Goal: Task Accomplishment & Management: Use online tool/utility

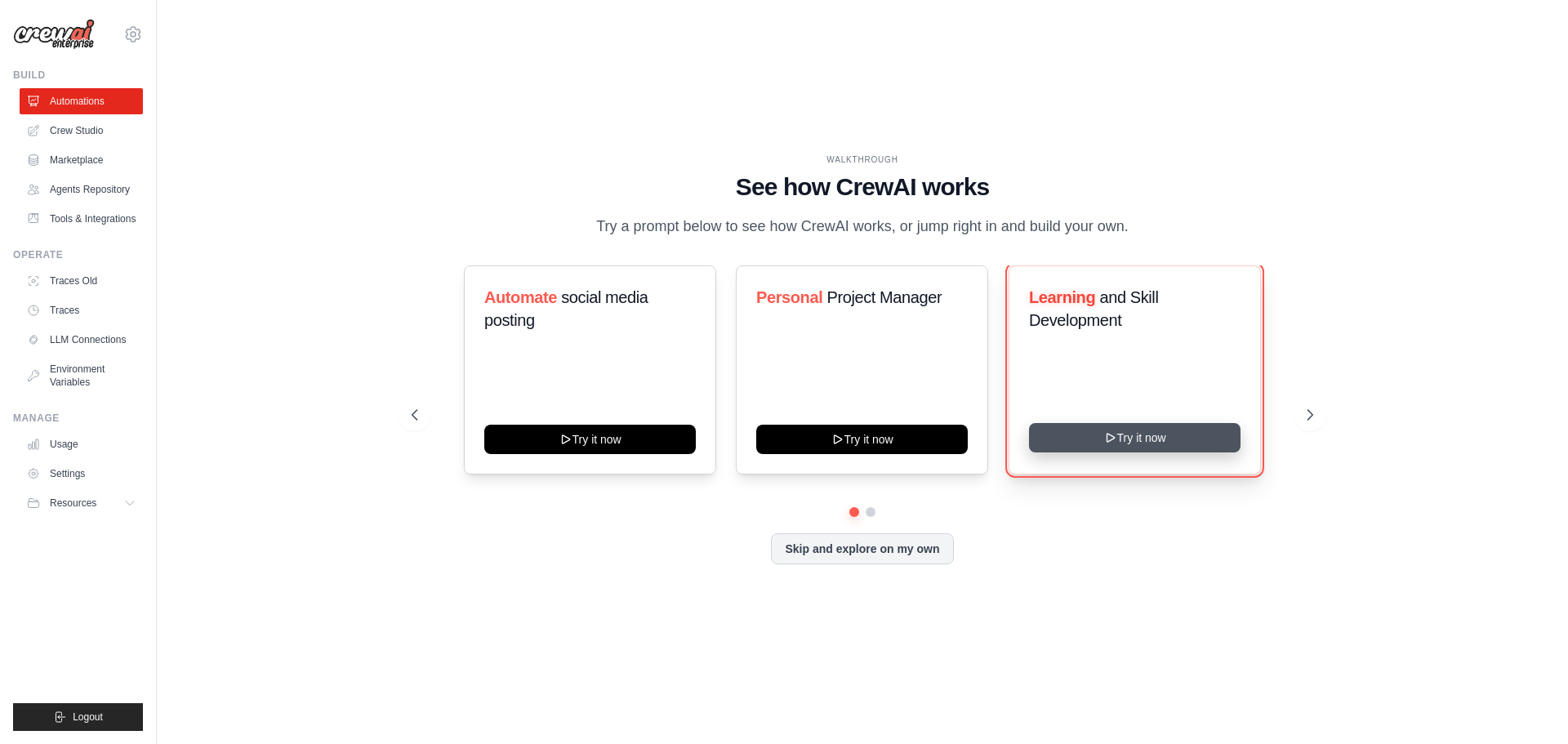
click at [1154, 444] on button "Try it now" at bounding box center [1135, 437] width 212 height 29
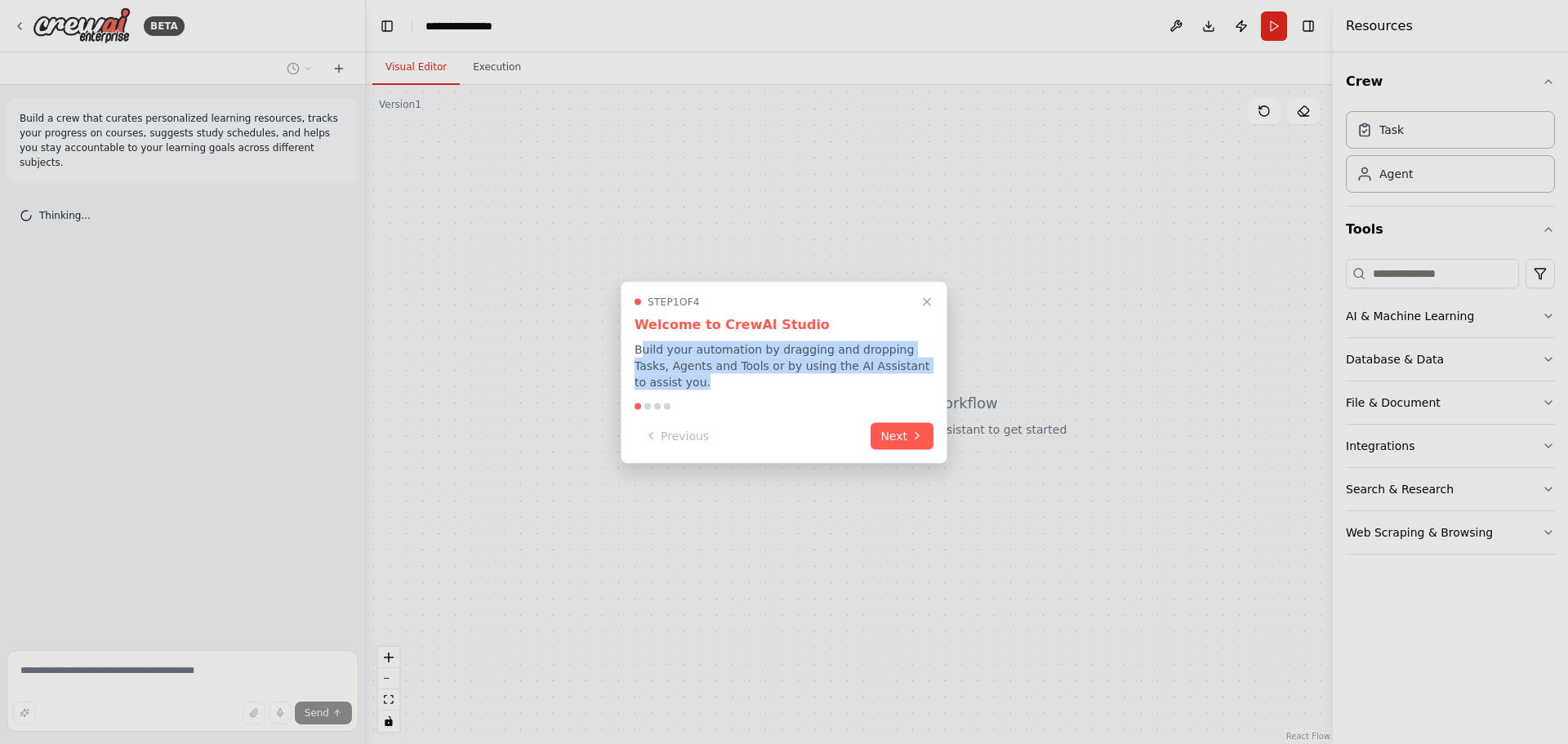
drag, startPoint x: 644, startPoint y: 356, endPoint x: 871, endPoint y: 380, distance: 228.3
click at [871, 380] on p "Build your automation by dragging and dropping Tasks, Agents and Tools or by us…" at bounding box center [784, 365] width 299 height 49
click at [870, 380] on p "Build your automation by dragging and dropping Tasks, Agents and Tools or by us…" at bounding box center [784, 365] width 299 height 49
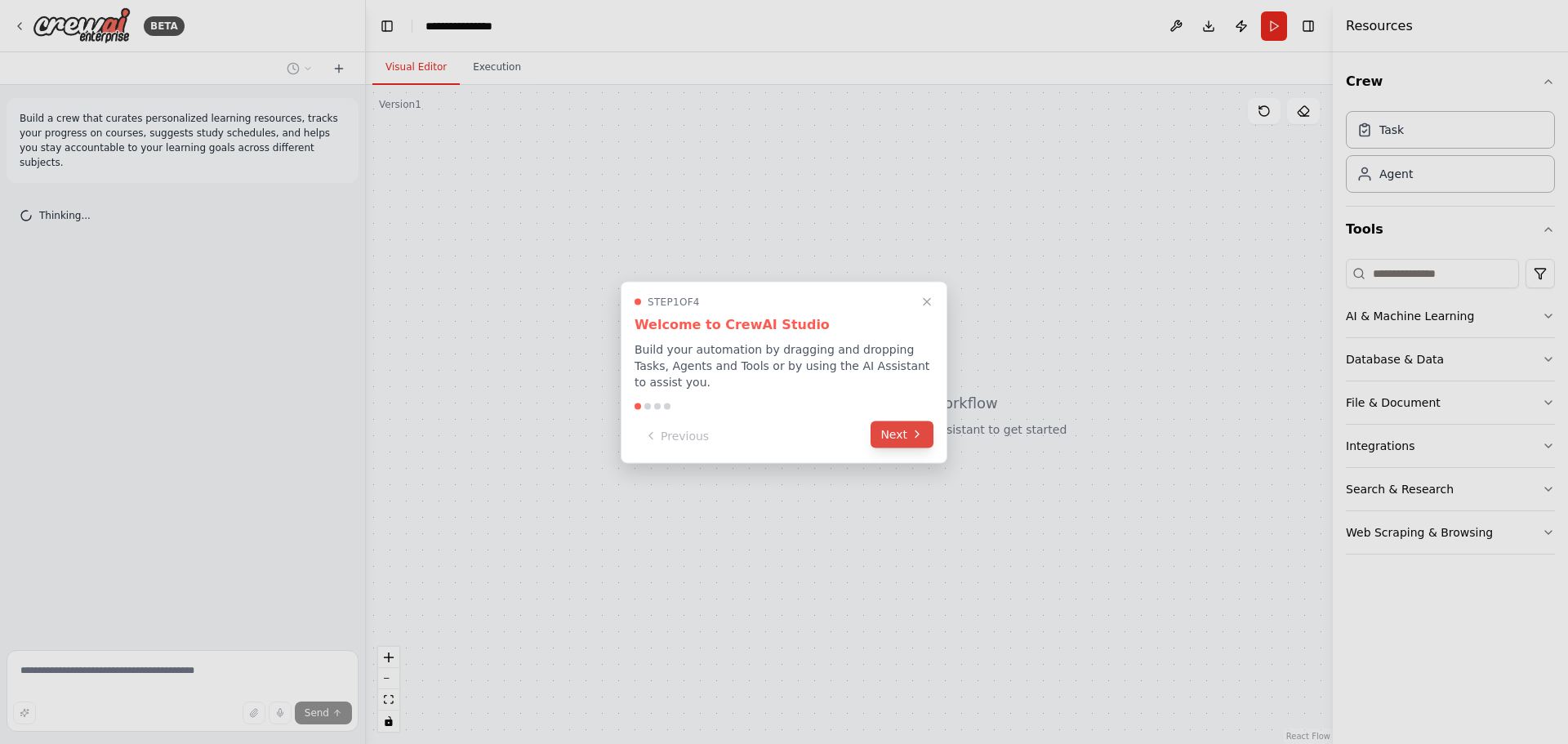
click at [907, 439] on button "Next" at bounding box center [901, 435] width 63 height 27
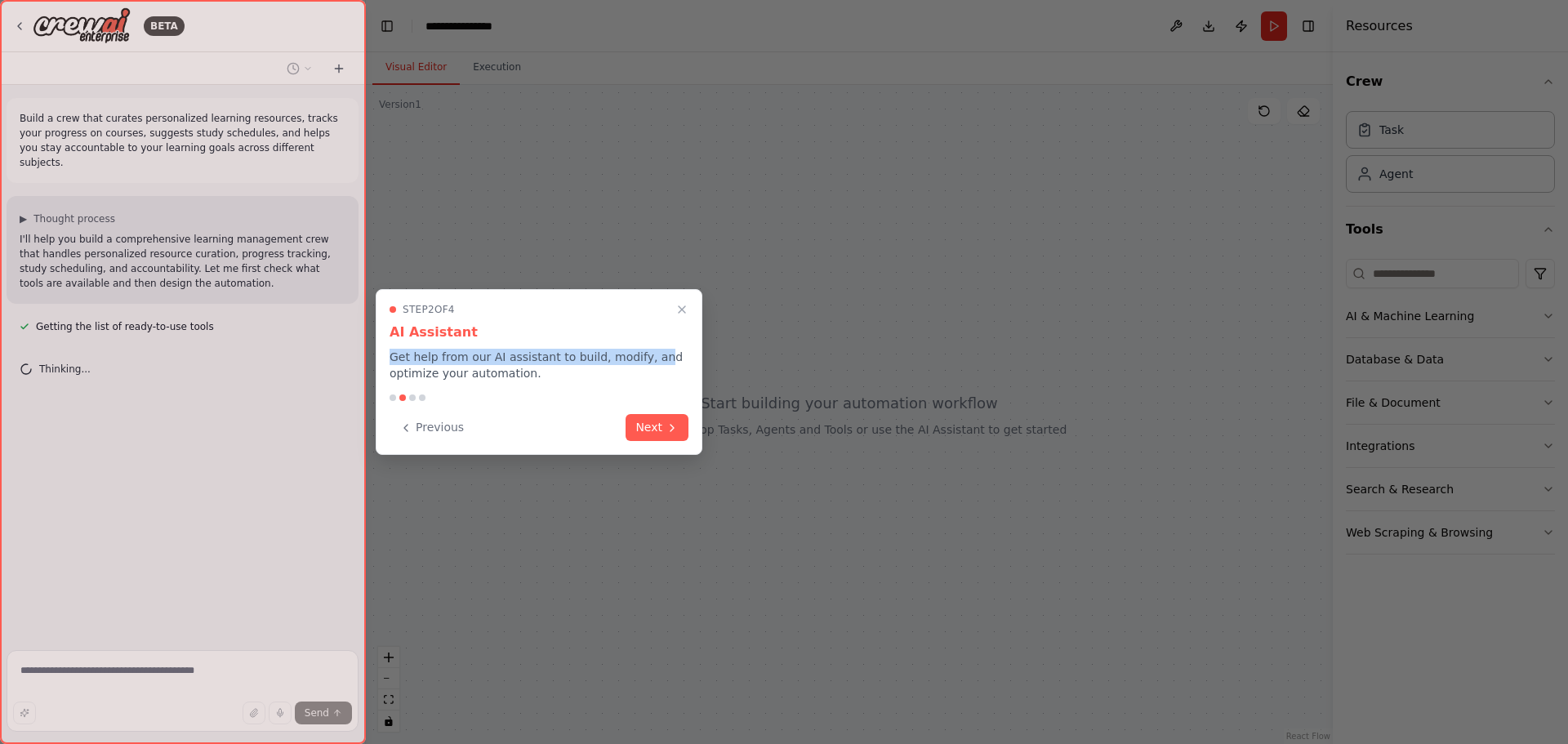
drag, startPoint x: 389, startPoint y: 363, endPoint x: 649, endPoint y: 360, distance: 260.0
click at [649, 360] on p "Get help from our AI assistant to build, modify, and optimize your automation." at bounding box center [539, 364] width 299 height 33
click at [611, 373] on p "Get help from our AI assistant to build, modify, and optimize your automation." at bounding box center [539, 364] width 299 height 33
click at [664, 423] on button "Next" at bounding box center [656, 426] width 63 height 27
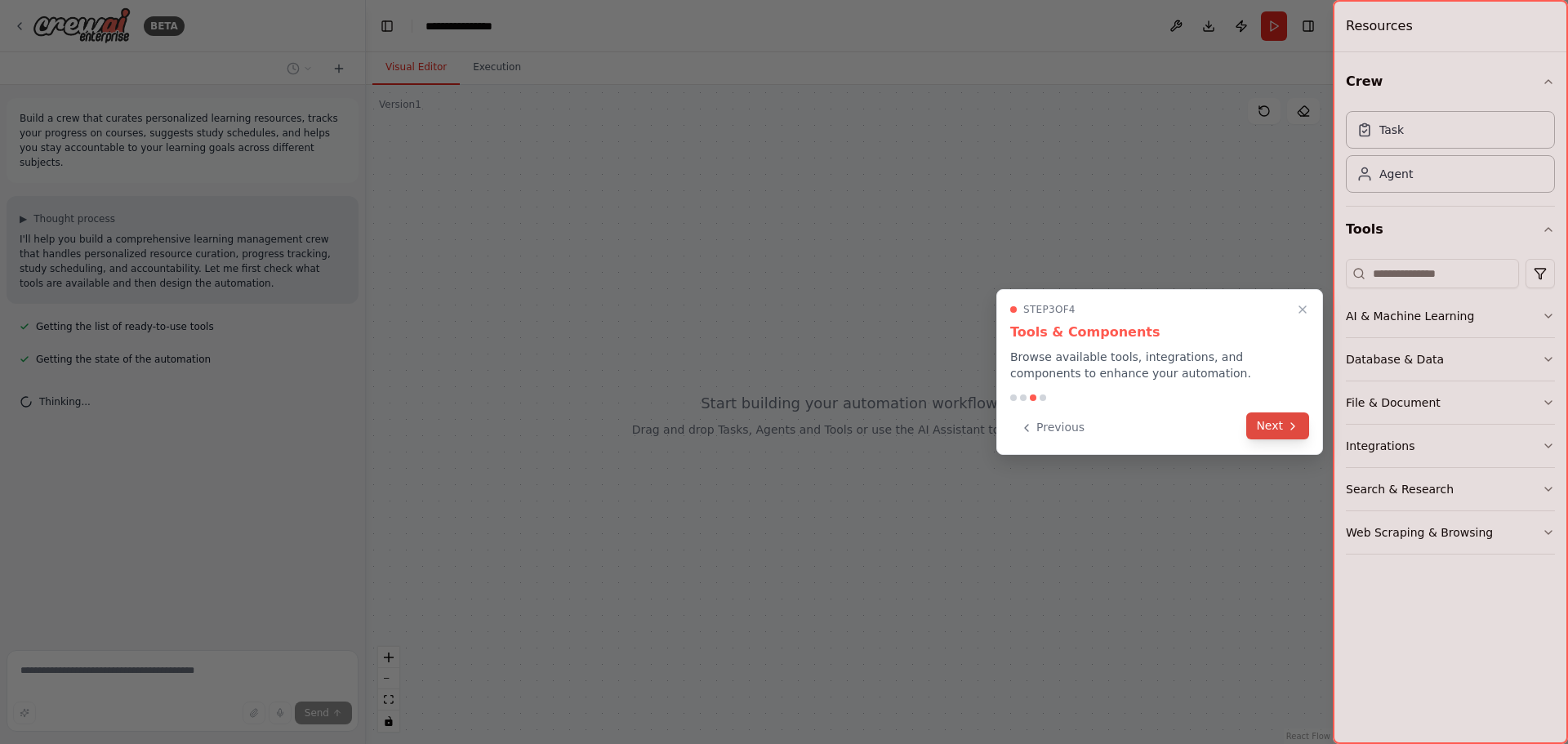
click at [1297, 437] on button "Next" at bounding box center [1277, 426] width 63 height 27
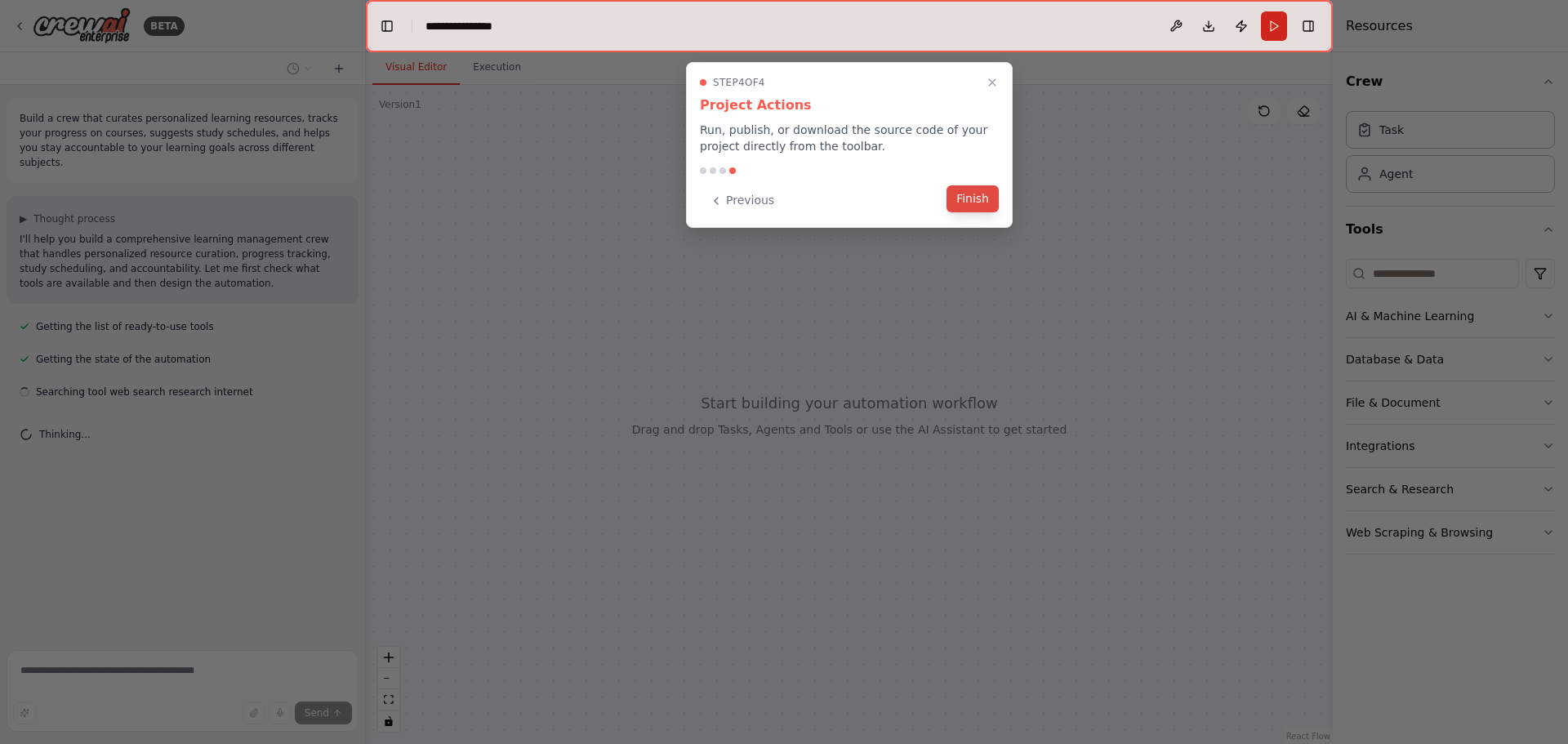
click at [974, 207] on button "Finish" at bounding box center [972, 199] width 53 height 27
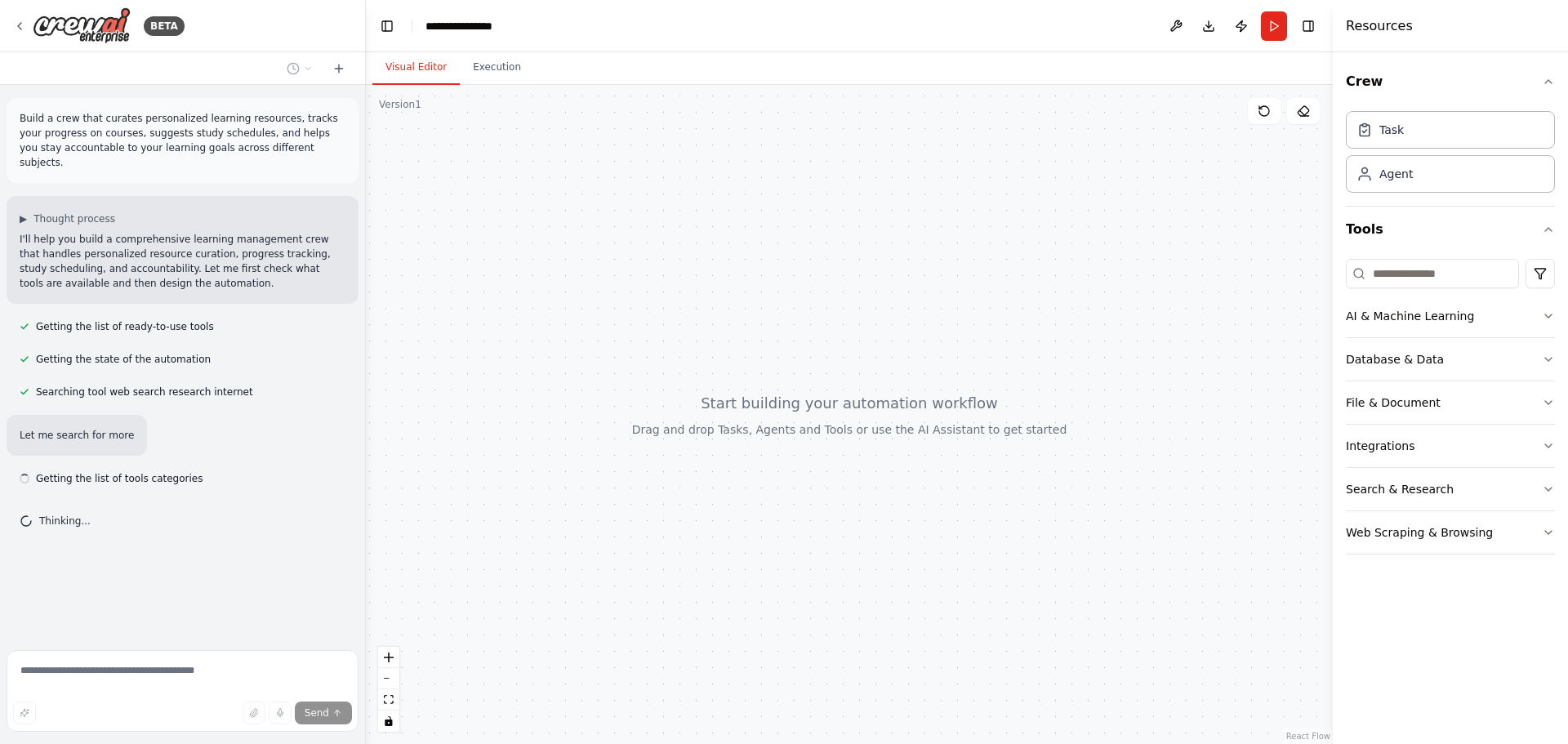
drag, startPoint x: 666, startPoint y: 415, endPoint x: 907, endPoint y: 418, distance: 241.0
click at [907, 418] on div at bounding box center [849, 415] width 967 height 660
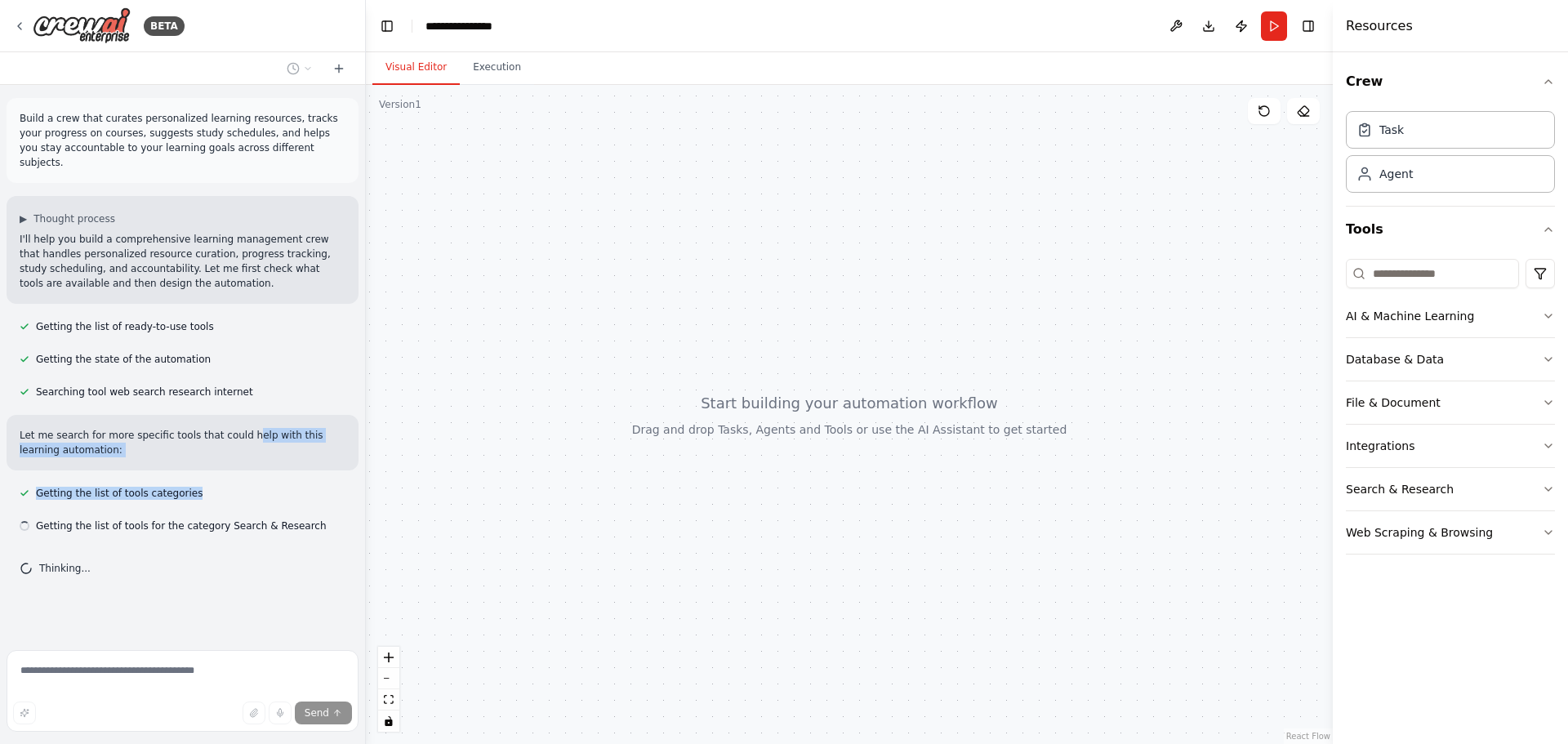
drag, startPoint x: 231, startPoint y: 477, endPoint x: 253, endPoint y: 391, distance: 88.8
click at [244, 418] on div "Build a crew that curates personalized learning resources, tracks your progress…" at bounding box center [183, 364] width 365 height 559
click at [261, 359] on div "Build a crew that curates personalized learning resources, tracks your progress…" at bounding box center [183, 364] width 365 height 559
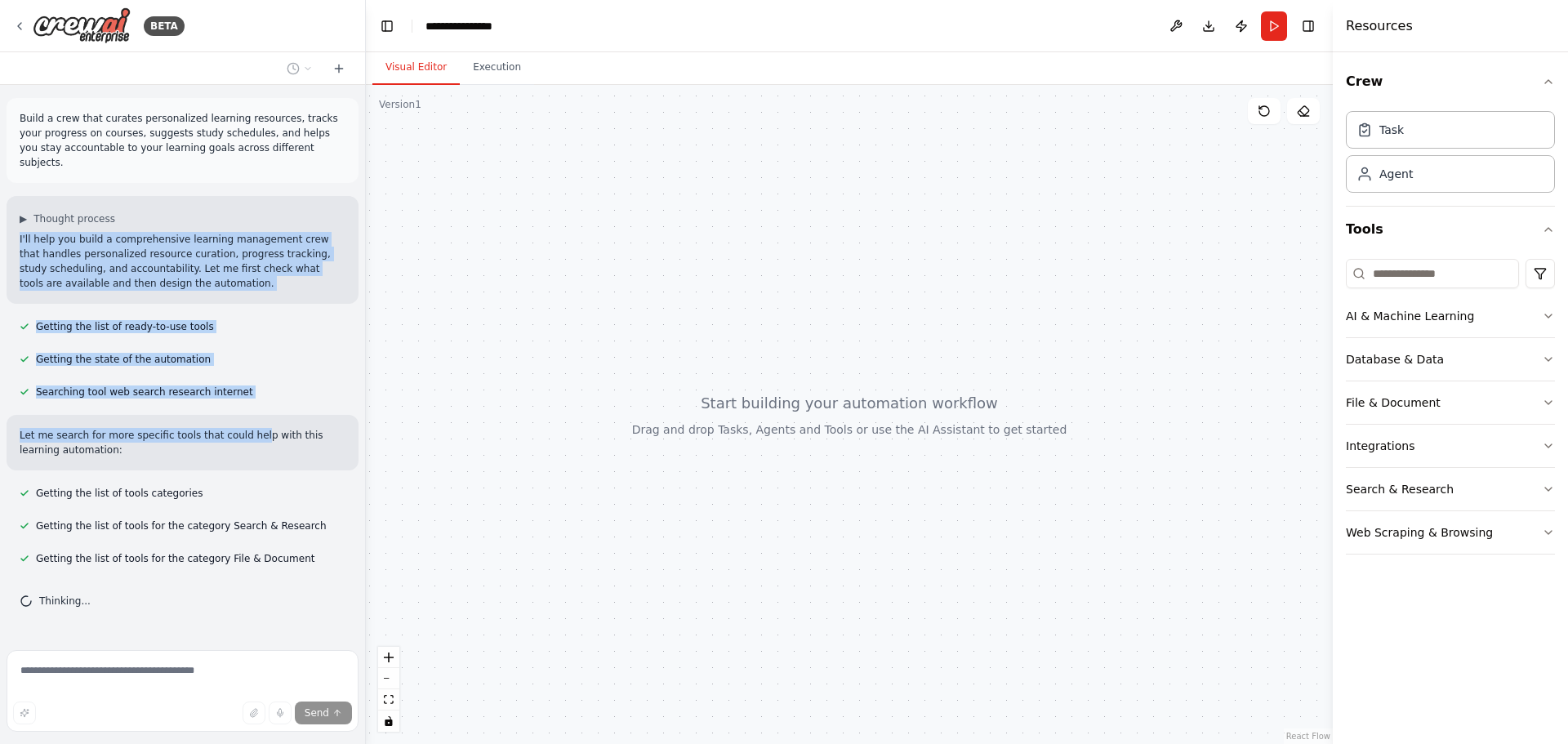
drag, startPoint x: 29, startPoint y: 232, endPoint x: 252, endPoint y: 388, distance: 272.1
click at [252, 388] on div "Build a crew that curates personalized learning resources, tracks your progress…" at bounding box center [183, 364] width 365 height 559
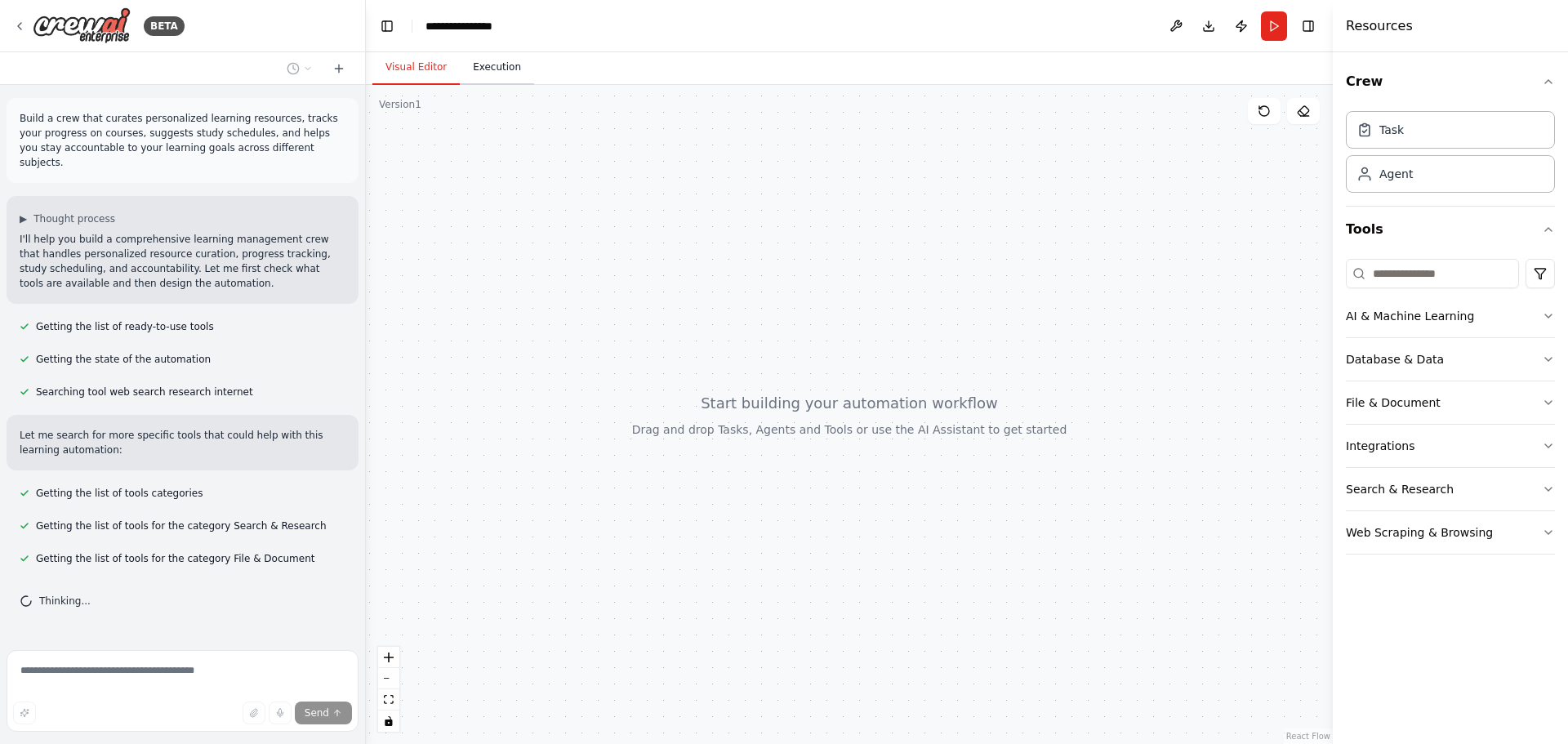
click at [468, 74] on button "Execution" at bounding box center [497, 68] width 74 height 34
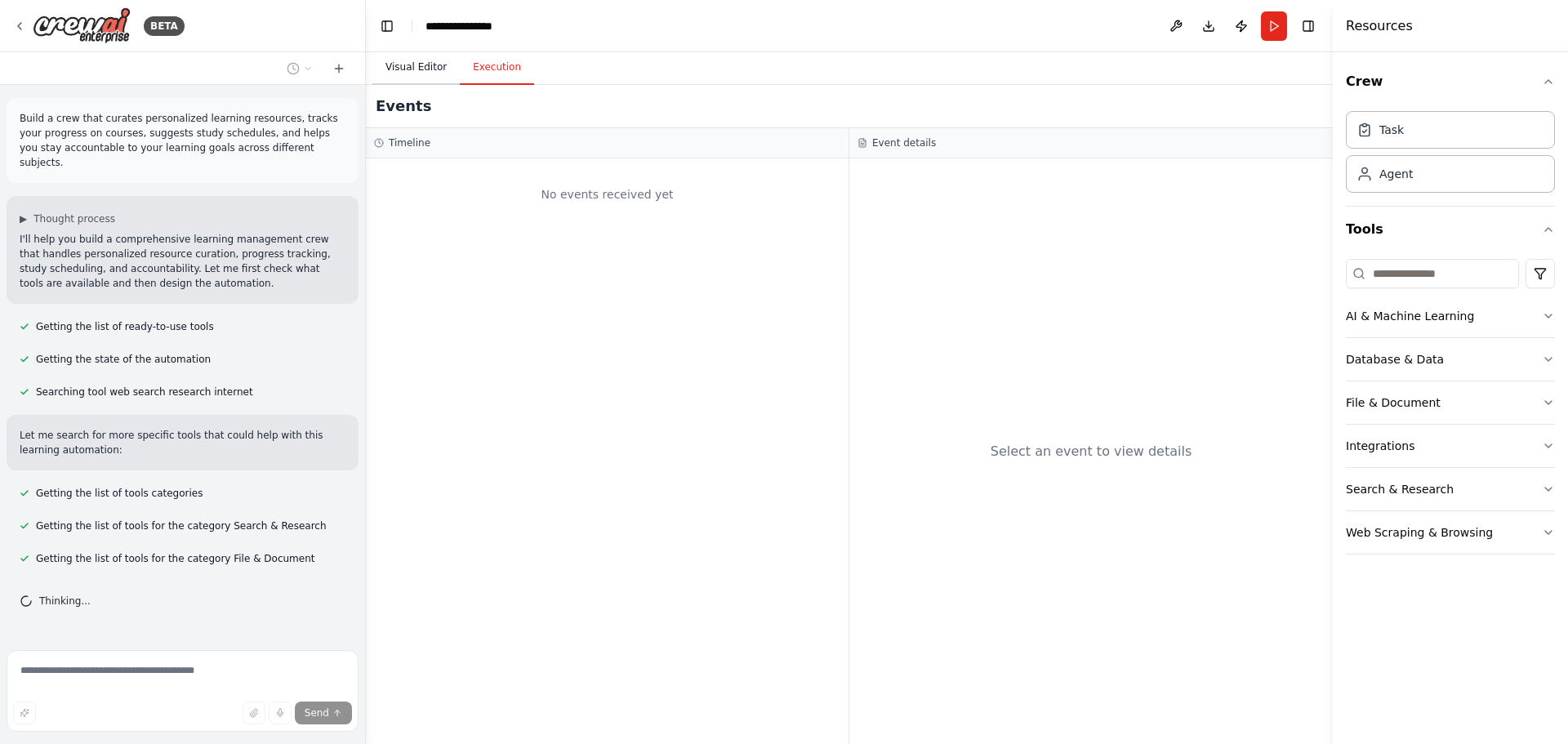
click at [393, 68] on button "Visual Editor" at bounding box center [416, 68] width 88 height 34
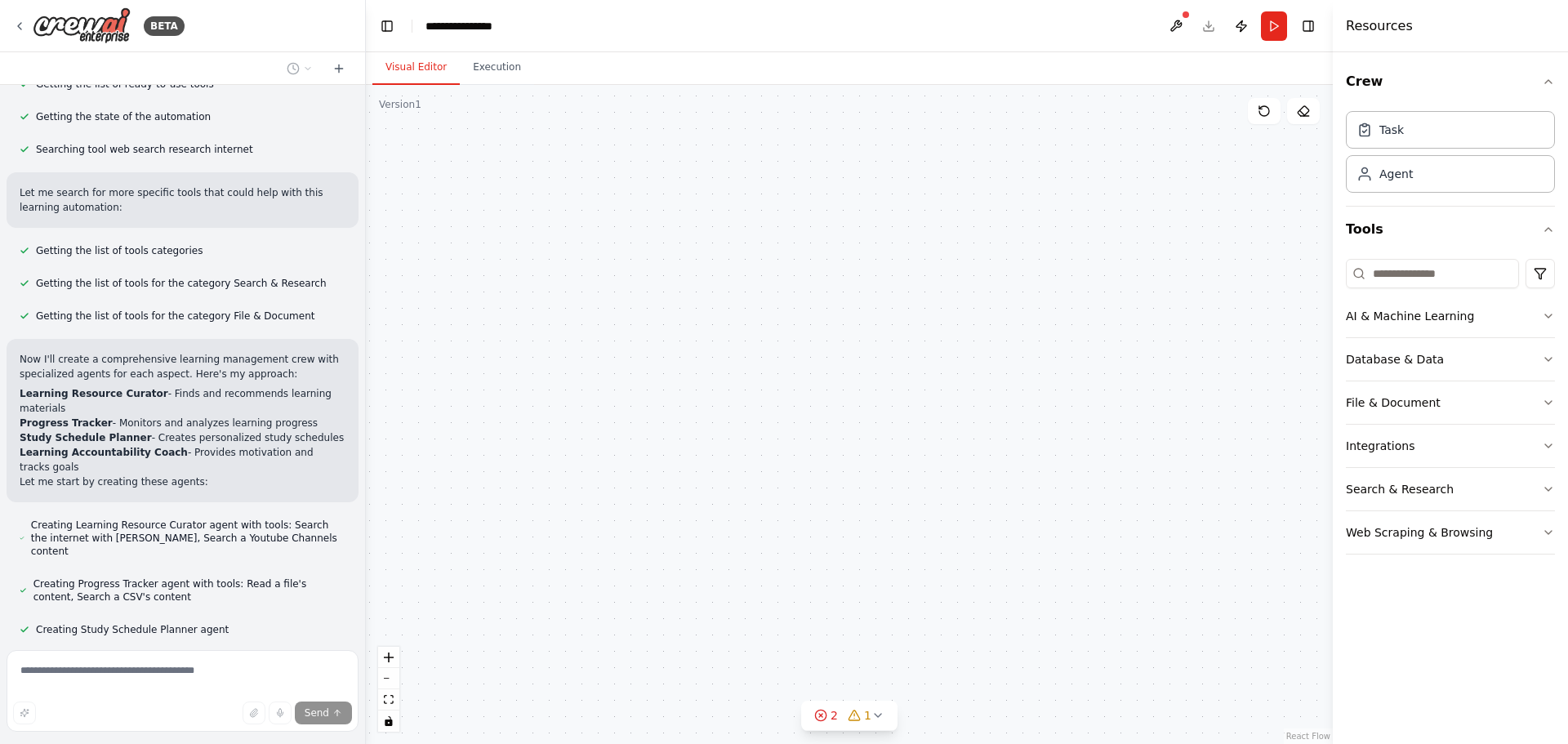
scroll to position [460, 0]
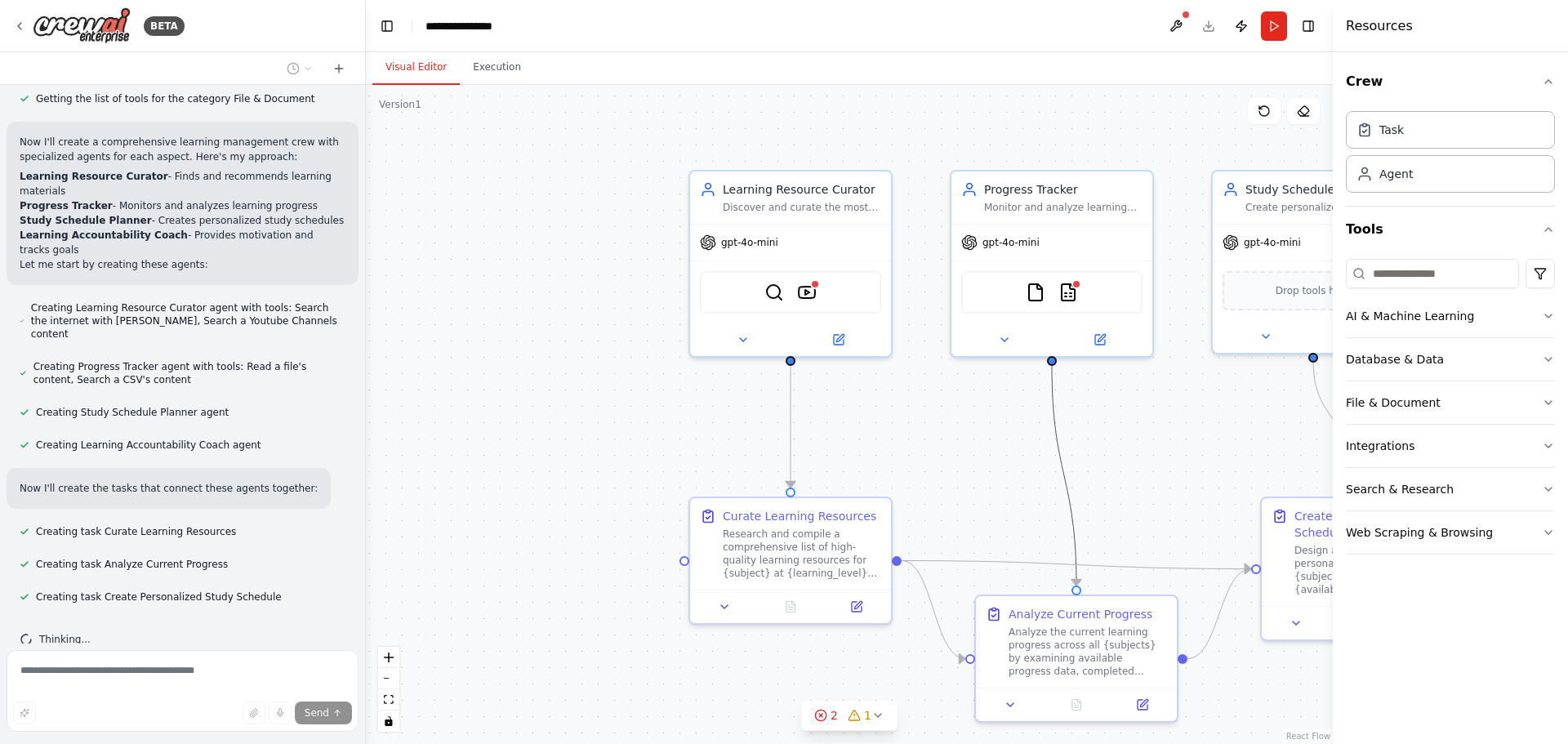
drag, startPoint x: 1075, startPoint y: 531, endPoint x: 834, endPoint y: 401, distance: 273.8
click at [834, 401] on div ".deletable-edge-delete-btn { width: 20px; height: 20px; border: 0px solid #ffff…" at bounding box center [849, 415] width 967 height 660
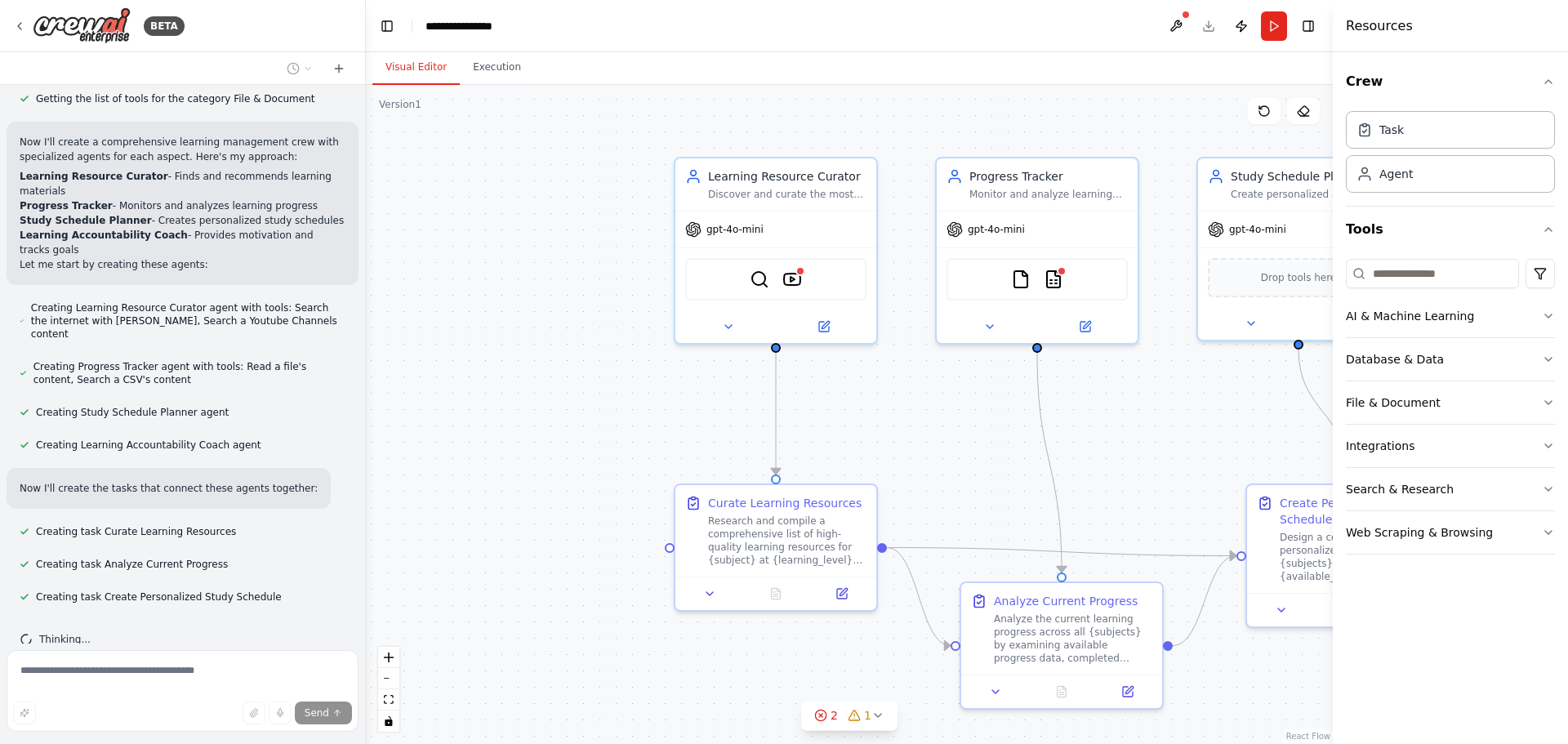
drag, startPoint x: 1272, startPoint y: 479, endPoint x: 1193, endPoint y: 446, distance: 85.6
click at [1195, 447] on div ".deletable-edge-delete-btn { width: 20px; height: 20px; border: 0px solid #ffff…" at bounding box center [849, 415] width 967 height 660
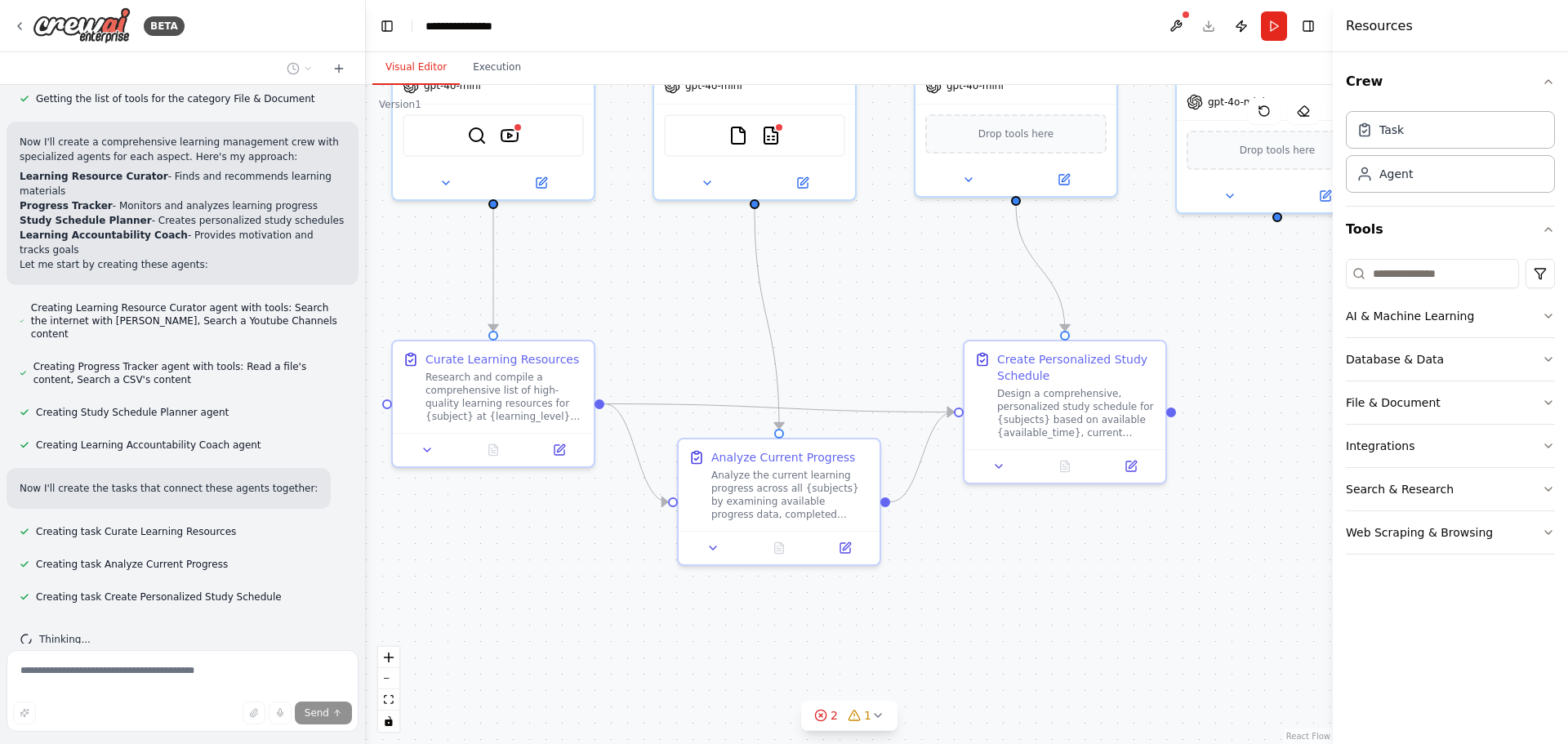
drag, startPoint x: 1191, startPoint y: 435, endPoint x: 971, endPoint y: 309, distance: 253.5
click at [971, 309] on div ".deletable-edge-delete-btn { width: 20px; height: 20px; border: 0px solid #ffff…" at bounding box center [849, 415] width 967 height 660
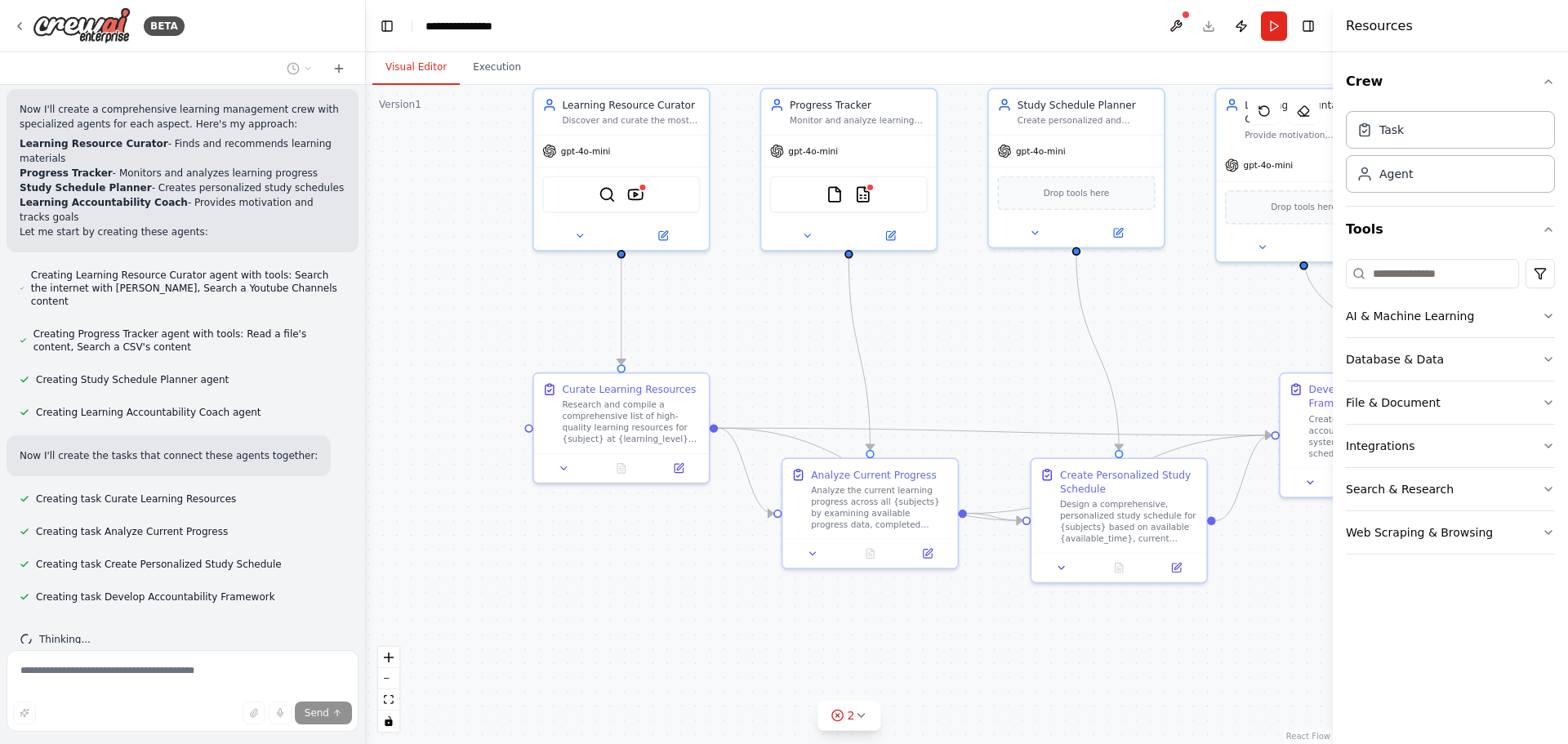
scroll to position [580, 0]
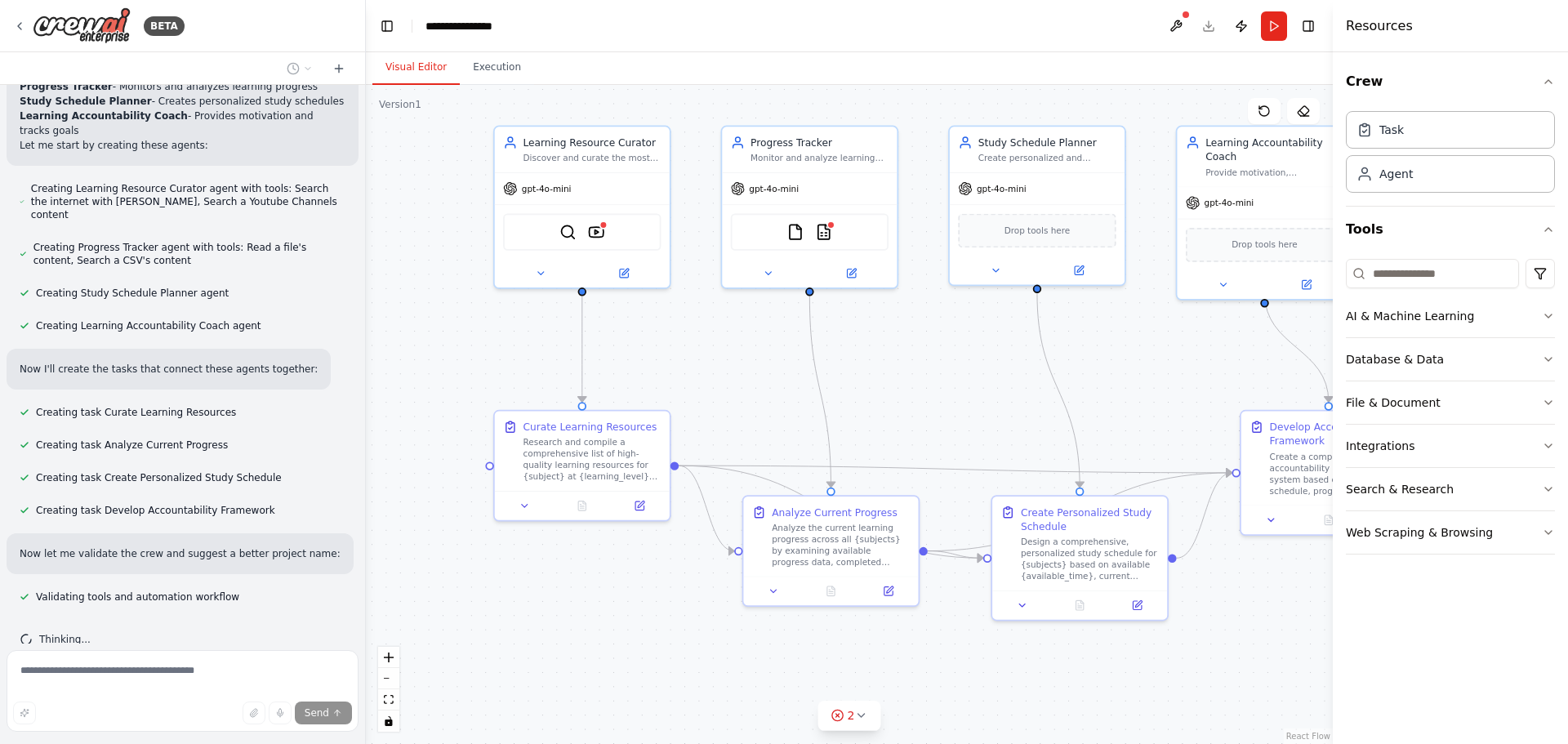
drag, startPoint x: 869, startPoint y: 319, endPoint x: 907, endPoint y: 391, distance: 81.4
click at [907, 391] on div ".deletable-edge-delete-btn { width: 20px; height: 20px; border: 0px solid #ffff…" at bounding box center [849, 415] width 967 height 660
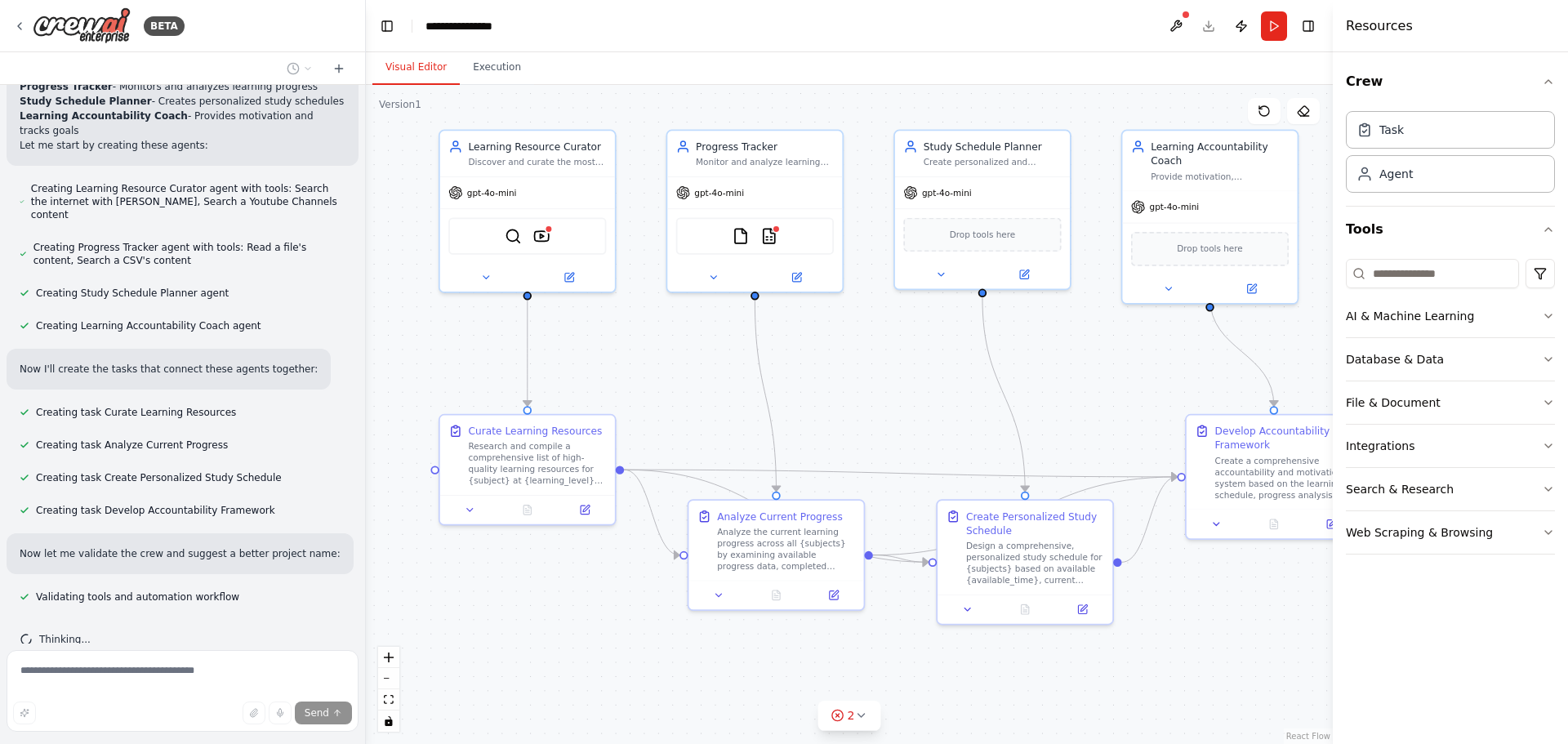
drag, startPoint x: 1125, startPoint y: 404, endPoint x: 1070, endPoint y: 408, distance: 55.1
click at [1070, 408] on div ".deletable-edge-delete-btn { width: 20px; height: 20px; border: 0px solid #ffff…" at bounding box center [849, 415] width 967 height 660
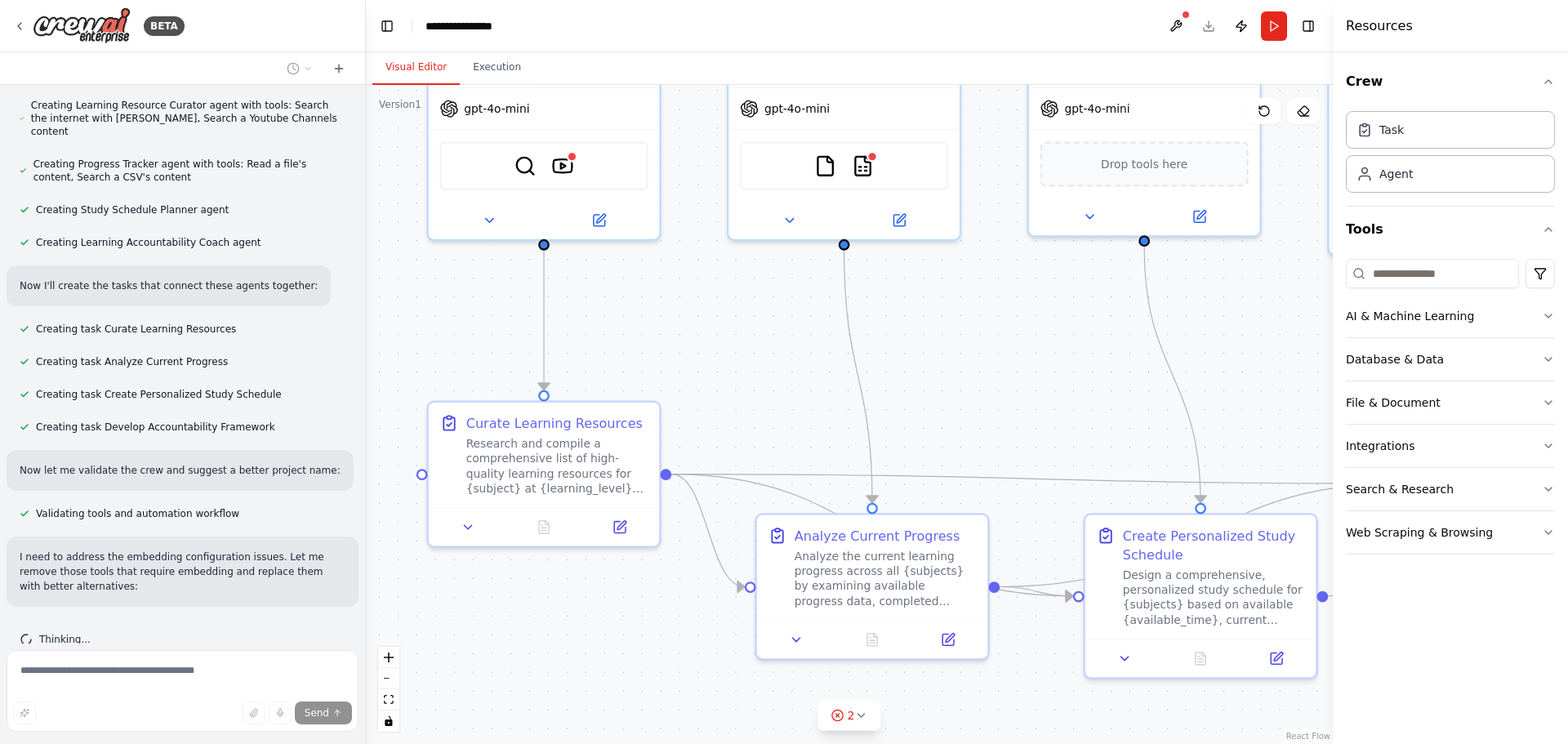
scroll to position [749, 0]
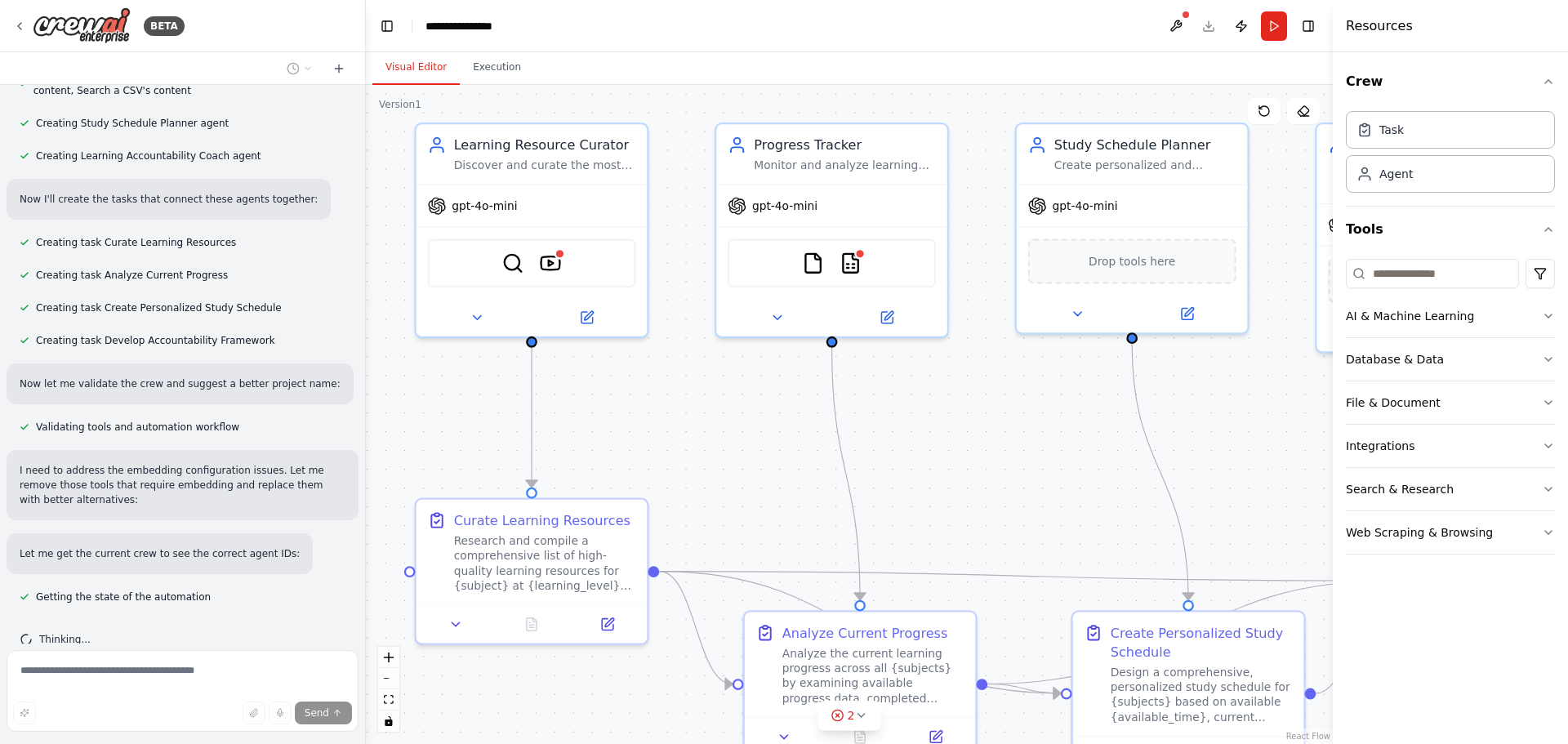
drag, startPoint x: 936, startPoint y: 338, endPoint x: 924, endPoint y: 435, distance: 97.7
click at [924, 435] on div ".deletable-edge-delete-btn { width: 20px; height: 20px; border: 0px solid #ffff…" at bounding box center [849, 415] width 967 height 660
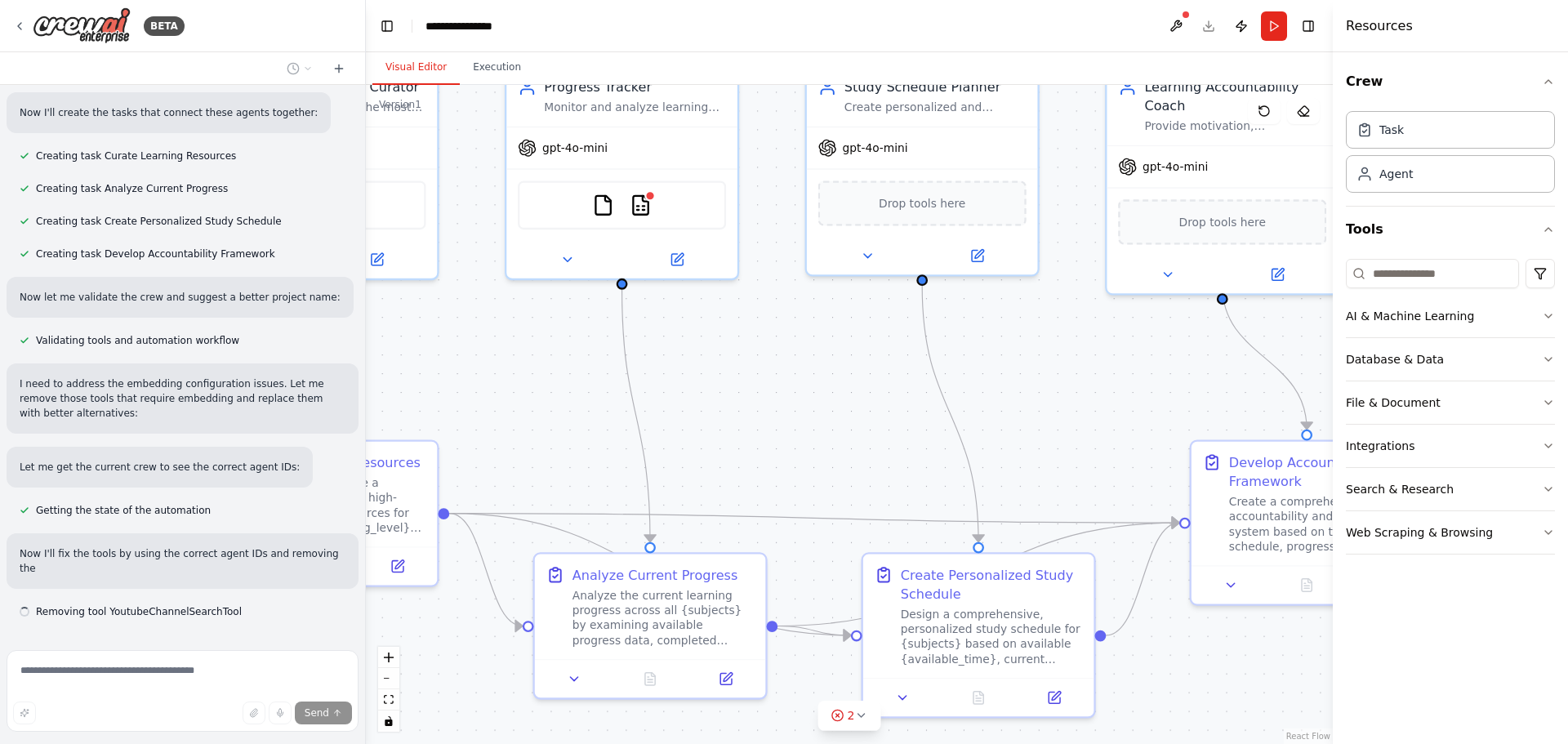
scroll to position [851, 0]
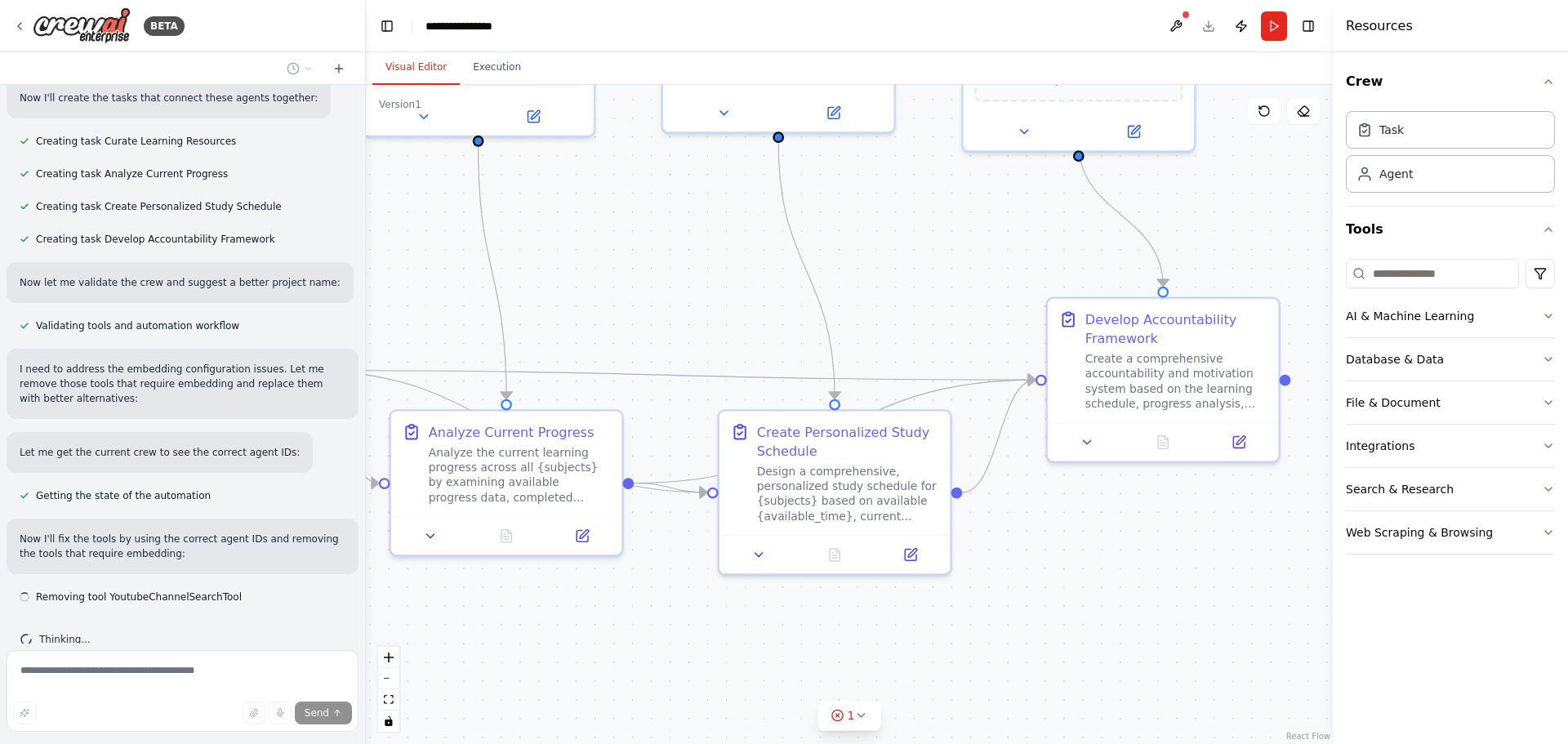
drag, startPoint x: 994, startPoint y: 521, endPoint x: 643, endPoint y: 322, distance: 403.5
click at [640, 319] on div ".deletable-edge-delete-btn { width: 20px; height: 20px; border: 0px solid #ffff…" at bounding box center [849, 415] width 967 height 660
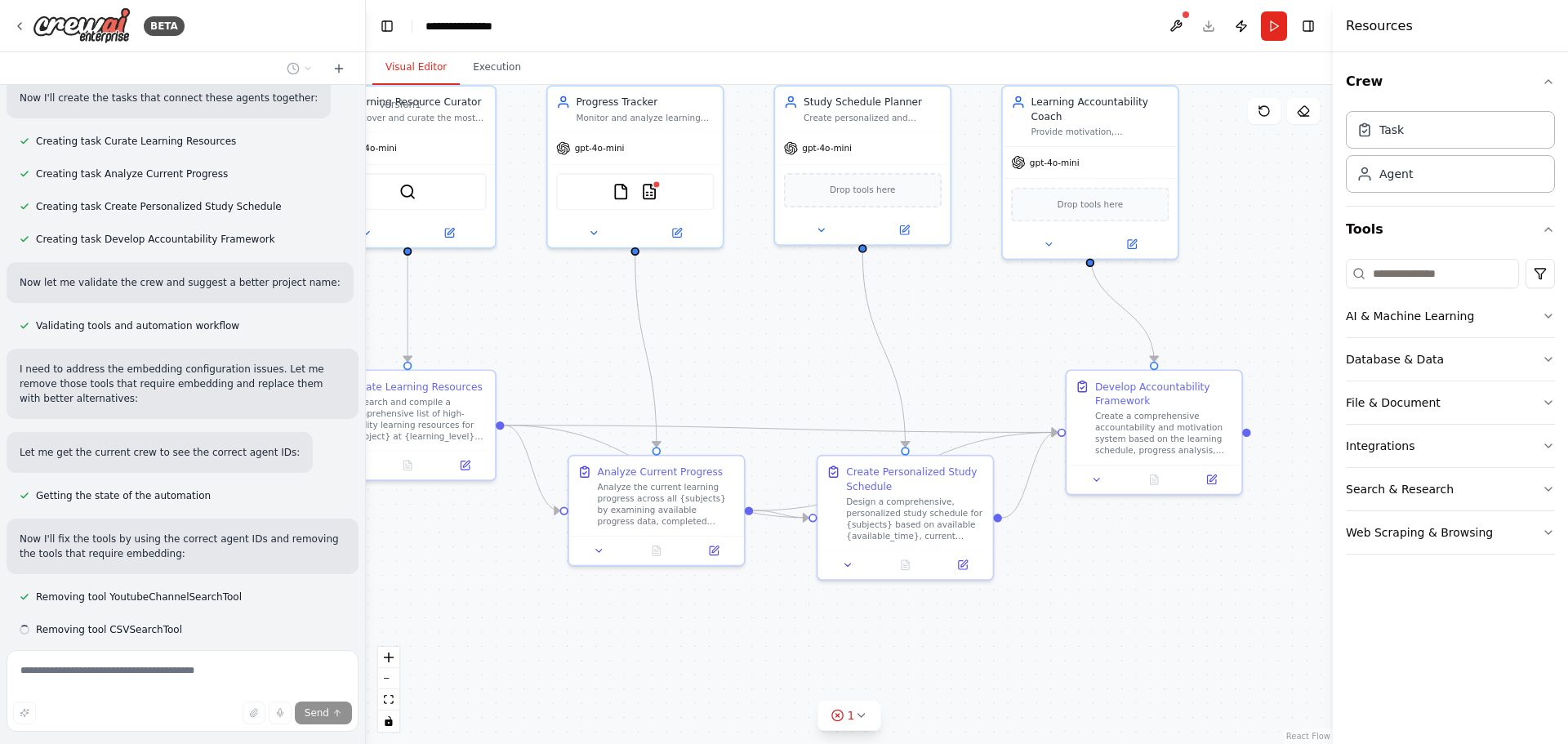
scroll to position [883, 0]
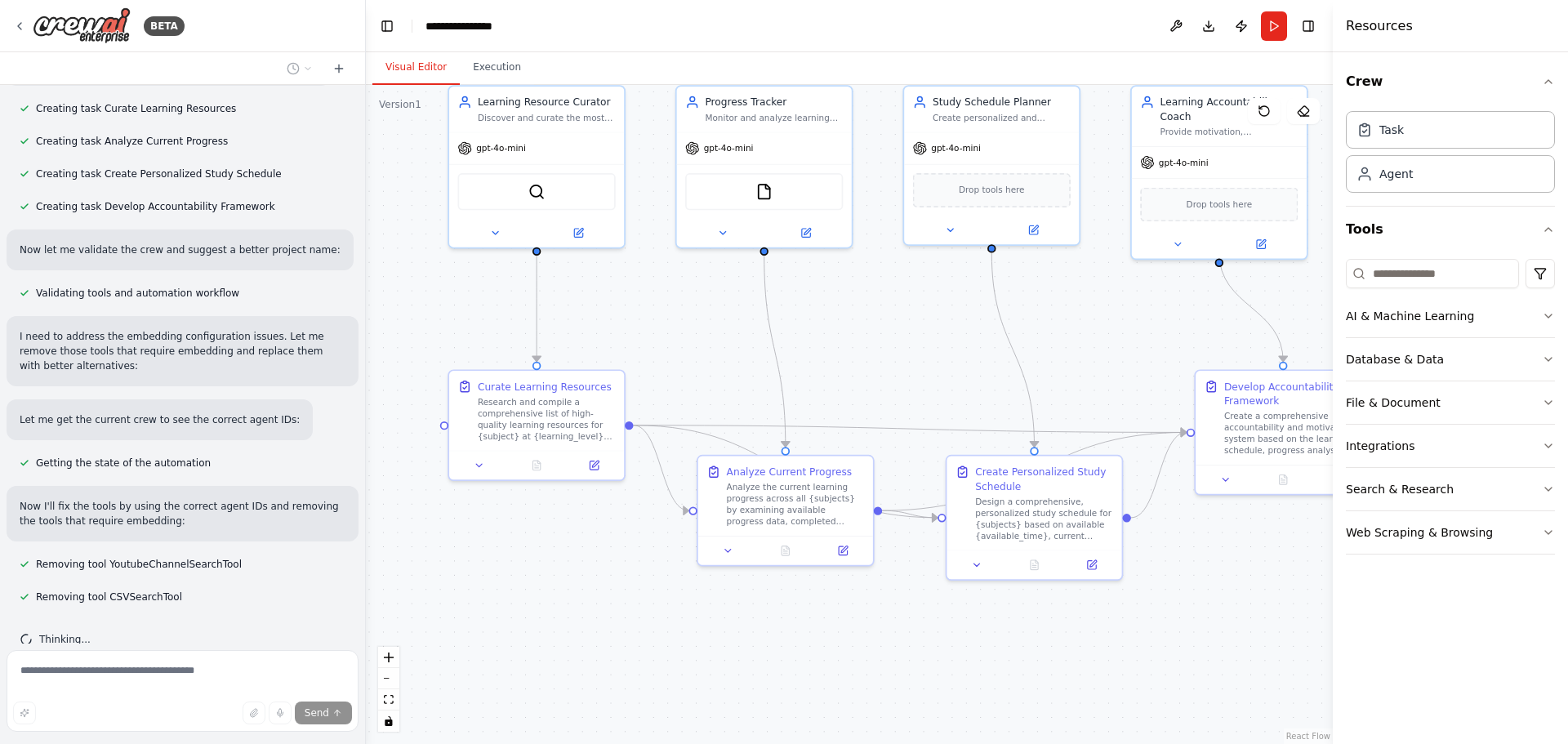
drag, startPoint x: 1004, startPoint y: 317, endPoint x: 1135, endPoint y: 311, distance: 131.1
click at [1135, 311] on div ".deletable-edge-delete-btn { width: 20px; height: 20px; border: 0px solid #ffff…" at bounding box center [849, 415] width 967 height 660
click at [800, 591] on div ".deletable-edge-delete-btn { width: 20px; height: 20px; border: 0px solid #ffff…" at bounding box center [849, 415] width 967 height 660
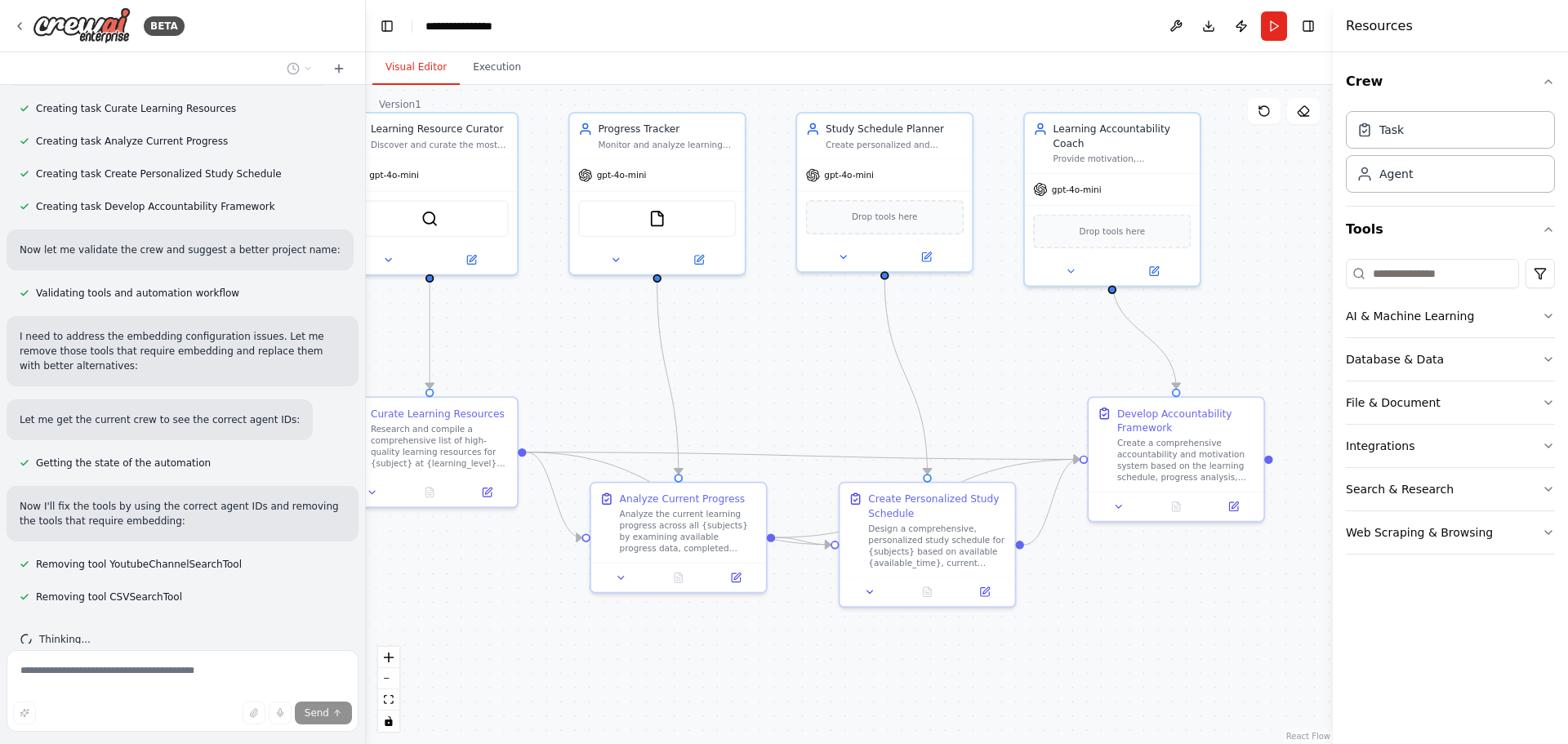
drag, startPoint x: 907, startPoint y: 626, endPoint x: 793, endPoint y: 665, distance: 120.5
click at [793, 665] on div ".deletable-edge-delete-btn { width: 20px; height: 20px; border: 0px solid #ffff…" at bounding box center [849, 415] width 967 height 660
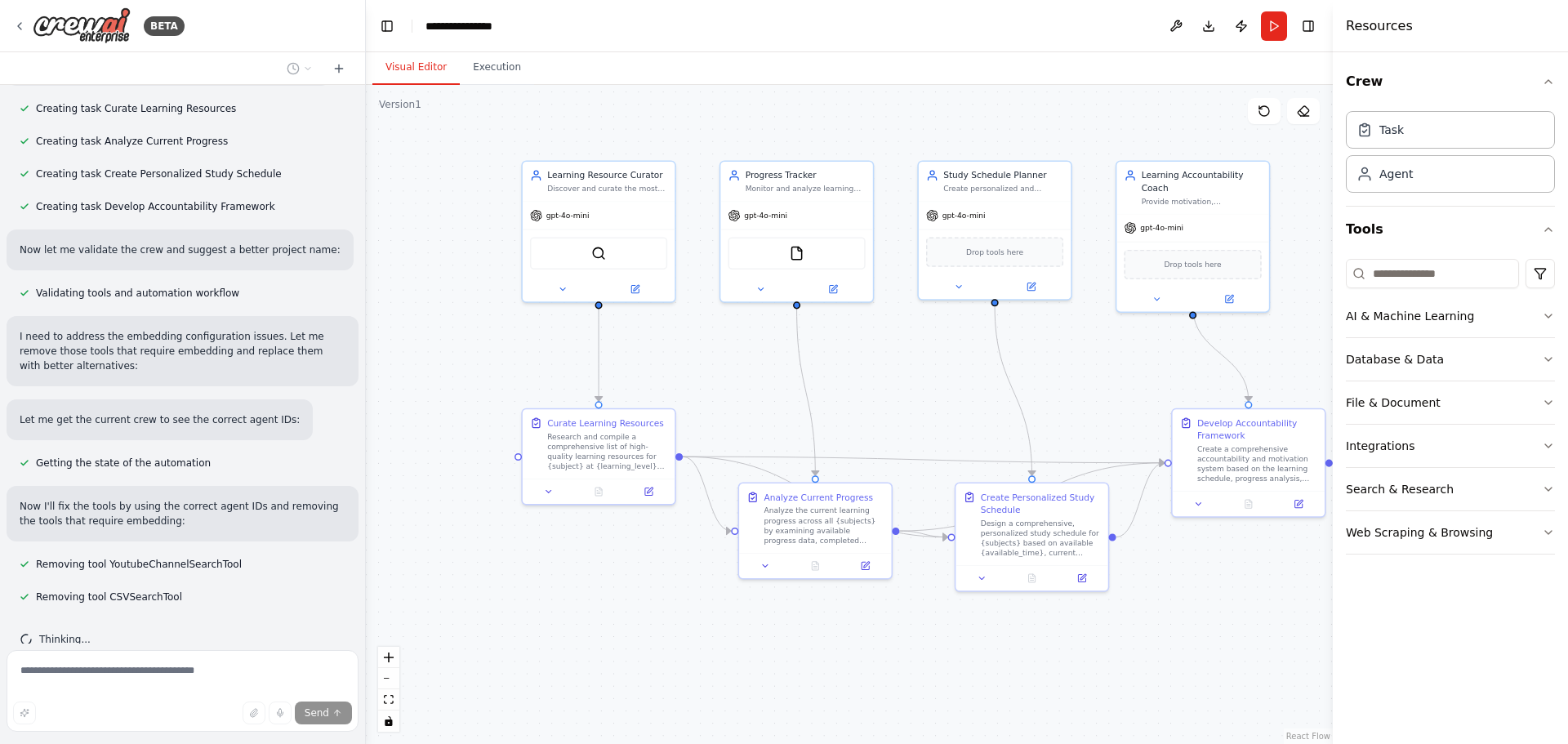
drag, startPoint x: 856, startPoint y: 465, endPoint x: 1032, endPoint y: 434, distance: 178.7
click at [1032, 434] on div ".deletable-edge-delete-btn { width: 20px; height: 20px; border: 0px solid #ffff…" at bounding box center [849, 415] width 967 height 660
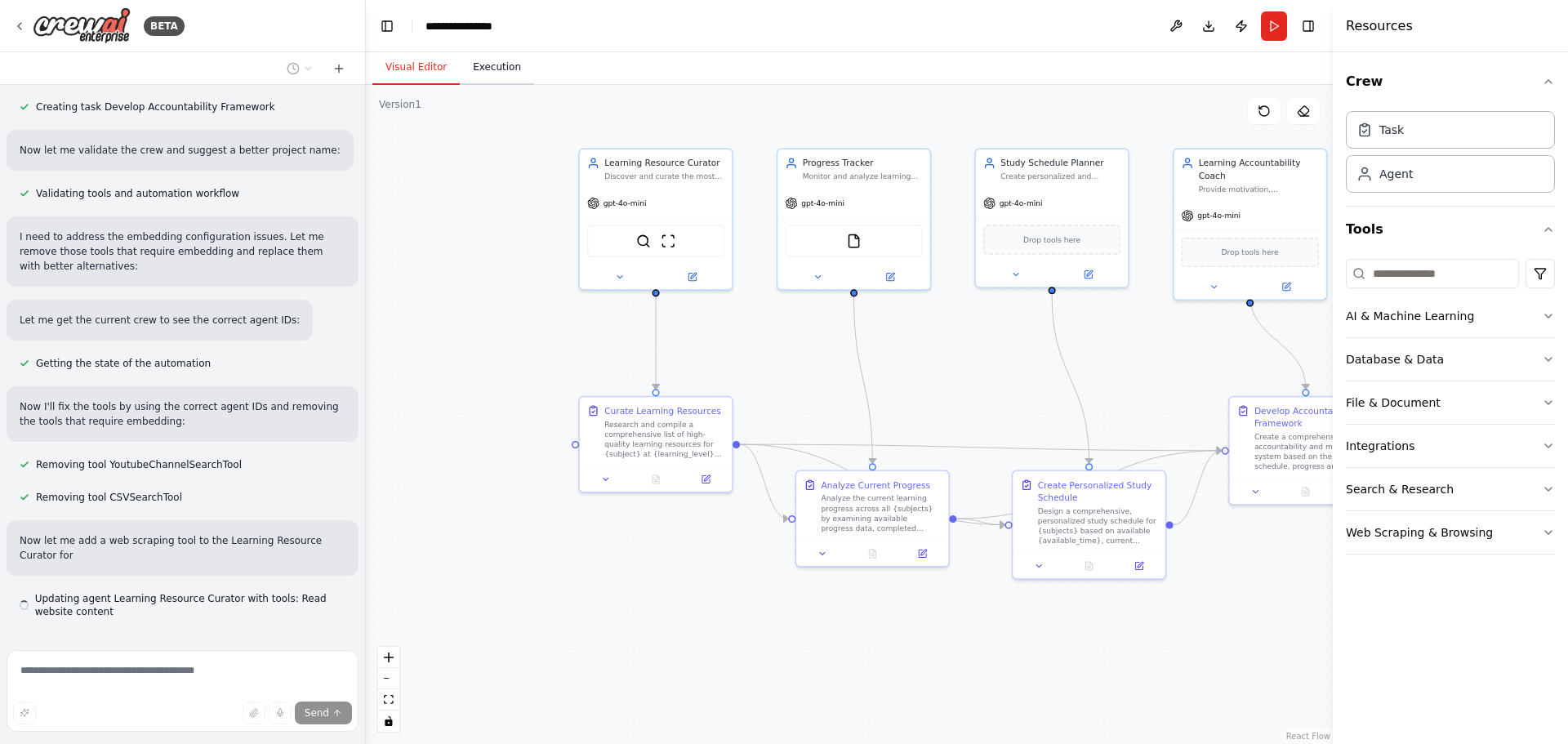
scroll to position [998, 0]
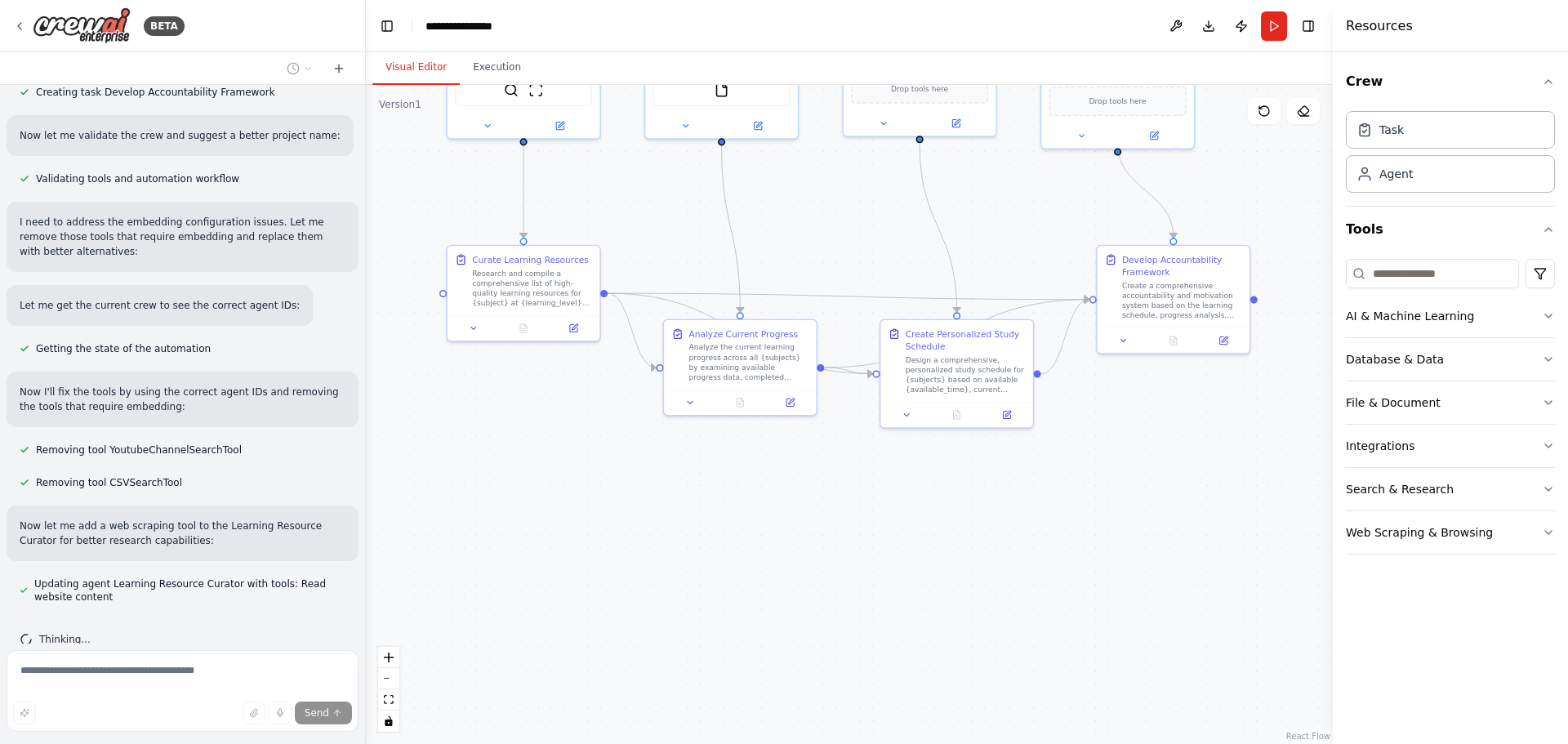
drag, startPoint x: 533, startPoint y: 387, endPoint x: 400, endPoint y: 236, distance: 201.2
click at [400, 236] on div ".deletable-edge-delete-btn { width: 20px; height: 20px; border: 0px solid #ffff…" at bounding box center [849, 415] width 967 height 660
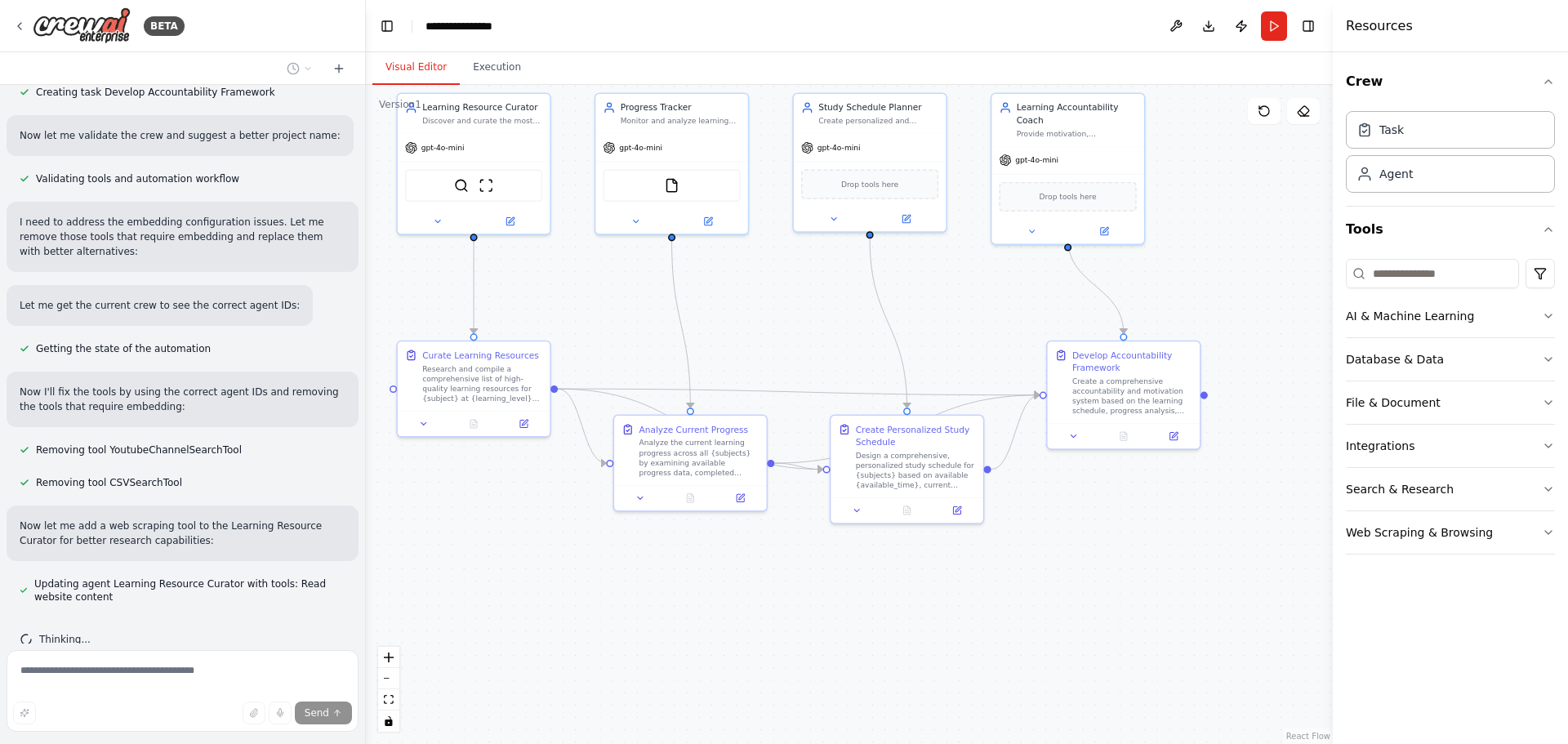
drag, startPoint x: 1285, startPoint y: 508, endPoint x: 1235, endPoint y: 604, distance: 108.2
click at [1235, 604] on div ".deletable-edge-delete-btn { width: 20px; height: 20px; border: 0px solid #ffff…" at bounding box center [849, 415] width 967 height 660
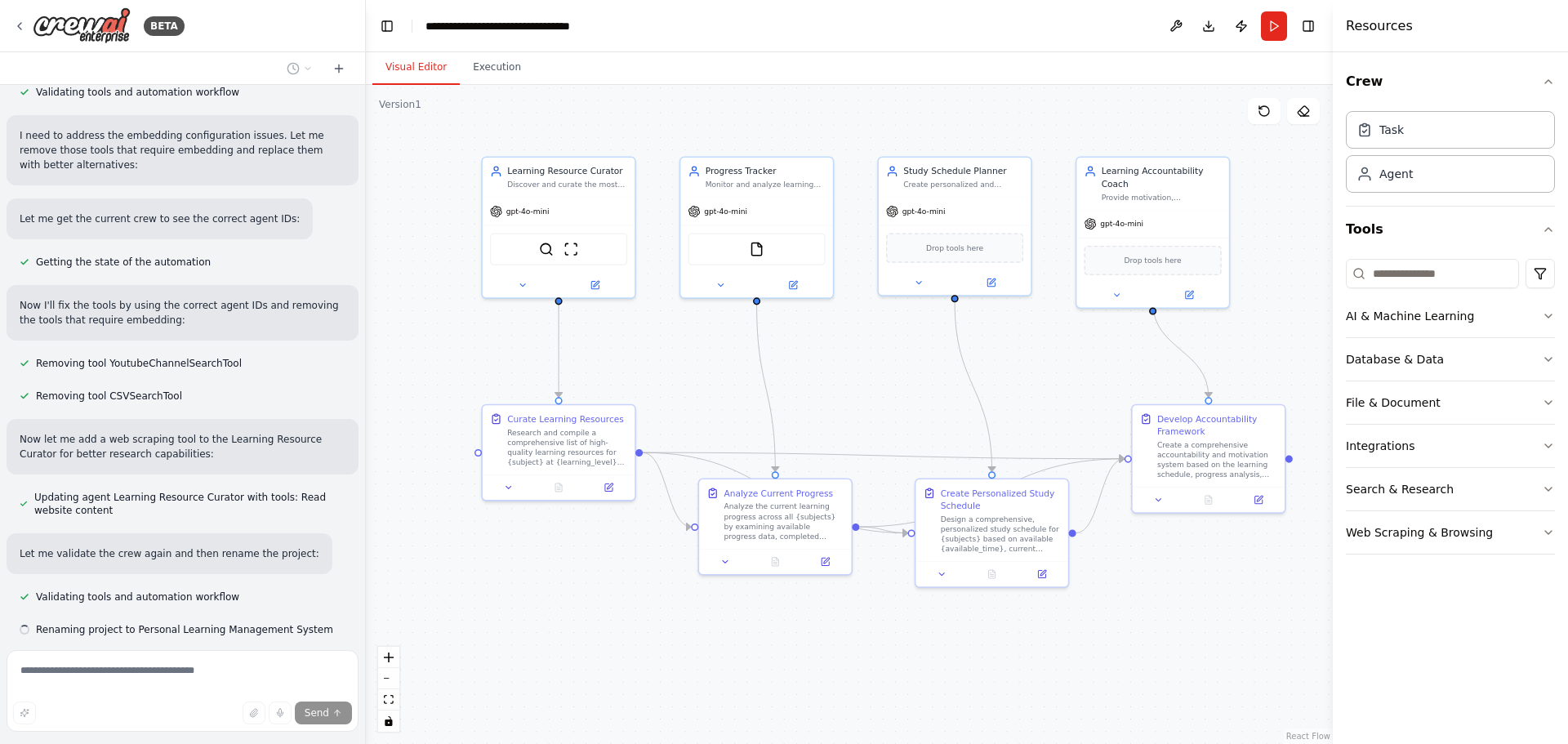
scroll to position [1117, 0]
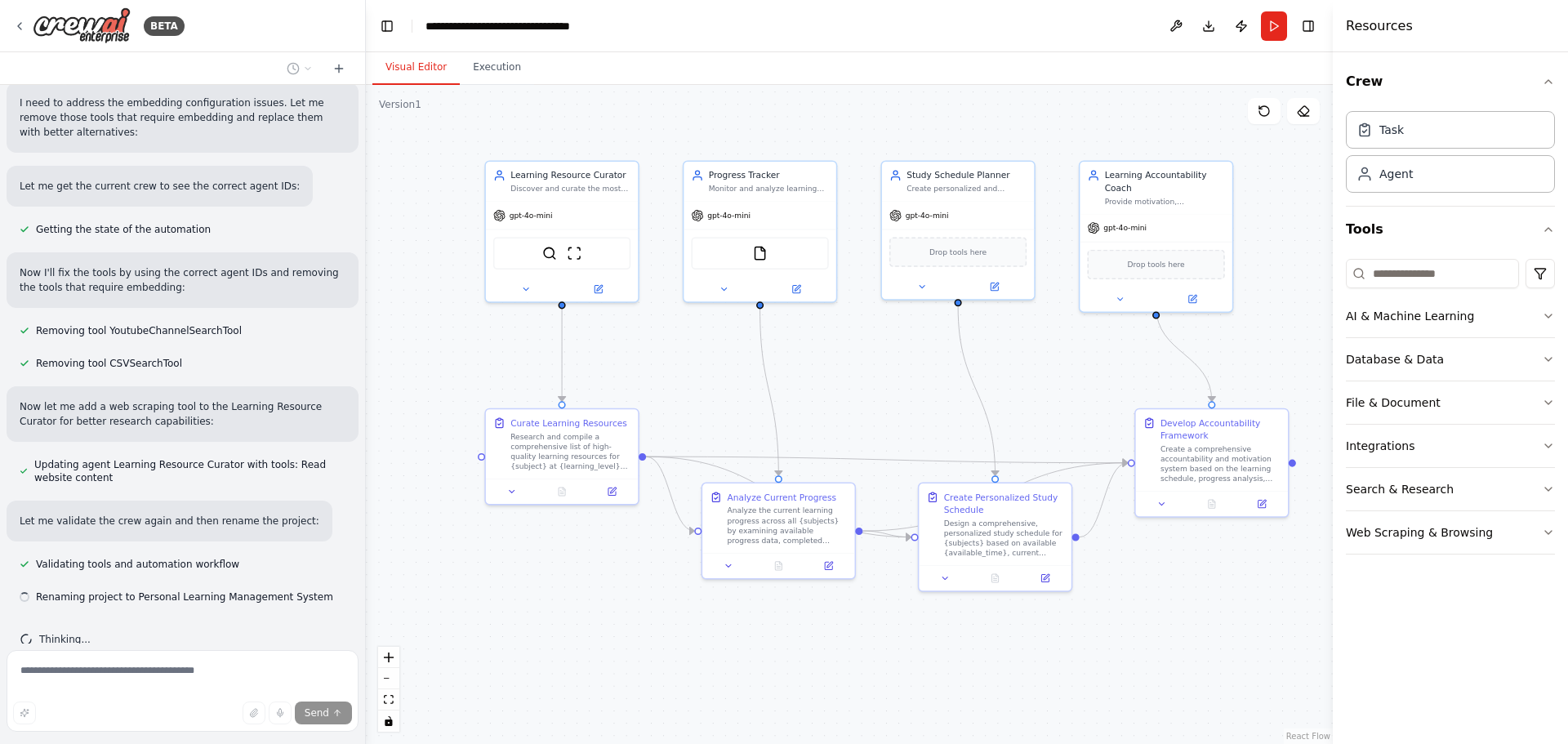
drag, startPoint x: 924, startPoint y: 600, endPoint x: 1013, endPoint y: 668, distance: 112.0
click at [1013, 668] on div ".deletable-edge-delete-btn { width: 20px; height: 20px; border: 0px solid #ffff…" at bounding box center [849, 415] width 967 height 660
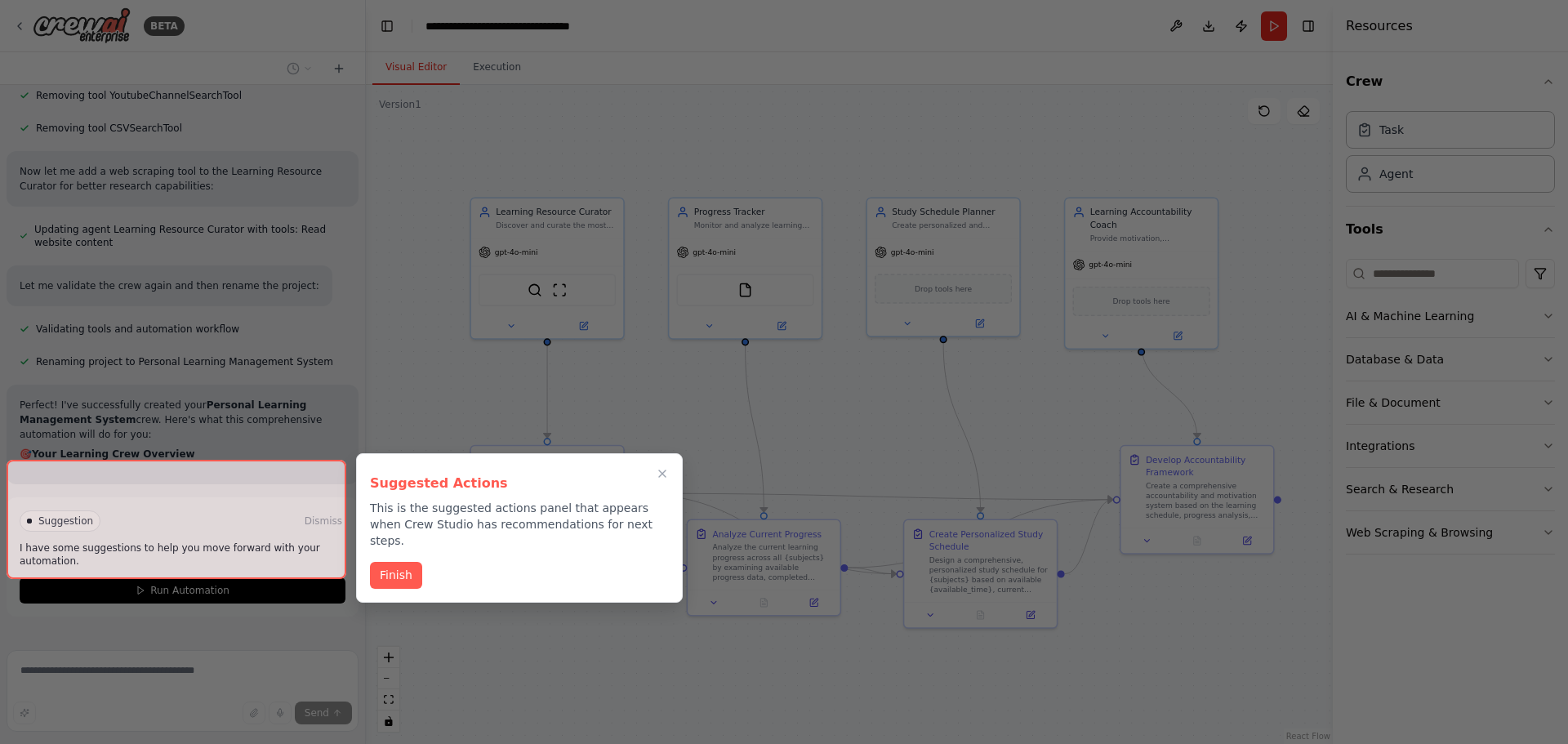
drag, startPoint x: 1081, startPoint y: 378, endPoint x: 1066, endPoint y: 414, distance: 39.0
click at [1066, 414] on div "BETA Build a crew that curates personalized learning resources, tracks your pro…" at bounding box center [784, 372] width 1568 height 744
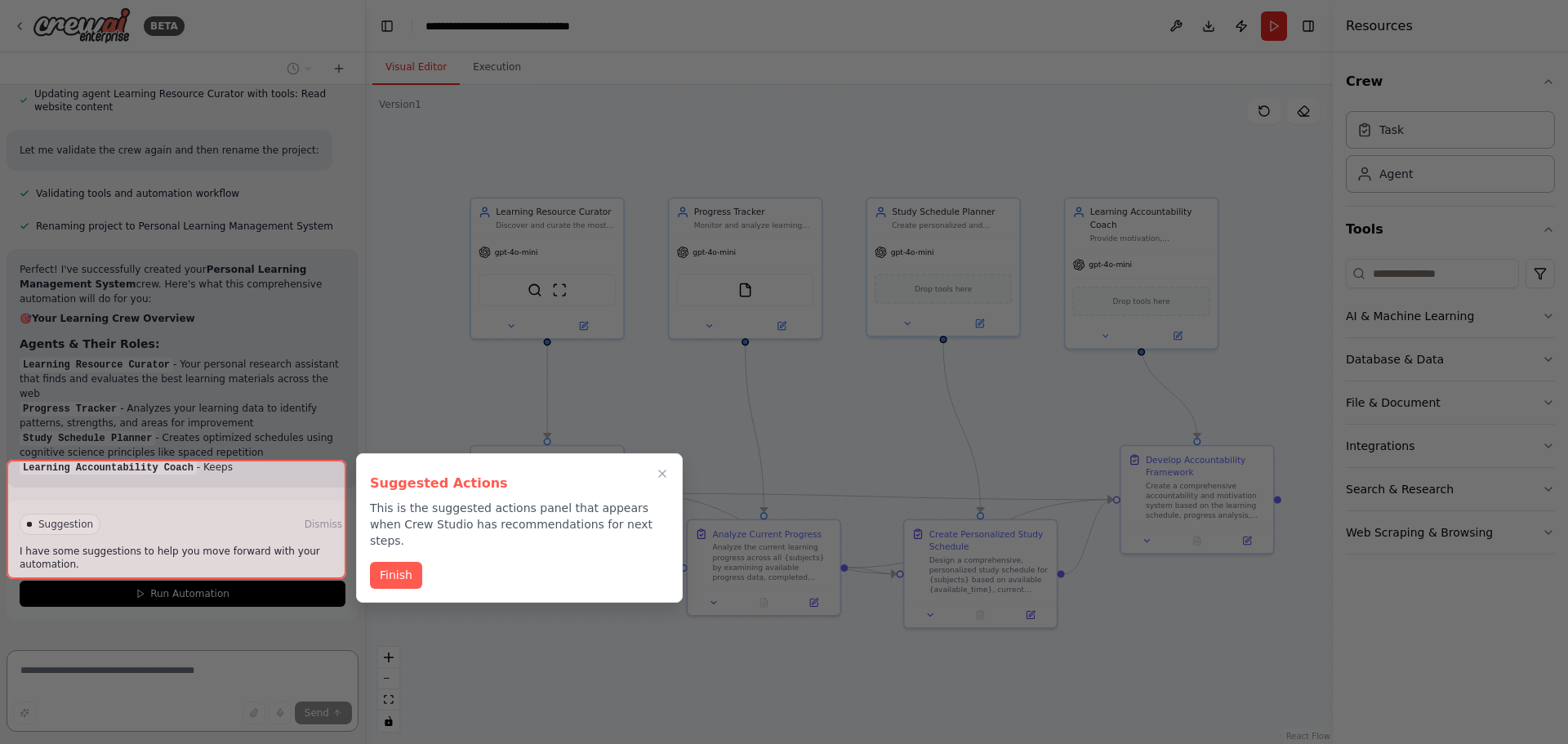
drag, startPoint x: 27, startPoint y: 512, endPoint x: 190, endPoint y: 517, distance: 163.1
click at [190, 517] on div at bounding box center [177, 520] width 340 height 119
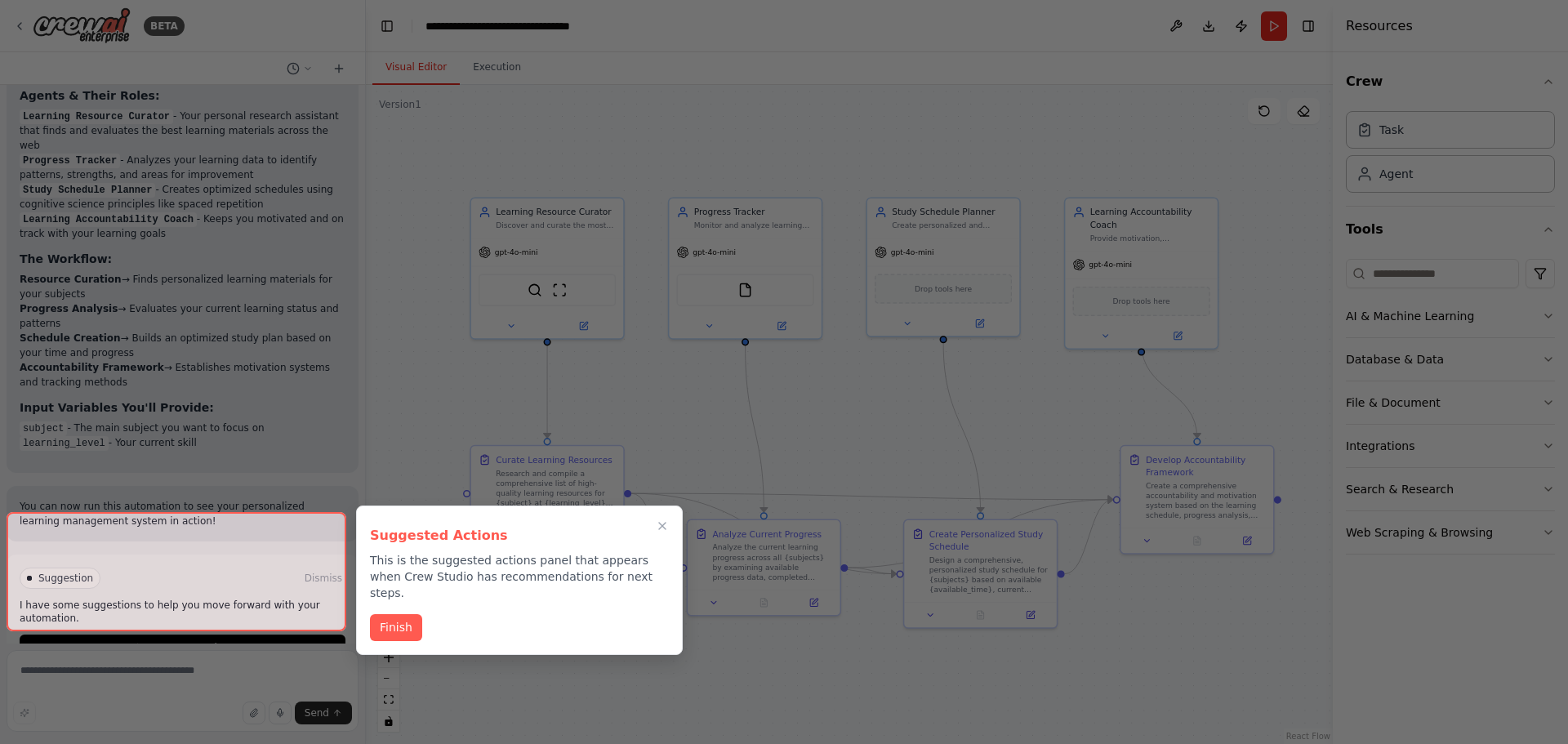
click at [186, 604] on div at bounding box center [177, 571] width 340 height 119
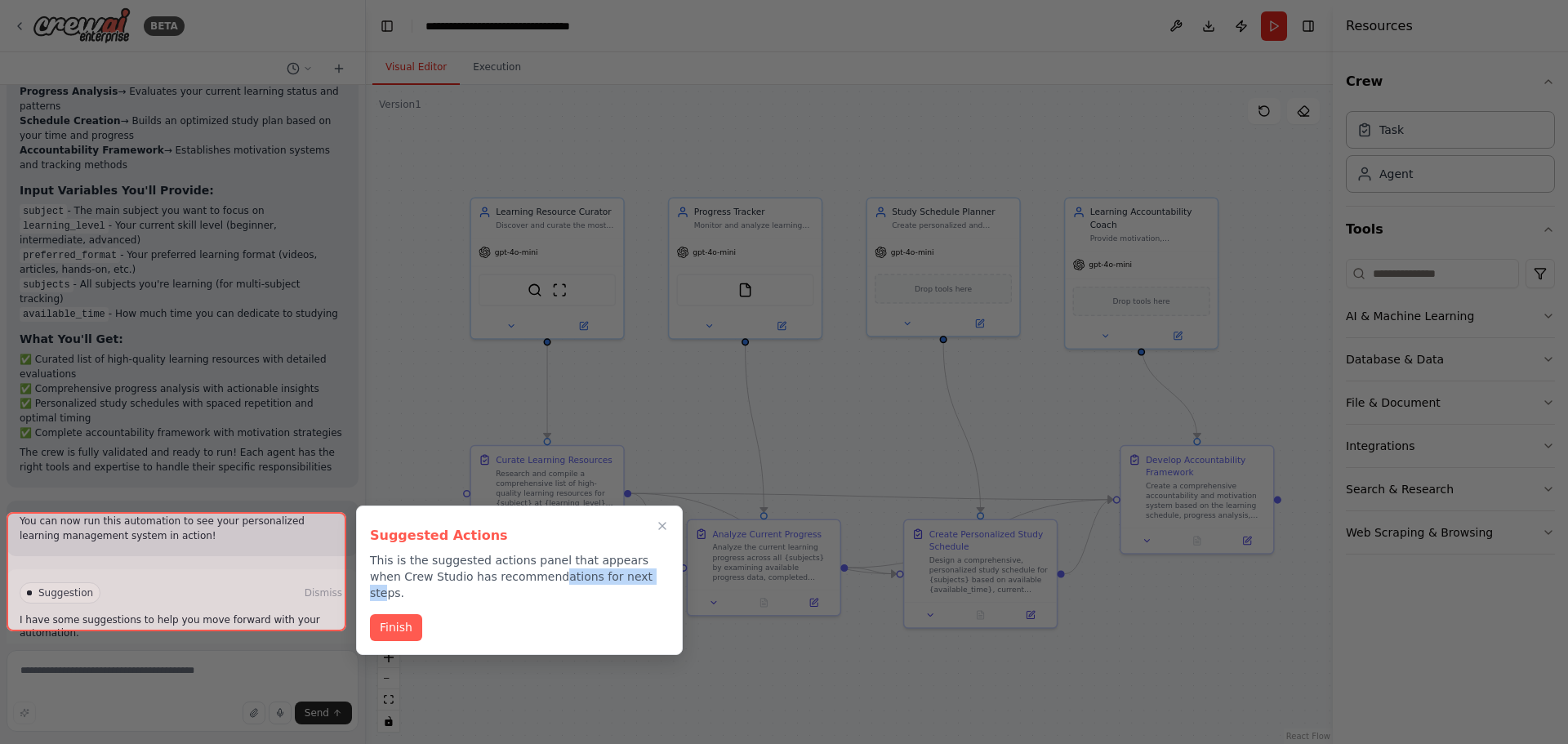
scroll to position [1968, 0]
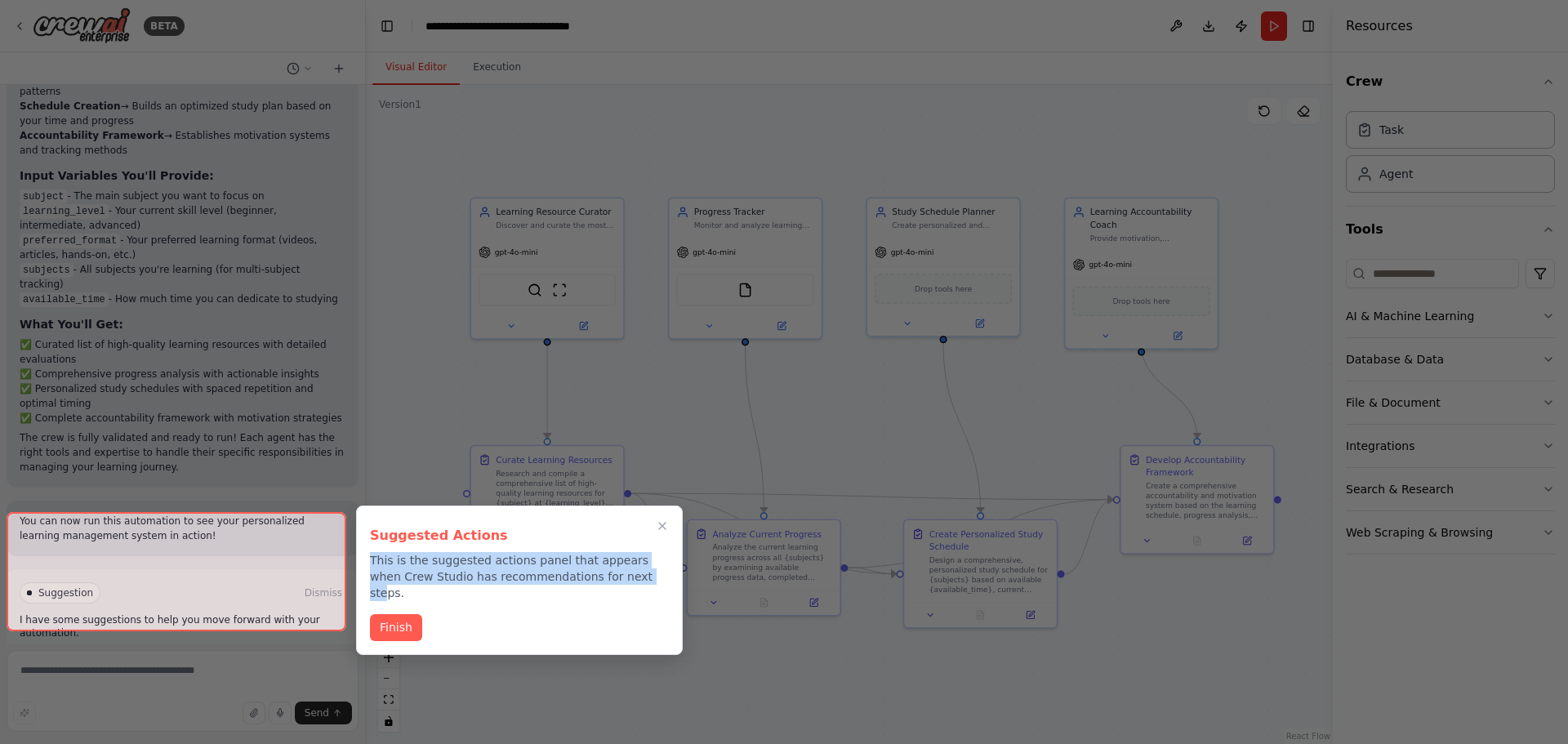
drag, startPoint x: 614, startPoint y: 576, endPoint x: 368, endPoint y: 561, distance: 246.5
click at [368, 561] on div "Suggested Actions This is the suggested actions panel that appears when Crew St…" at bounding box center [519, 580] width 327 height 149
click at [477, 597] on div "Suggested Actions This is the suggested actions panel that appears when Crew St…" at bounding box center [519, 580] width 327 height 149
click at [413, 614] on button "Finish" at bounding box center [396, 626] width 53 height 27
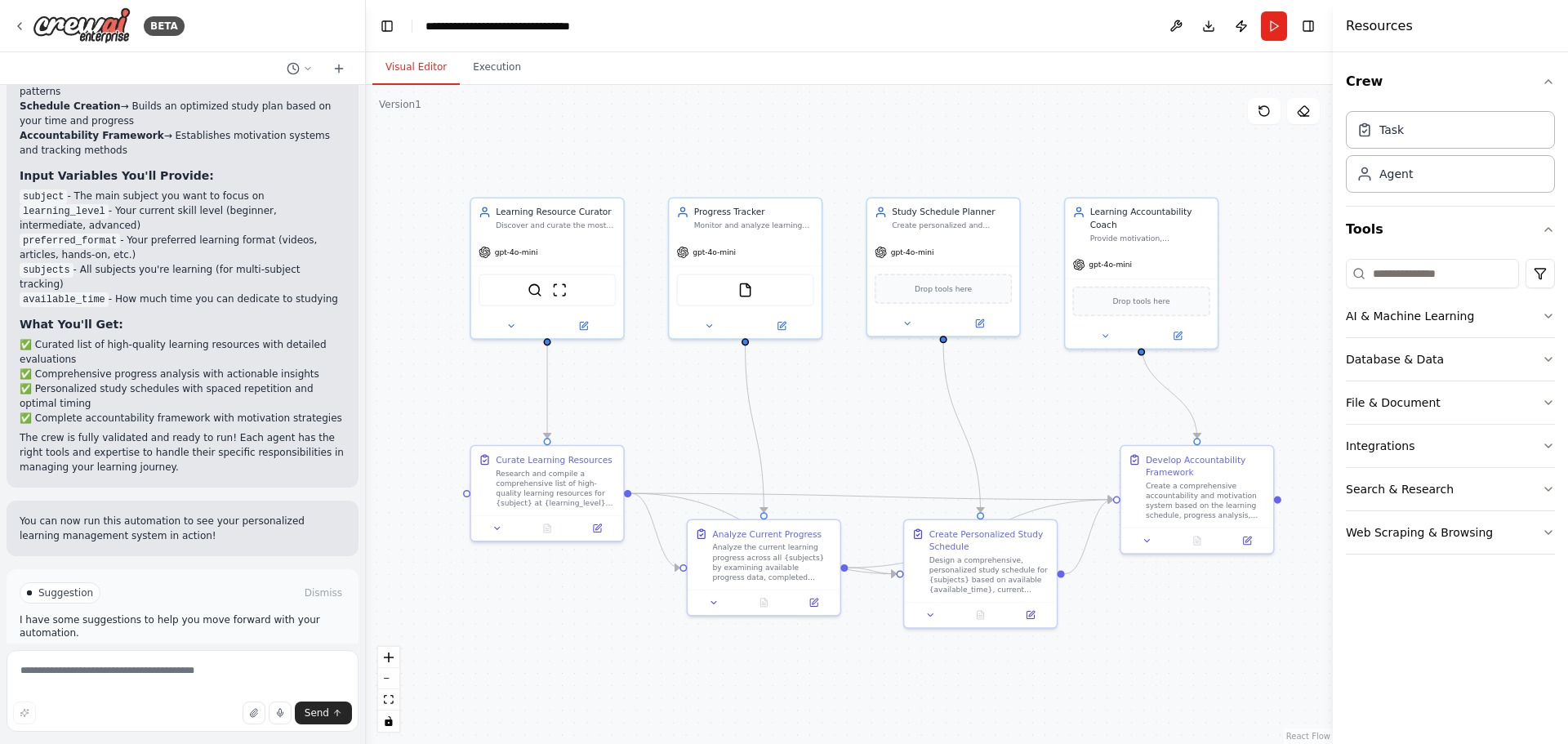
click at [266, 650] on button "Run Automation" at bounding box center [183, 662] width 326 height 26
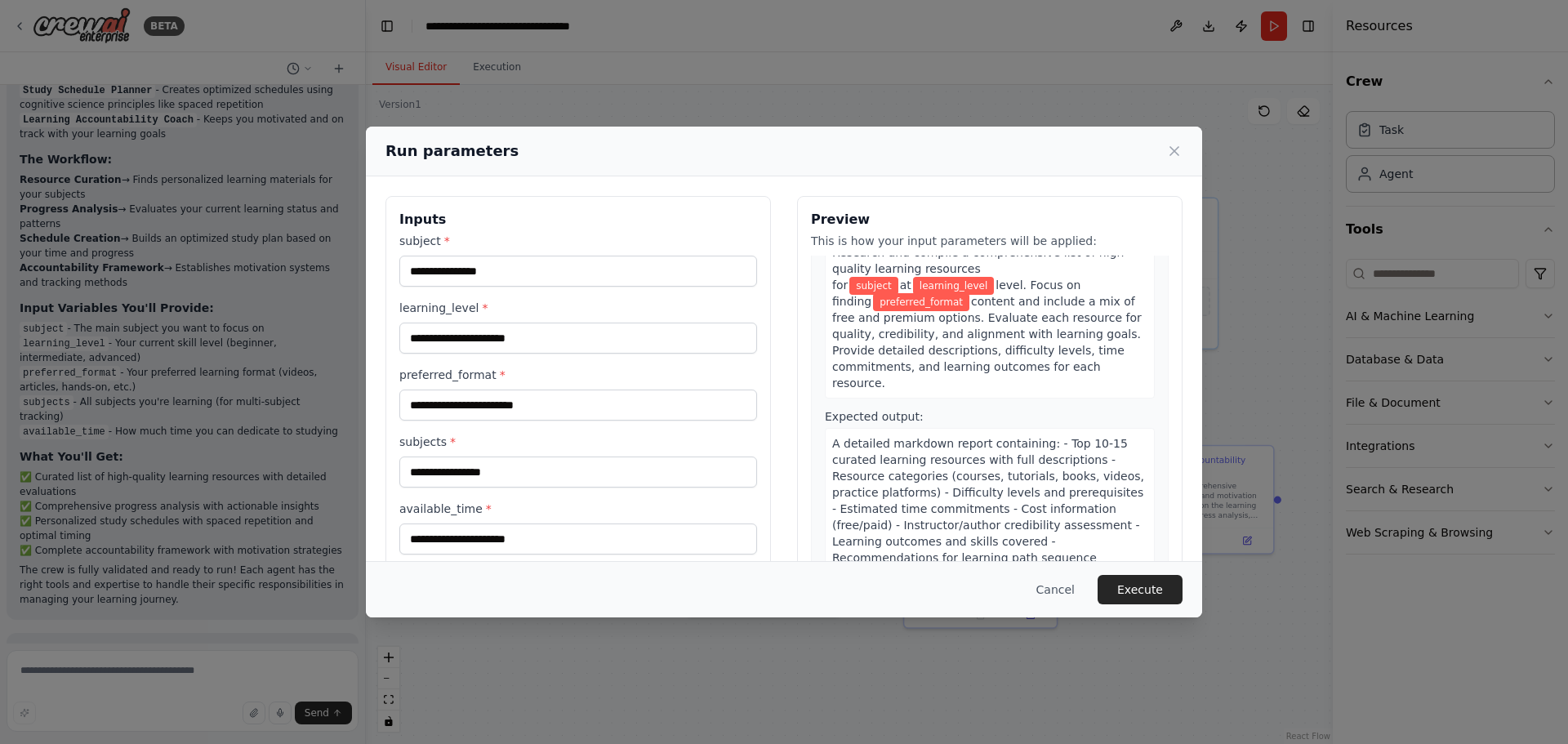
scroll to position [0, 0]
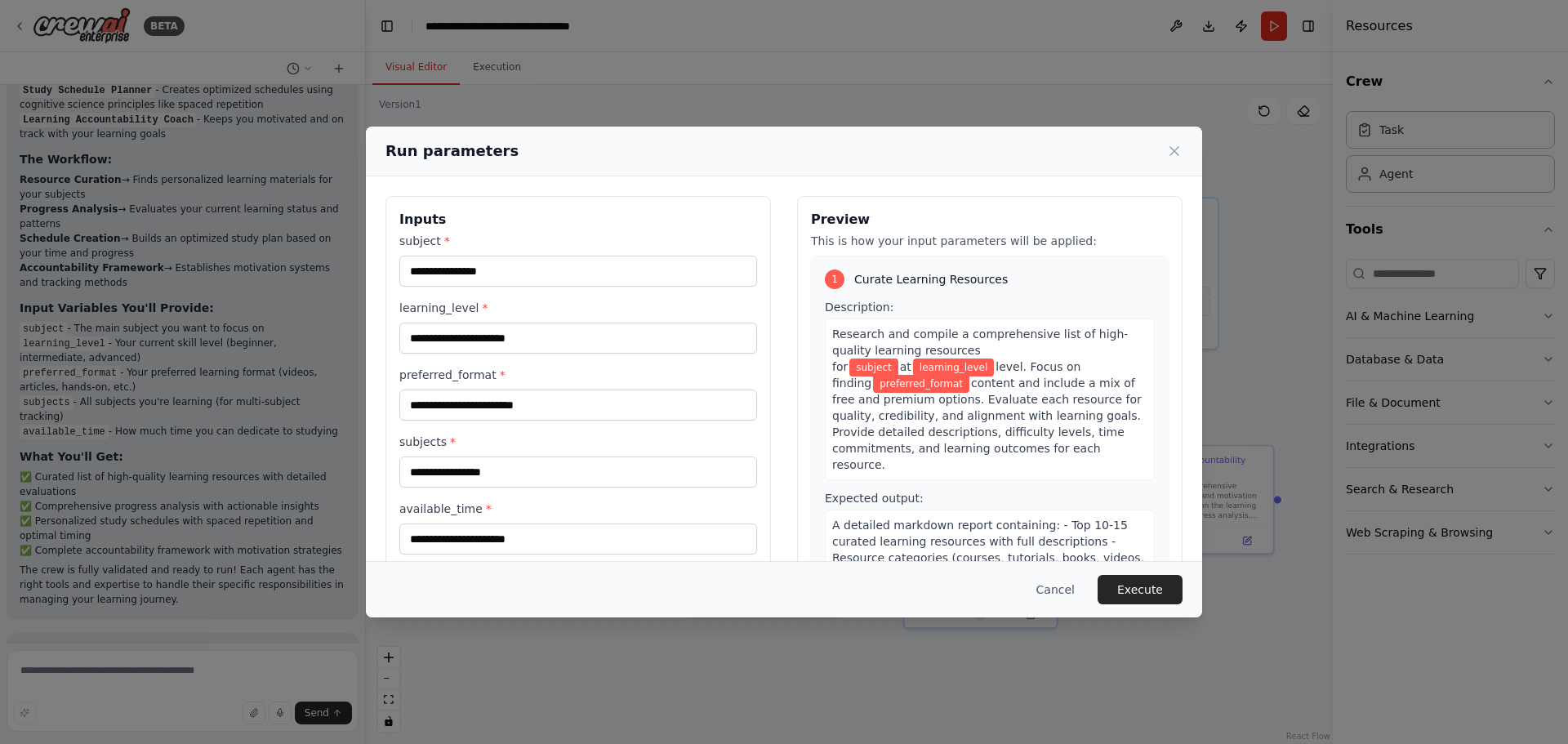
drag, startPoint x: 819, startPoint y: 331, endPoint x: 1044, endPoint y: 370, distance: 228.4
click at [1039, 367] on div "Research and compile a comprehensive list of high-quality learning resources fo…" at bounding box center [989, 400] width 330 height 162
click at [969, 375] on span "preferred_format" at bounding box center [921, 385] width 97 height 18
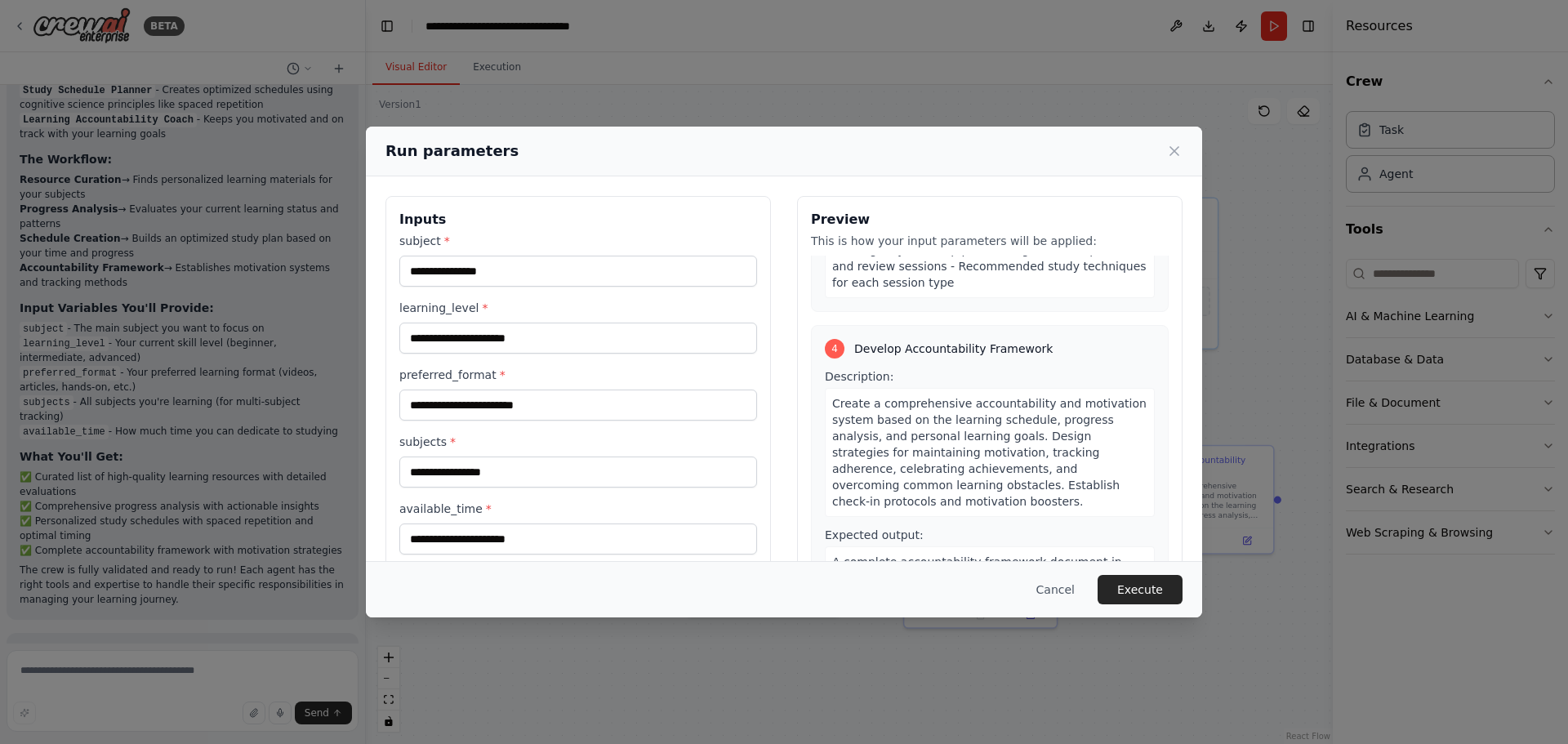
scroll to position [1186, 0]
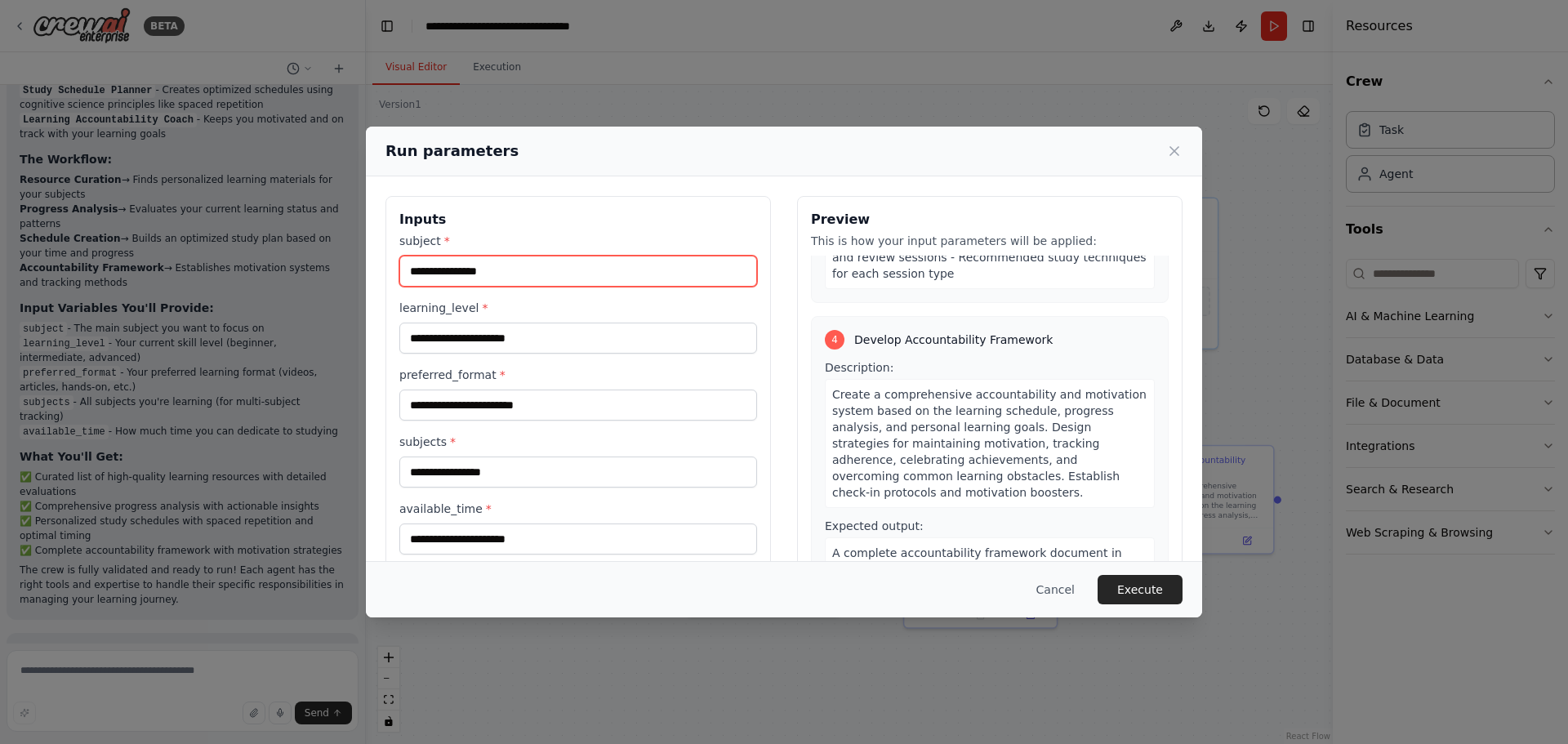
click at [655, 277] on input "subject *" at bounding box center [578, 271] width 358 height 31
type input "*"
type input "********"
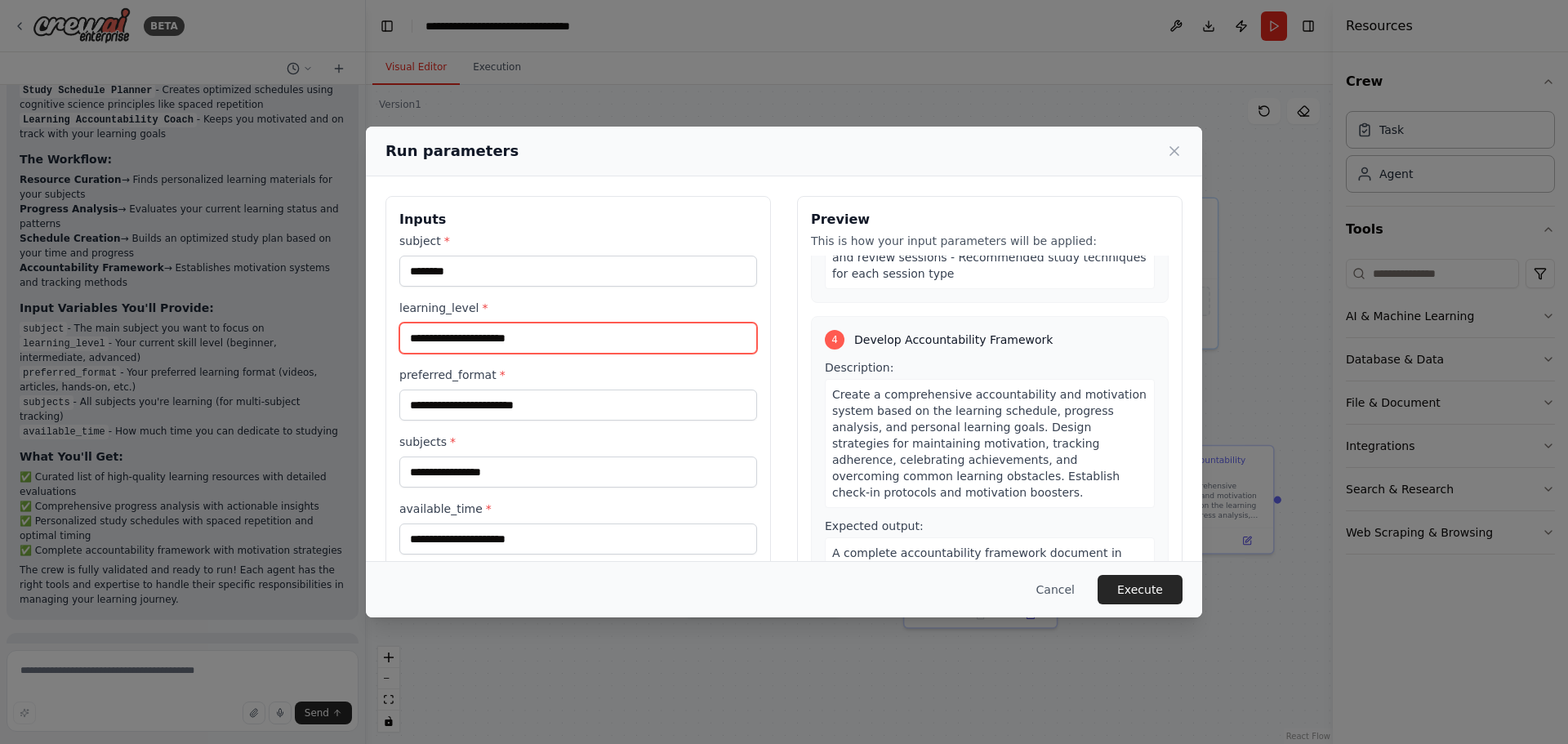
drag, startPoint x: 493, startPoint y: 329, endPoint x: 464, endPoint y: 345, distance: 33.1
click at [488, 332] on input "learning_level *" at bounding box center [578, 338] width 358 height 31
drag, startPoint x: 456, startPoint y: 318, endPoint x: 462, endPoint y: 311, distance: 9.2
click at [456, 316] on div "learning_level *" at bounding box center [578, 327] width 358 height 54
drag, startPoint x: 461, startPoint y: 308, endPoint x: 511, endPoint y: 311, distance: 50.1
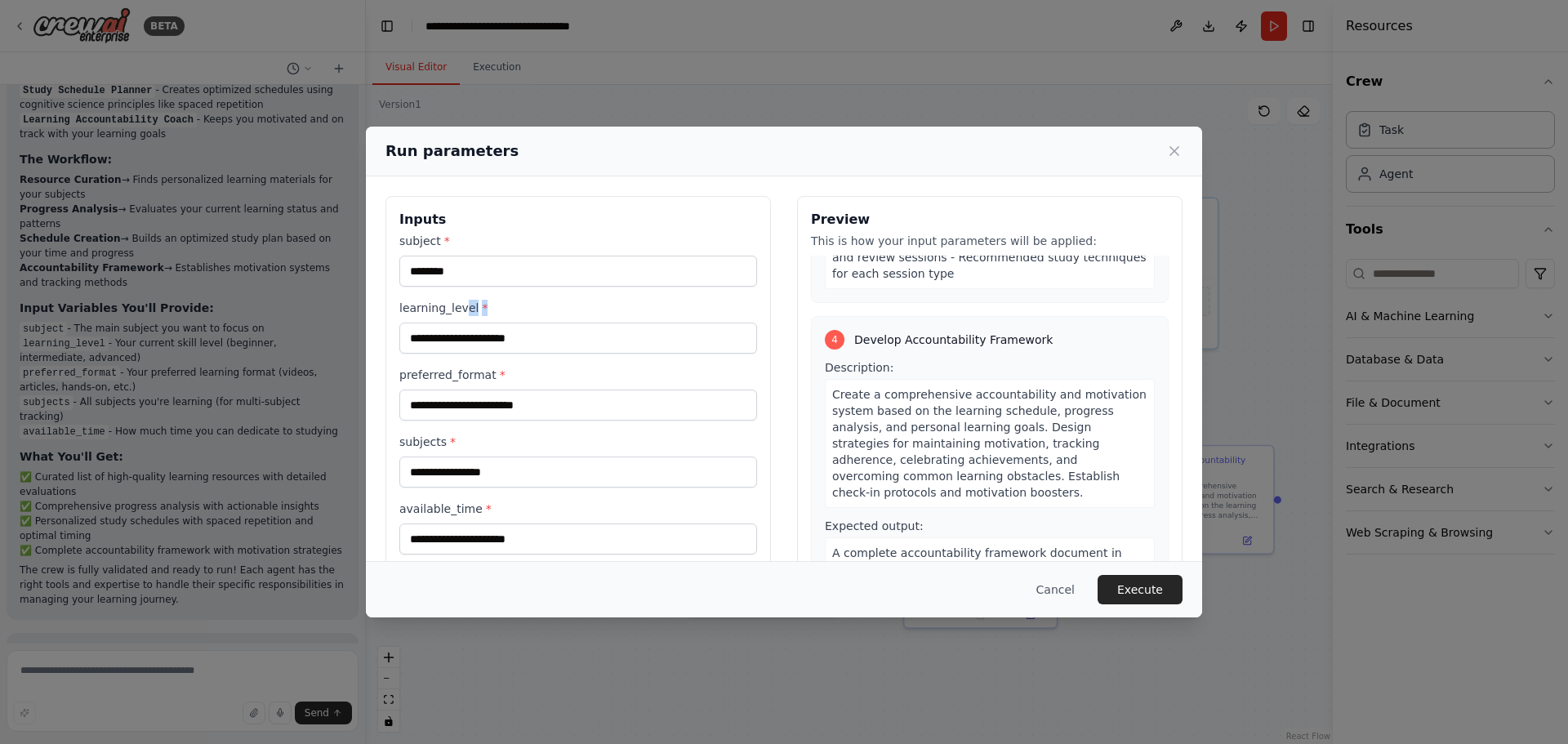
click at [511, 308] on label "learning_level *" at bounding box center [578, 309] width 358 height 17
click at [513, 334] on input "learning_level *" at bounding box center [578, 338] width 358 height 31
click at [621, 314] on label "learning_level *" at bounding box center [578, 309] width 358 height 17
click at [621, 323] on input "learning_level *" at bounding box center [578, 338] width 358 height 31
click at [634, 338] on input "learning_level *" at bounding box center [578, 338] width 358 height 31
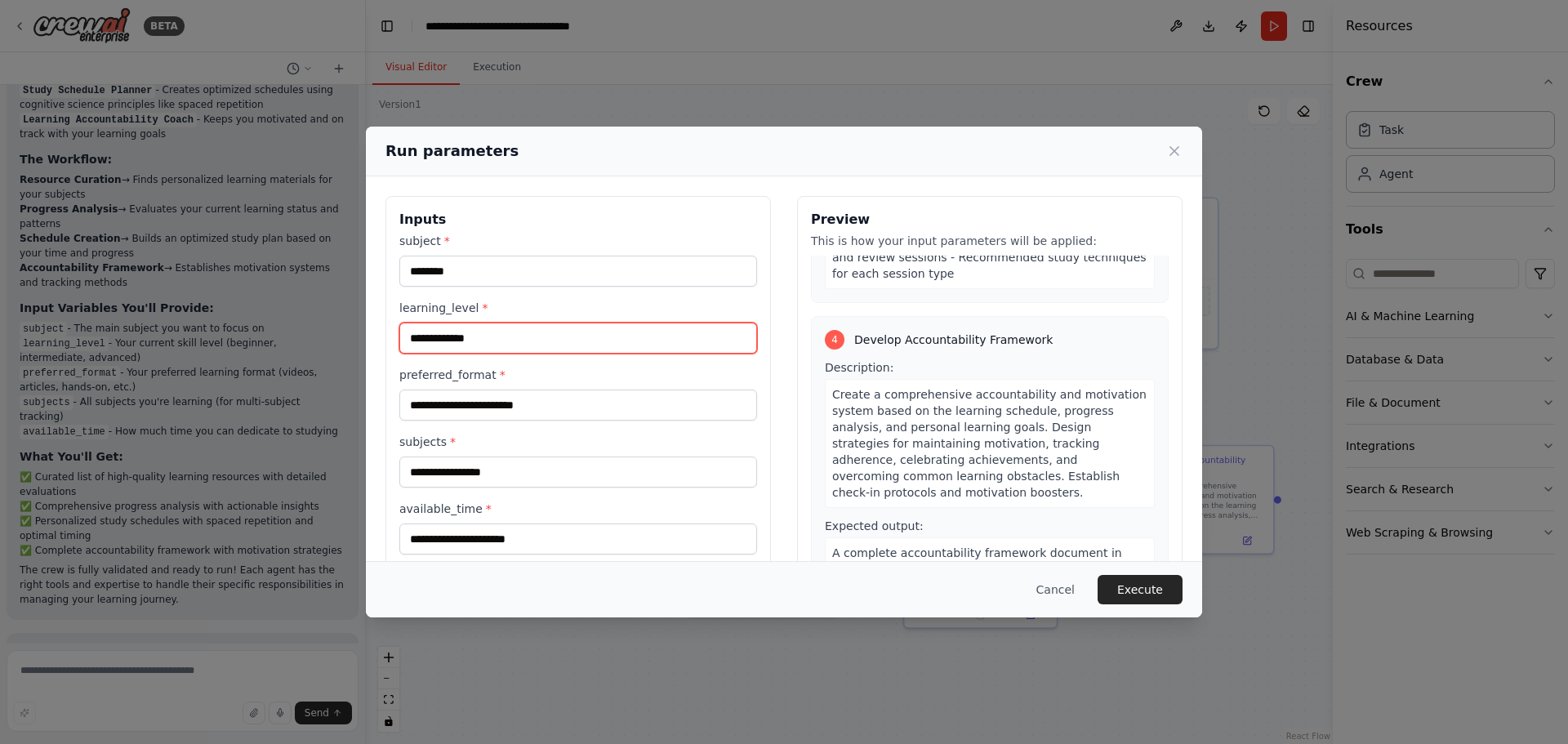
type input "**********"
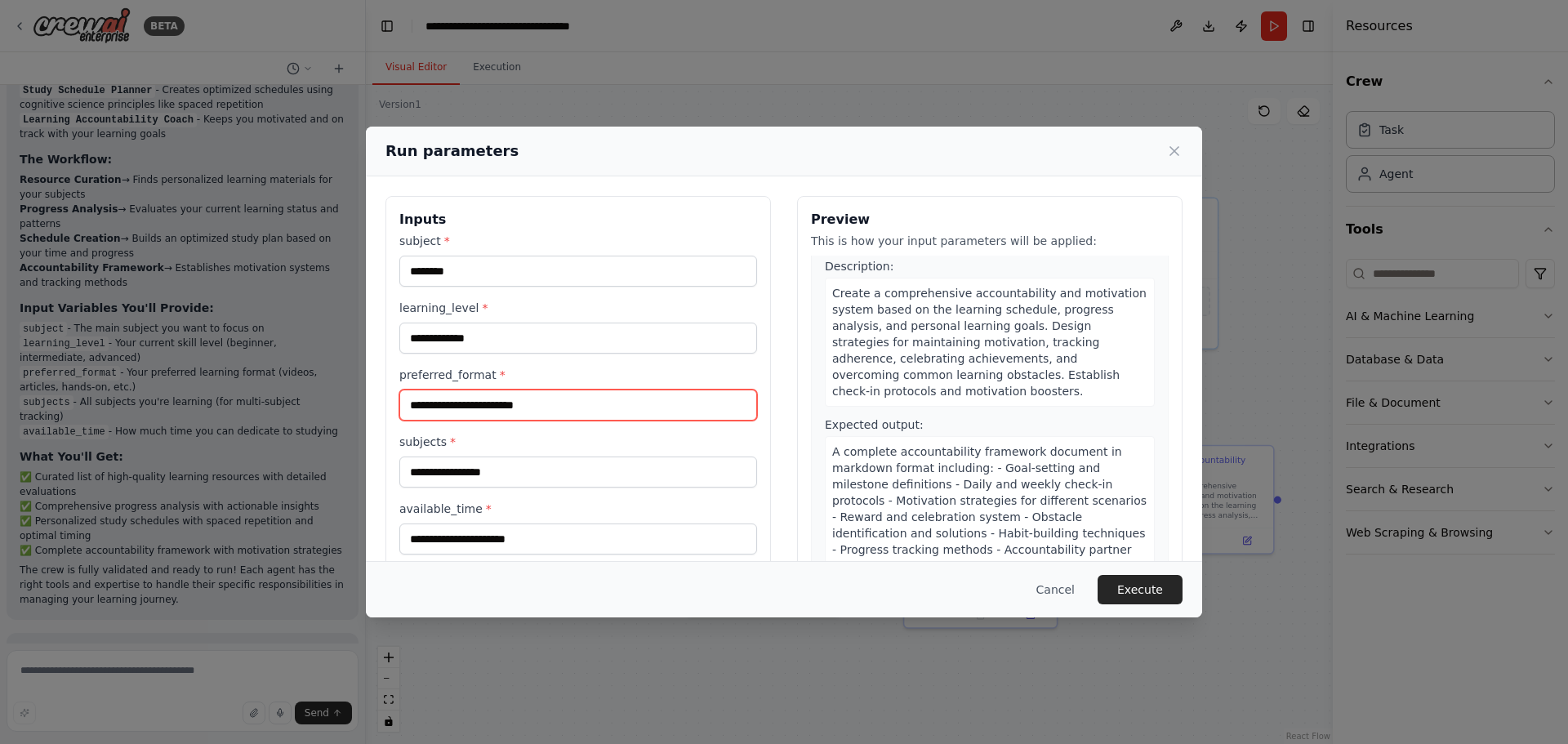
scroll to position [1298, 0]
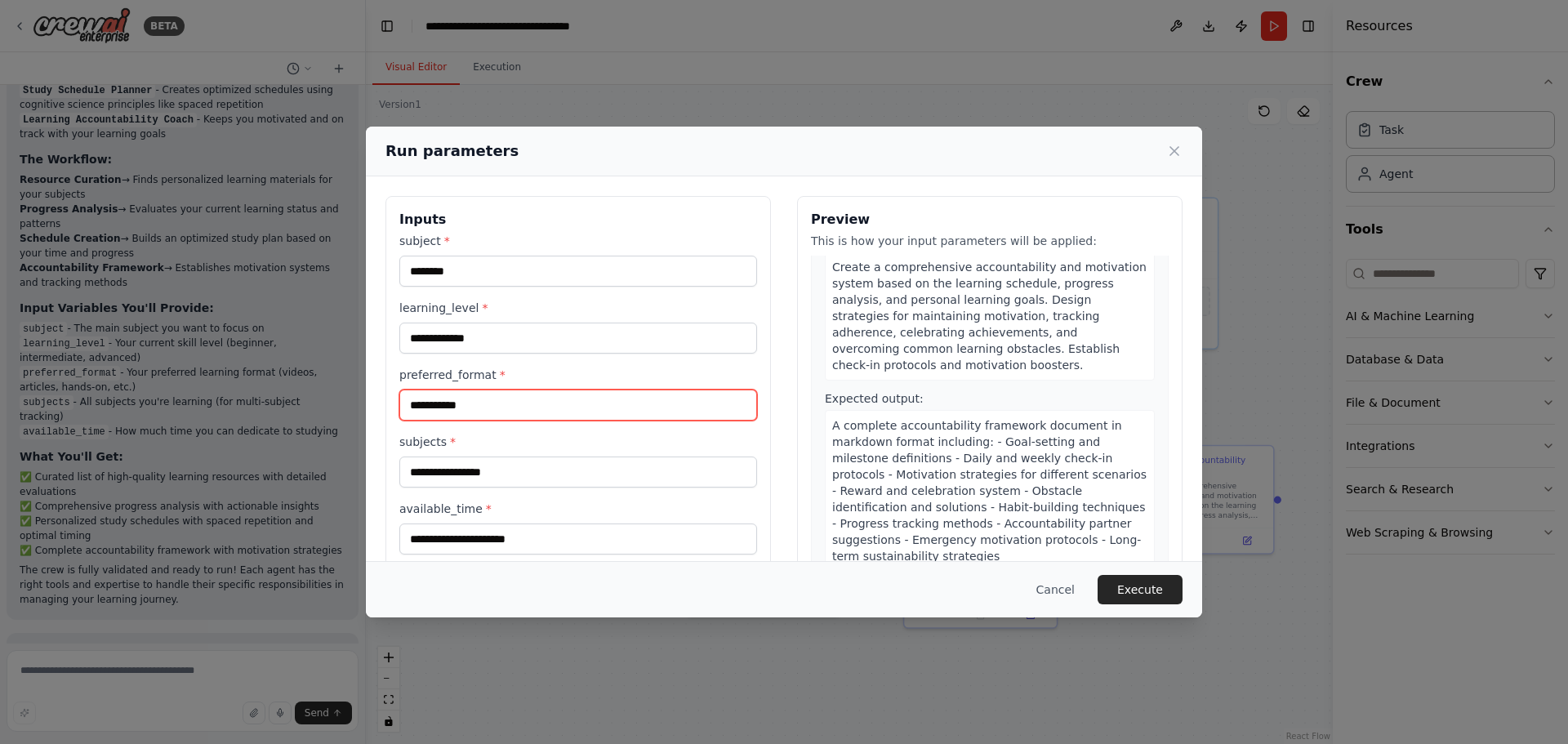
type input "**********"
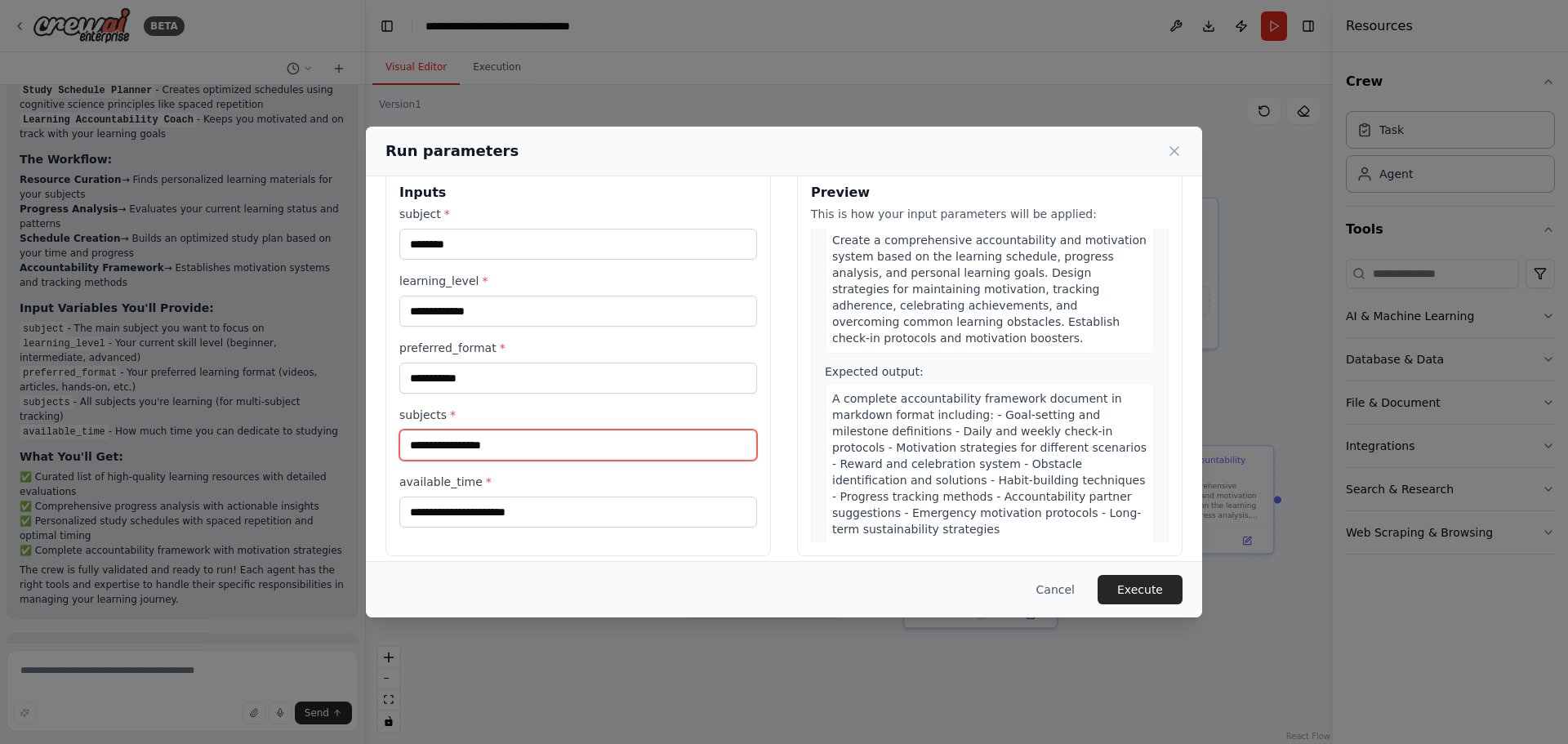
scroll to position [42, 0]
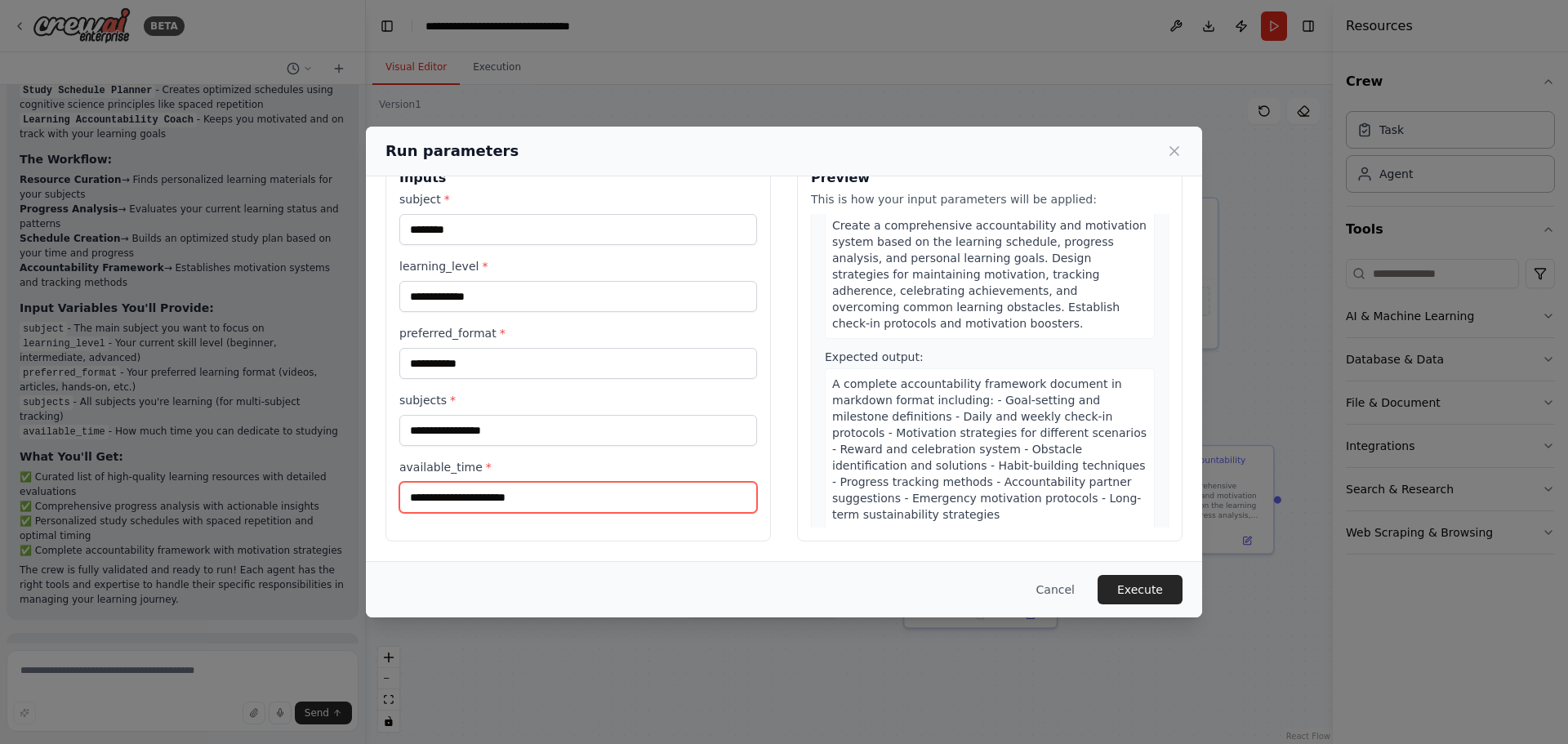
click at [526, 501] on input "available_time *" at bounding box center [578, 497] width 358 height 31
type input "**********"
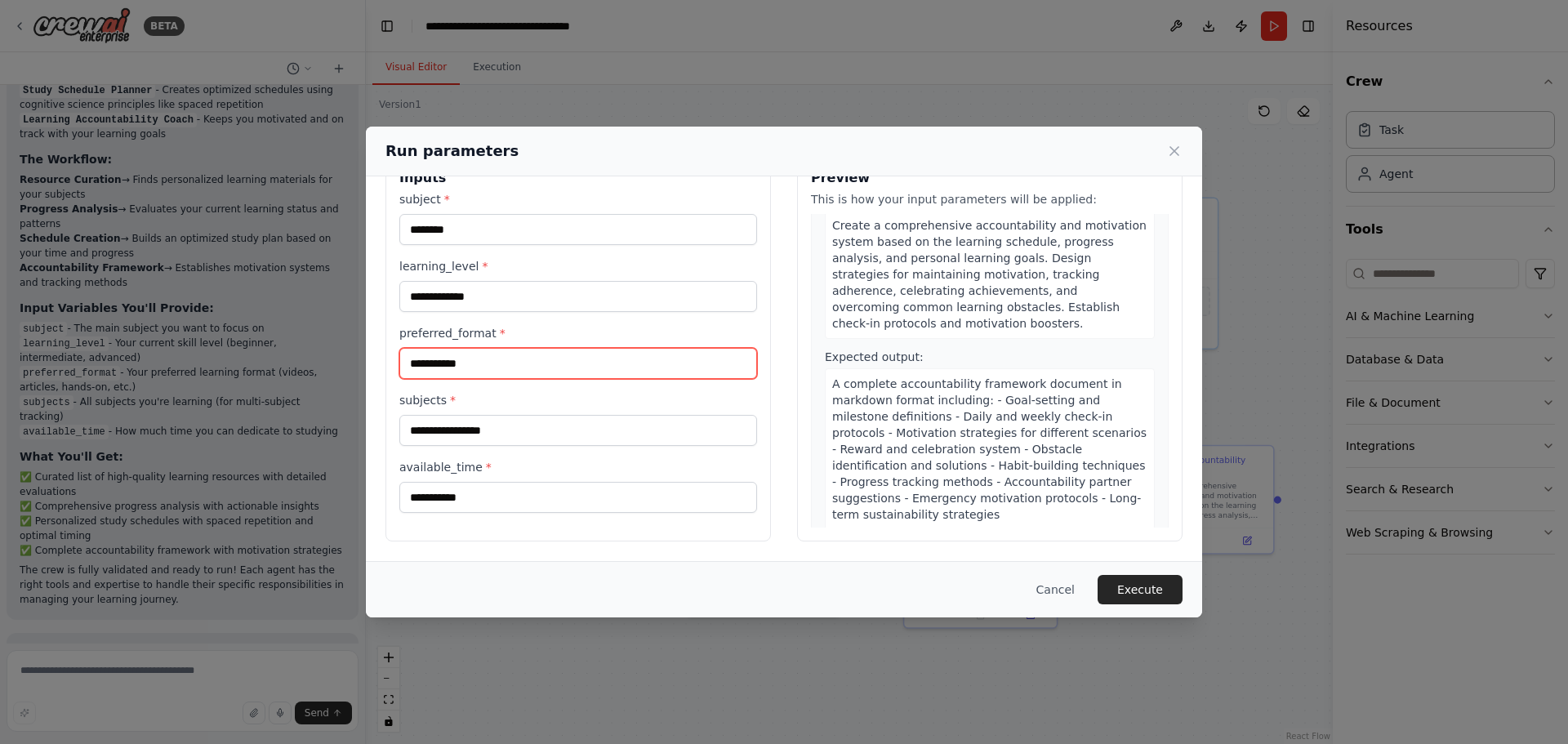
click at [547, 372] on input "**********" at bounding box center [578, 363] width 358 height 31
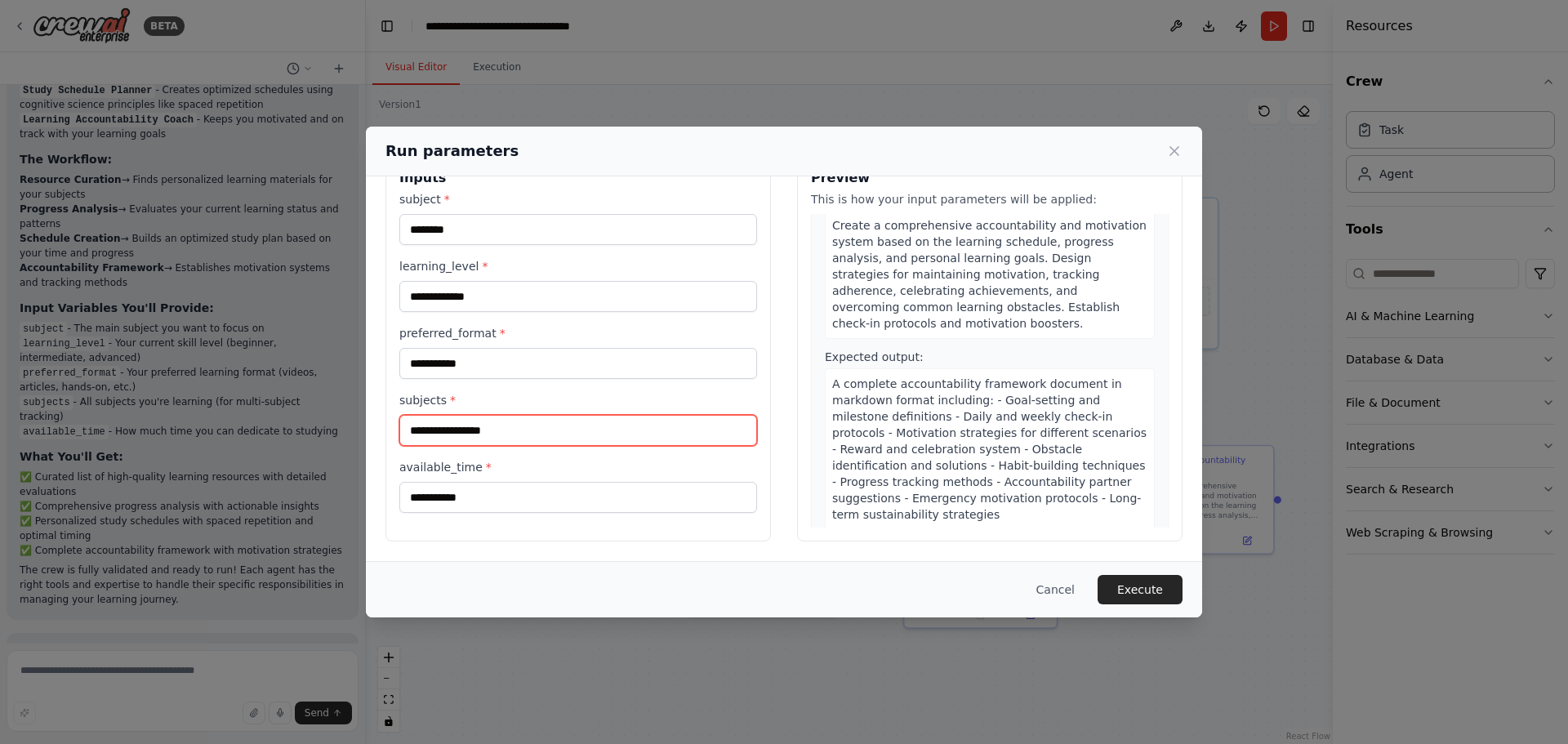
click at [572, 435] on input "subjects *" at bounding box center [578, 430] width 358 height 31
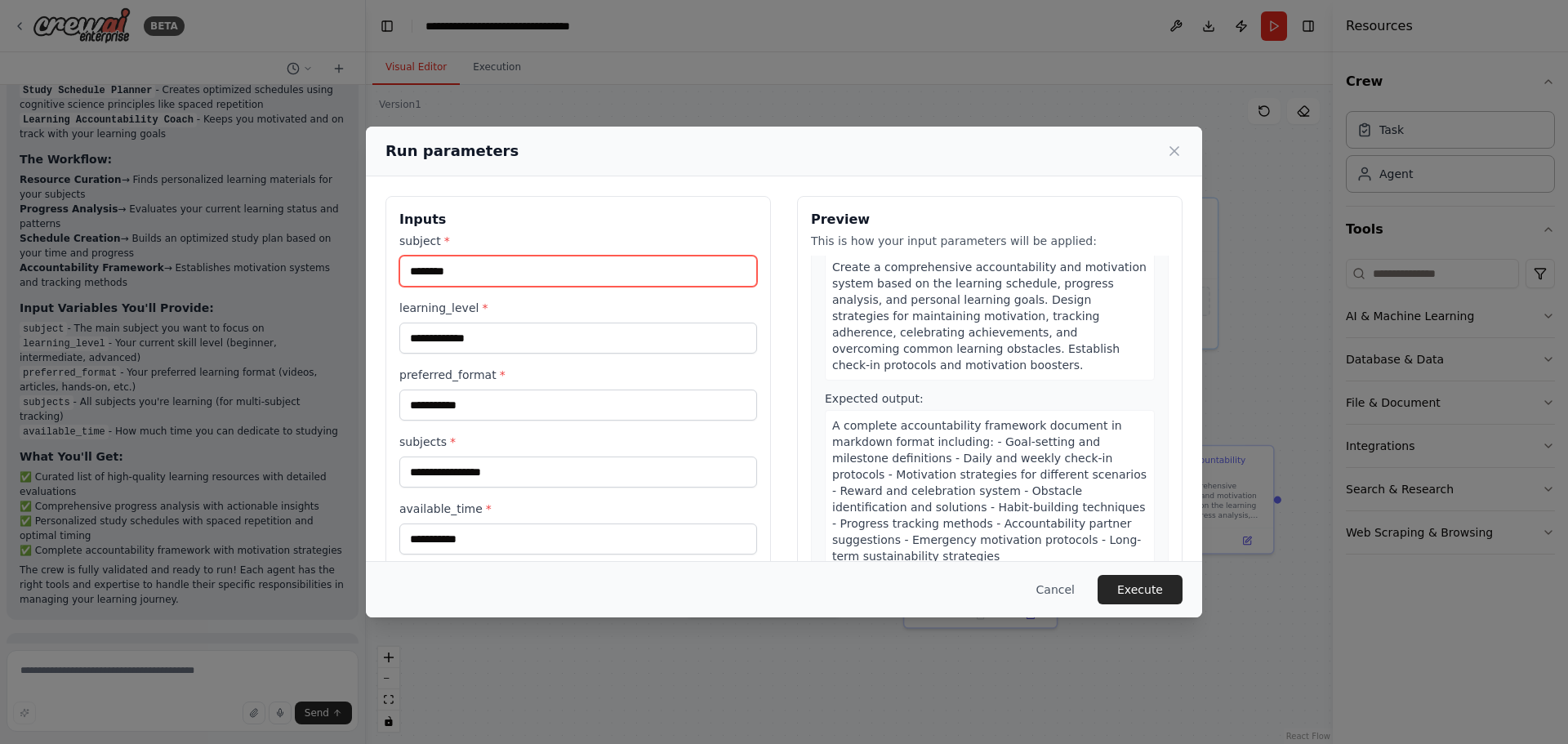
drag, startPoint x: 338, startPoint y: 278, endPoint x: 234, endPoint y: 283, distance: 104.1
click at [223, 278] on div "**********" at bounding box center [784, 372] width 1568 height 744
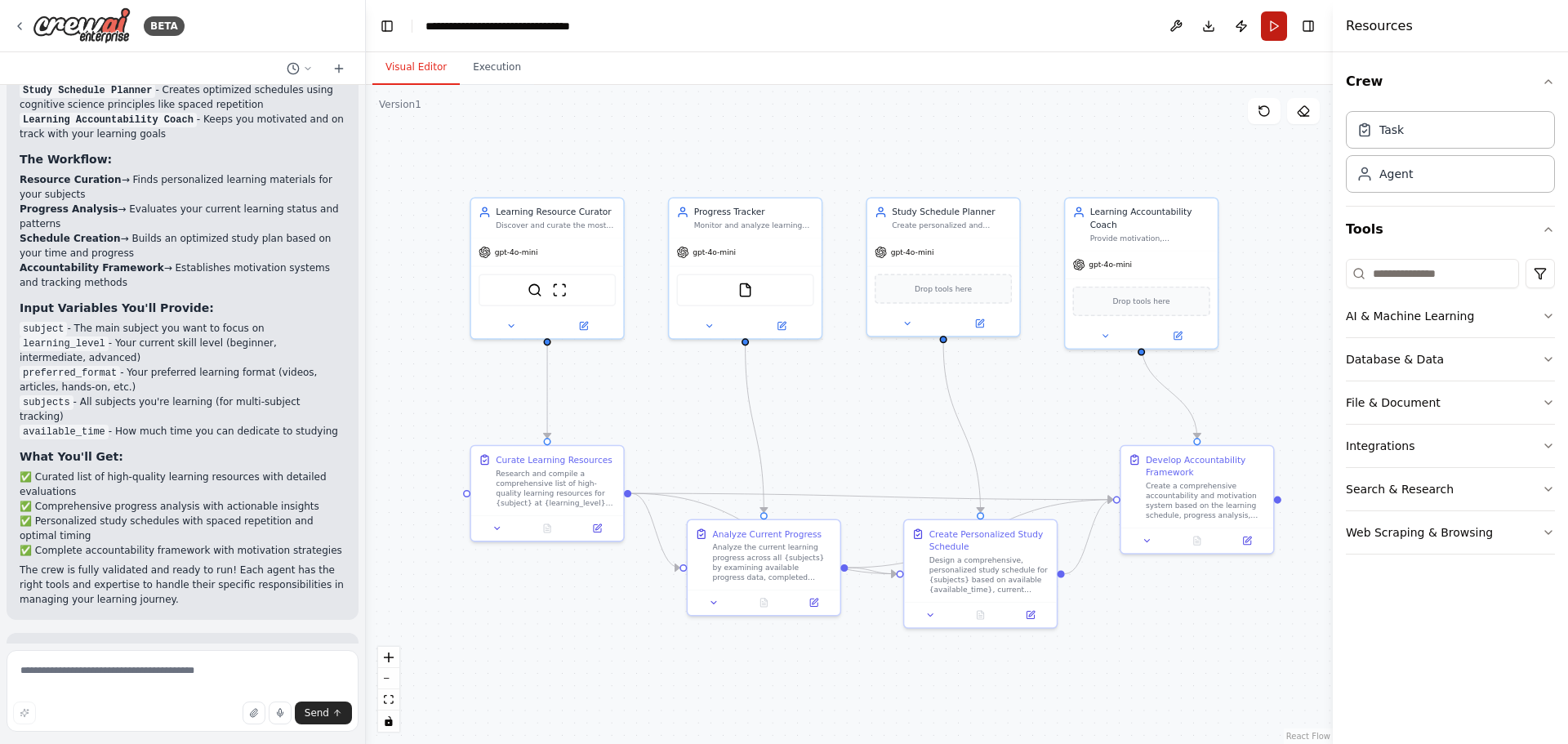
click at [1282, 35] on button "Run" at bounding box center [1274, 26] width 26 height 29
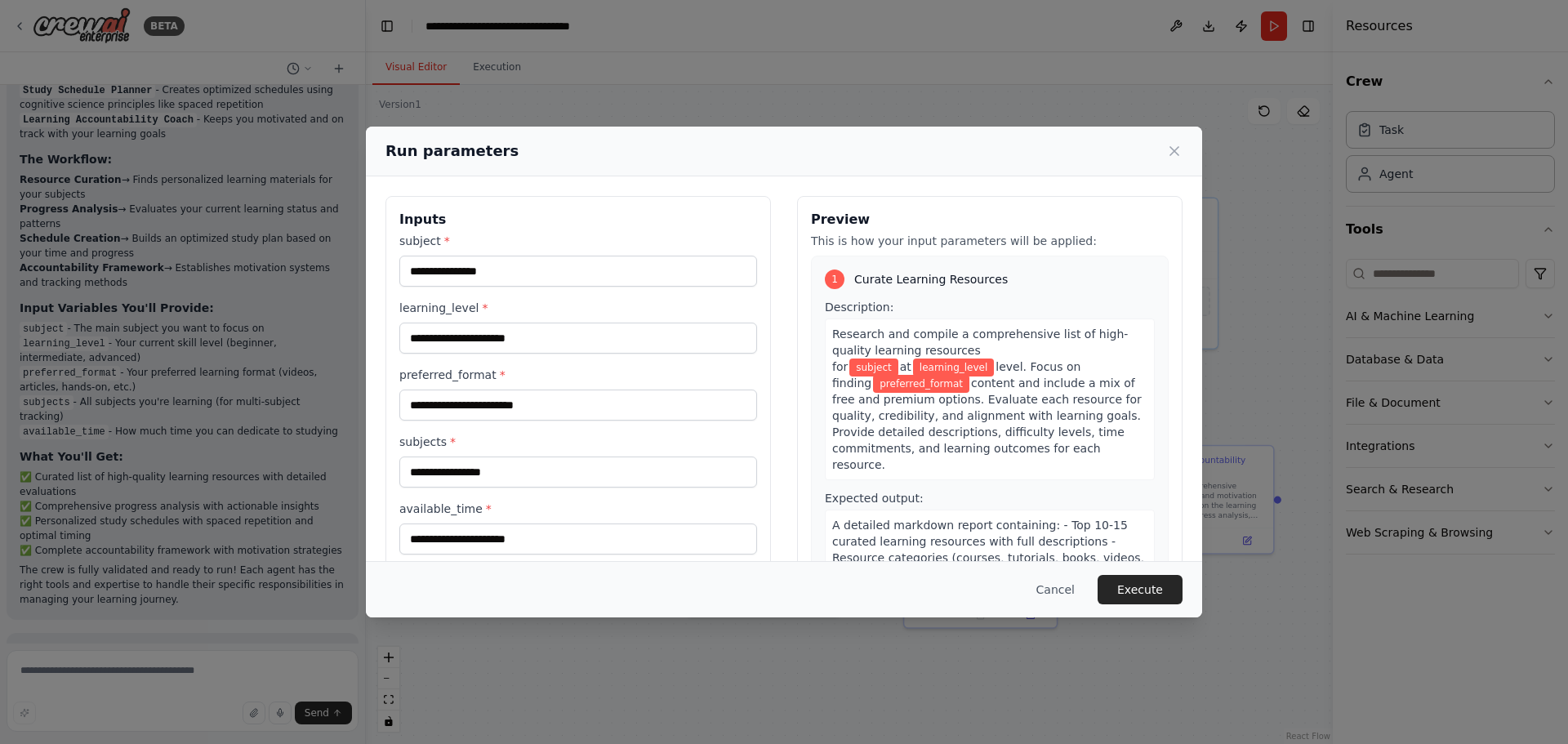
scroll to position [42, 0]
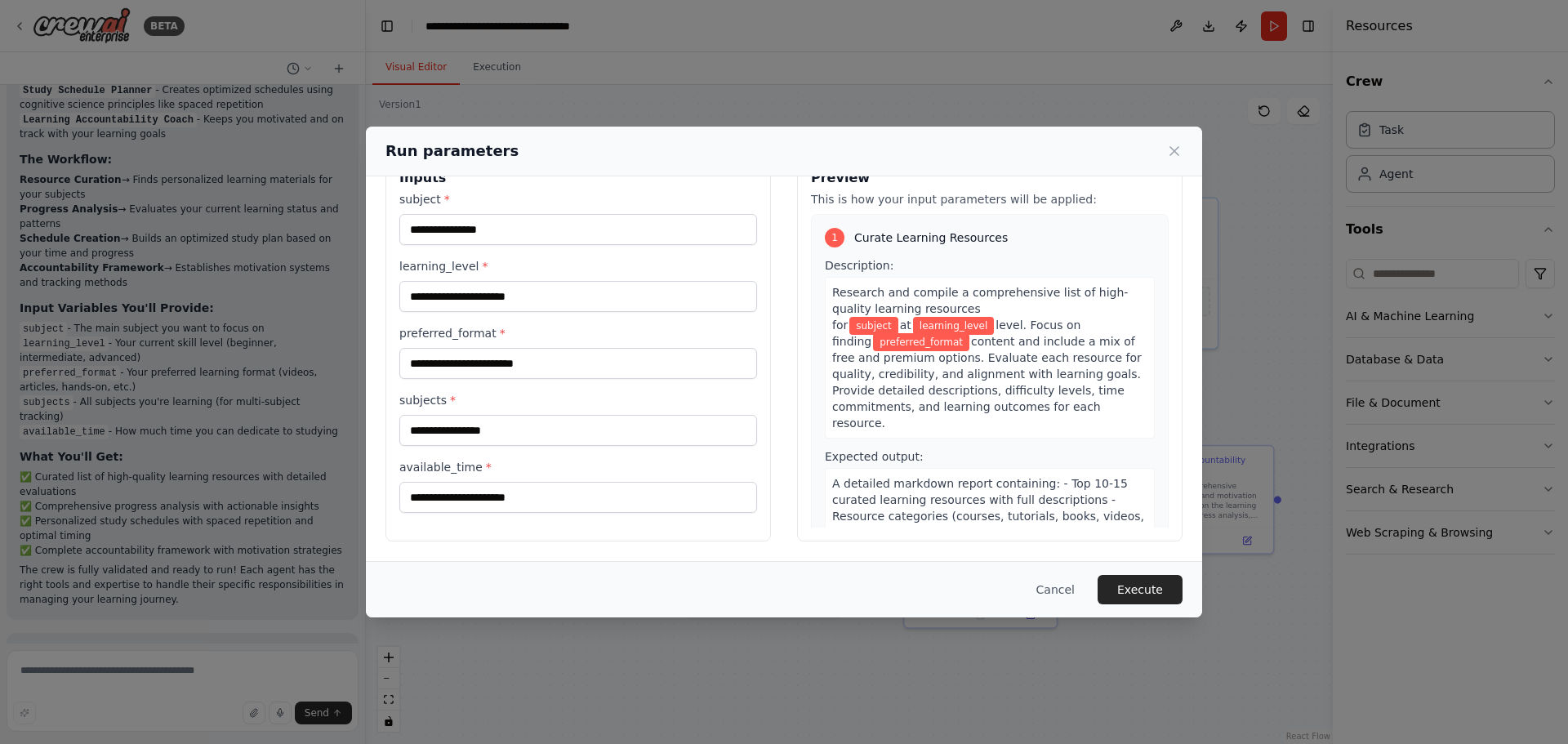
click at [909, 98] on div "Run parameters Inputs subject * learning_level * preferred_format * subjects * …" at bounding box center [784, 372] width 1568 height 744
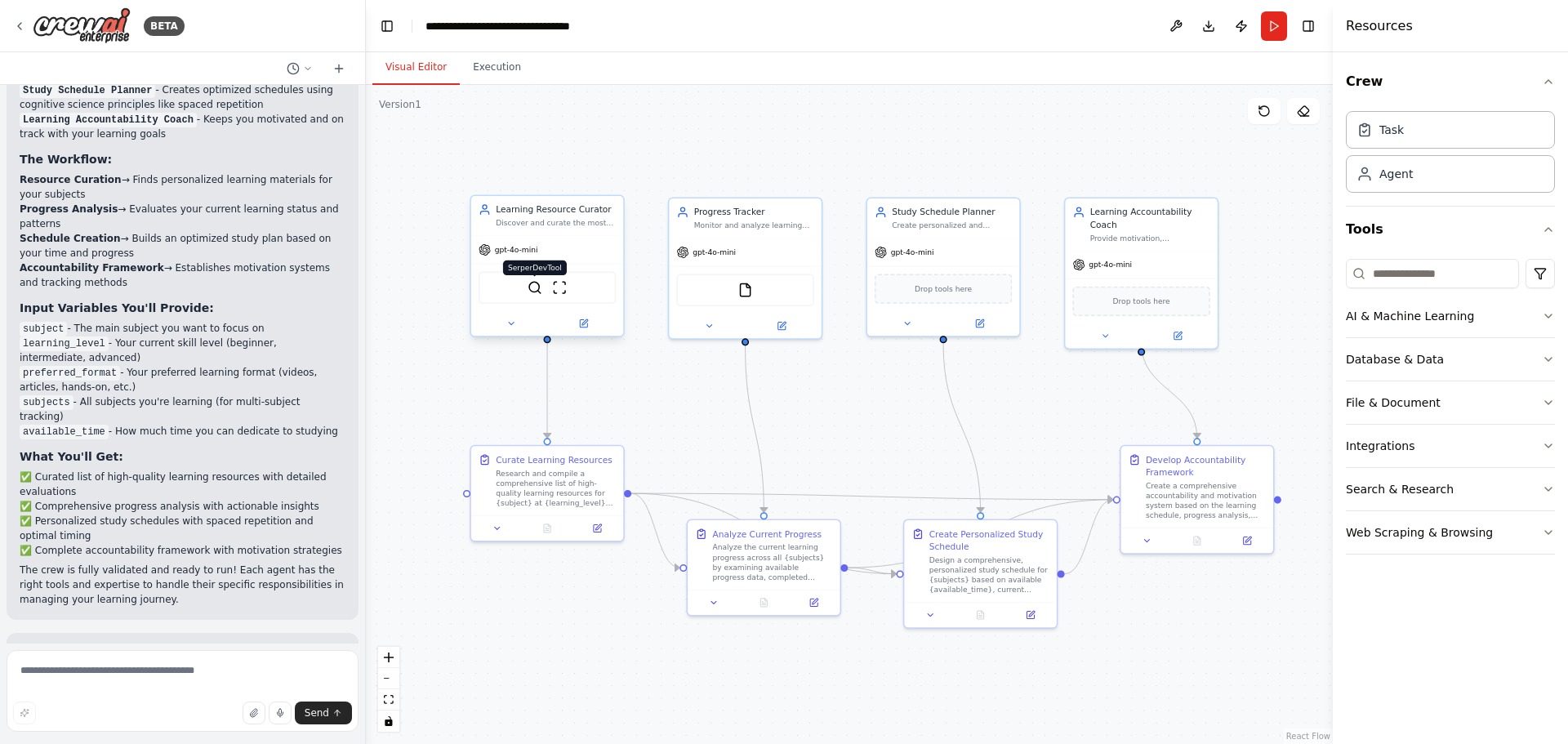
click at [520, 286] on div "SerperDevTool ScrapeWebsiteTool" at bounding box center [547, 287] width 138 height 32
click at [585, 227] on div "Discover and curate the most relevant, high-quality learning resources for {sub…" at bounding box center [556, 224] width 120 height 10
click at [577, 227] on div "Discover and curate the most relevant, high-quality learning resources for {sub…" at bounding box center [556, 224] width 120 height 10
click at [1546, 323] on button "AI & Machine Learning" at bounding box center [1450, 316] width 209 height 43
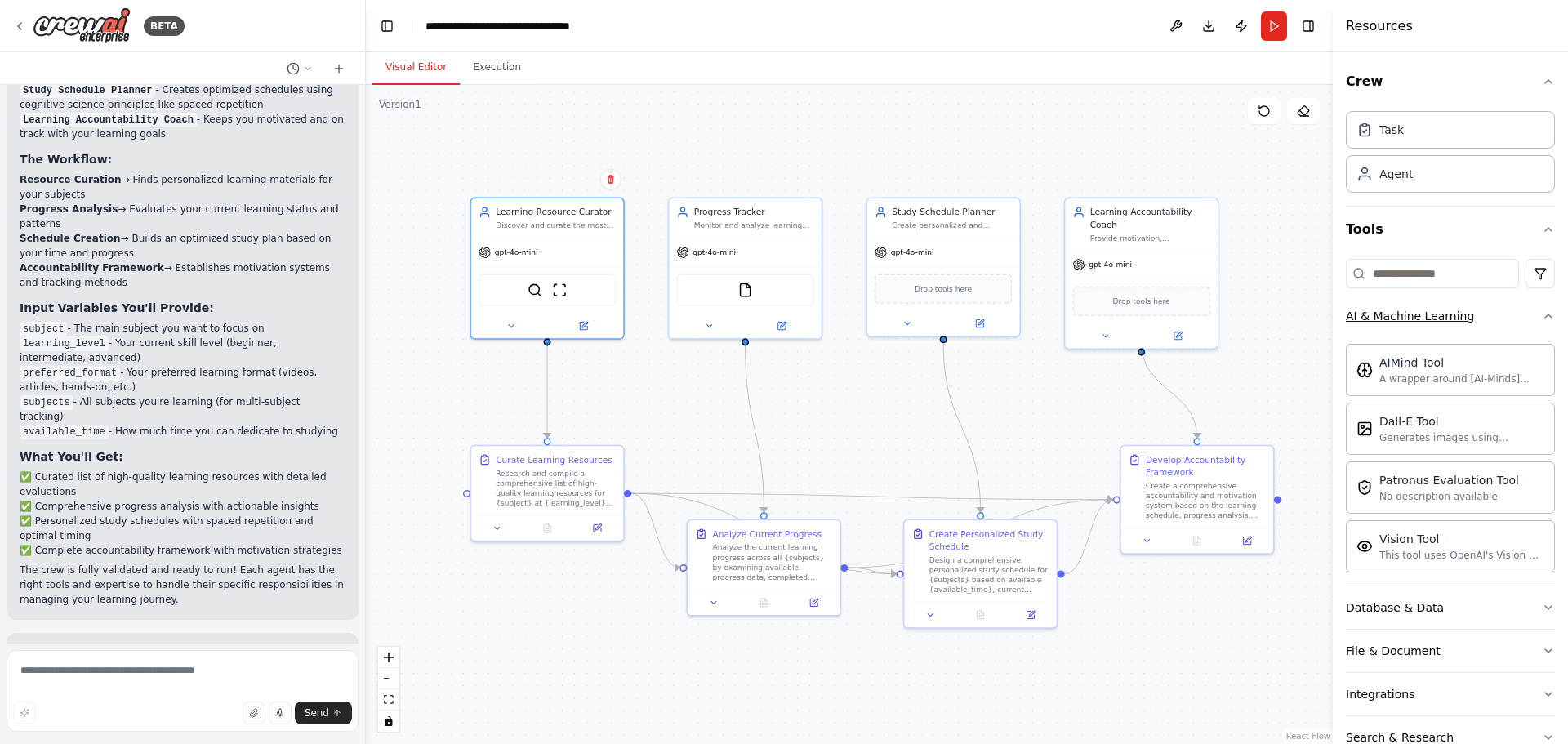
click at [1542, 321] on icon "button" at bounding box center [1549, 316] width 13 height 13
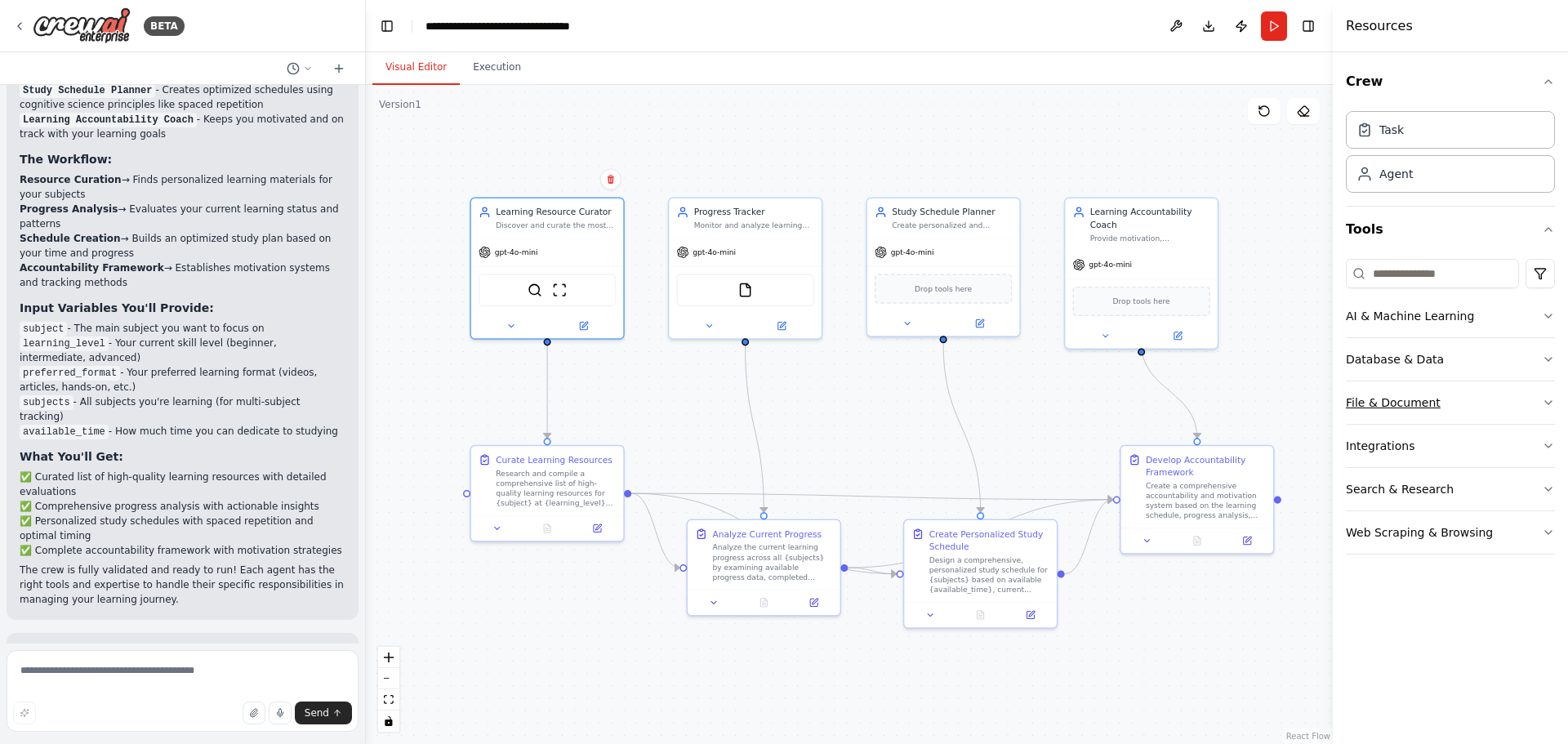
click at [1510, 381] on button "File & Document" at bounding box center [1450, 402] width 209 height 43
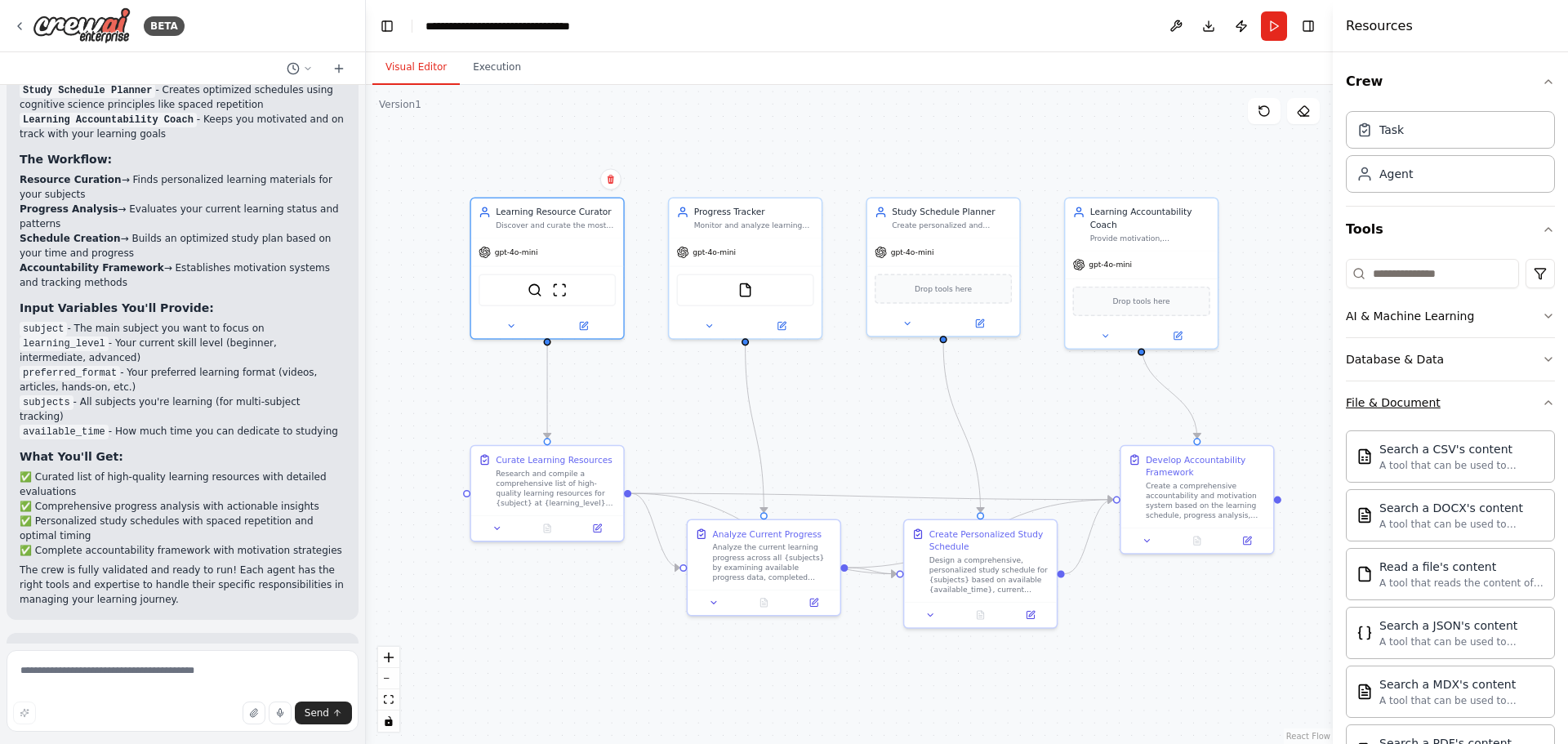
click at [1514, 384] on button "File & Document" at bounding box center [1450, 402] width 209 height 43
click at [1524, 354] on button "Database & Data" at bounding box center [1450, 359] width 209 height 43
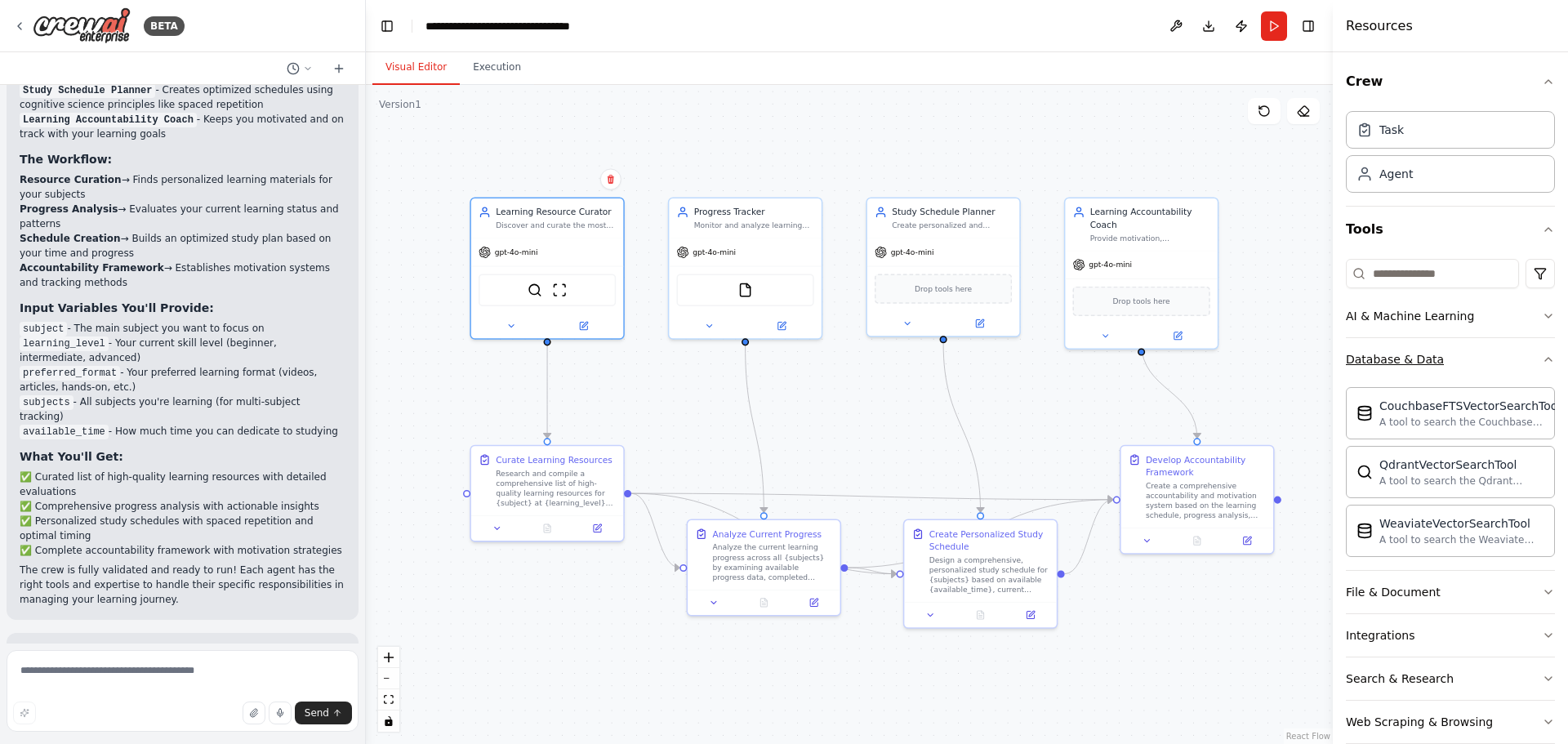
click at [1524, 354] on button "Database & Data" at bounding box center [1450, 359] width 209 height 43
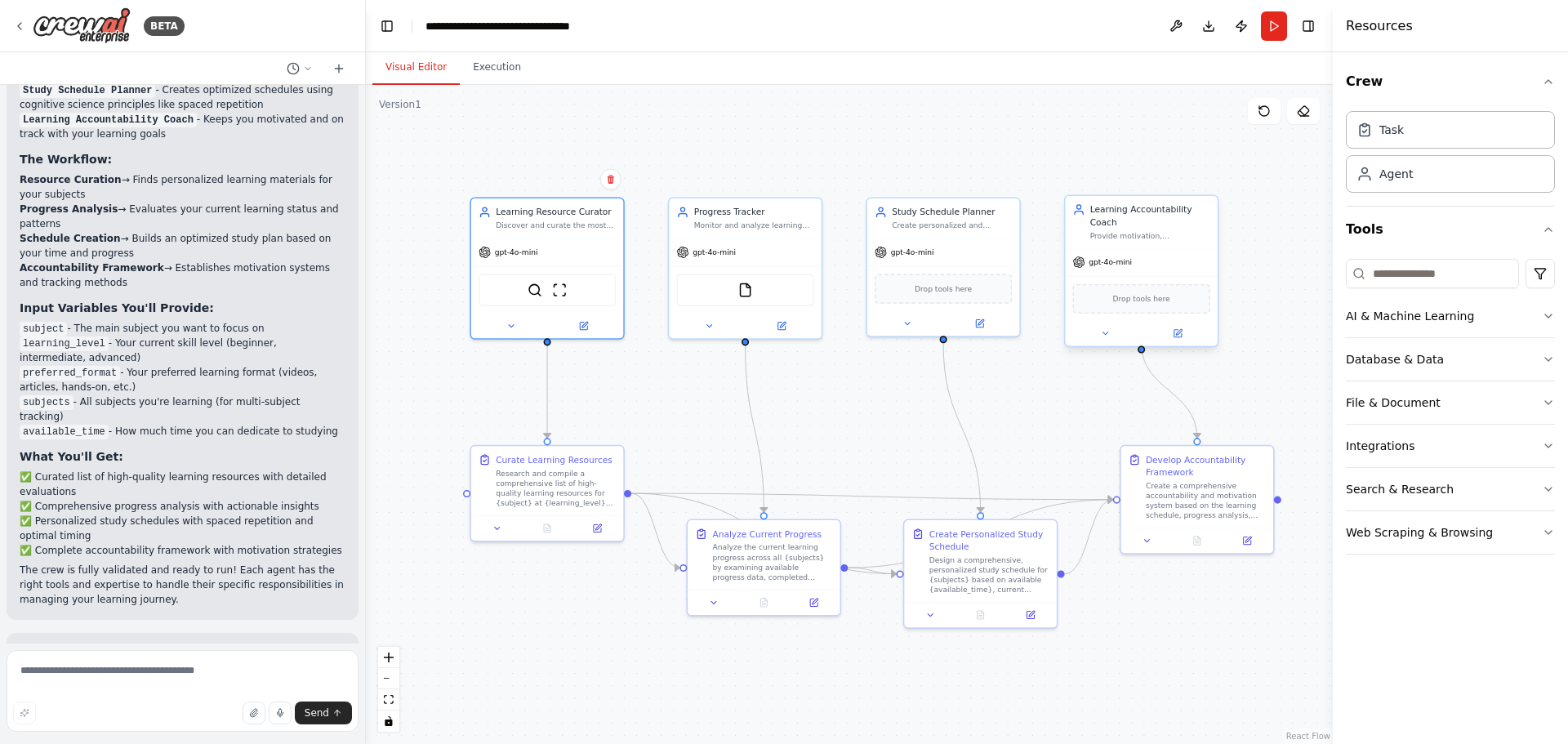
click at [1123, 215] on div "Learning Accountability Coach" at bounding box center [1150, 215] width 120 height 24
click at [1165, 294] on div "Drop tools here" at bounding box center [1140, 299] width 138 height 29
click at [1165, 294] on div "Drop tools here" at bounding box center [1140, 299] width 138 height 29
click at [586, 333] on div at bounding box center [547, 323] width 152 height 24
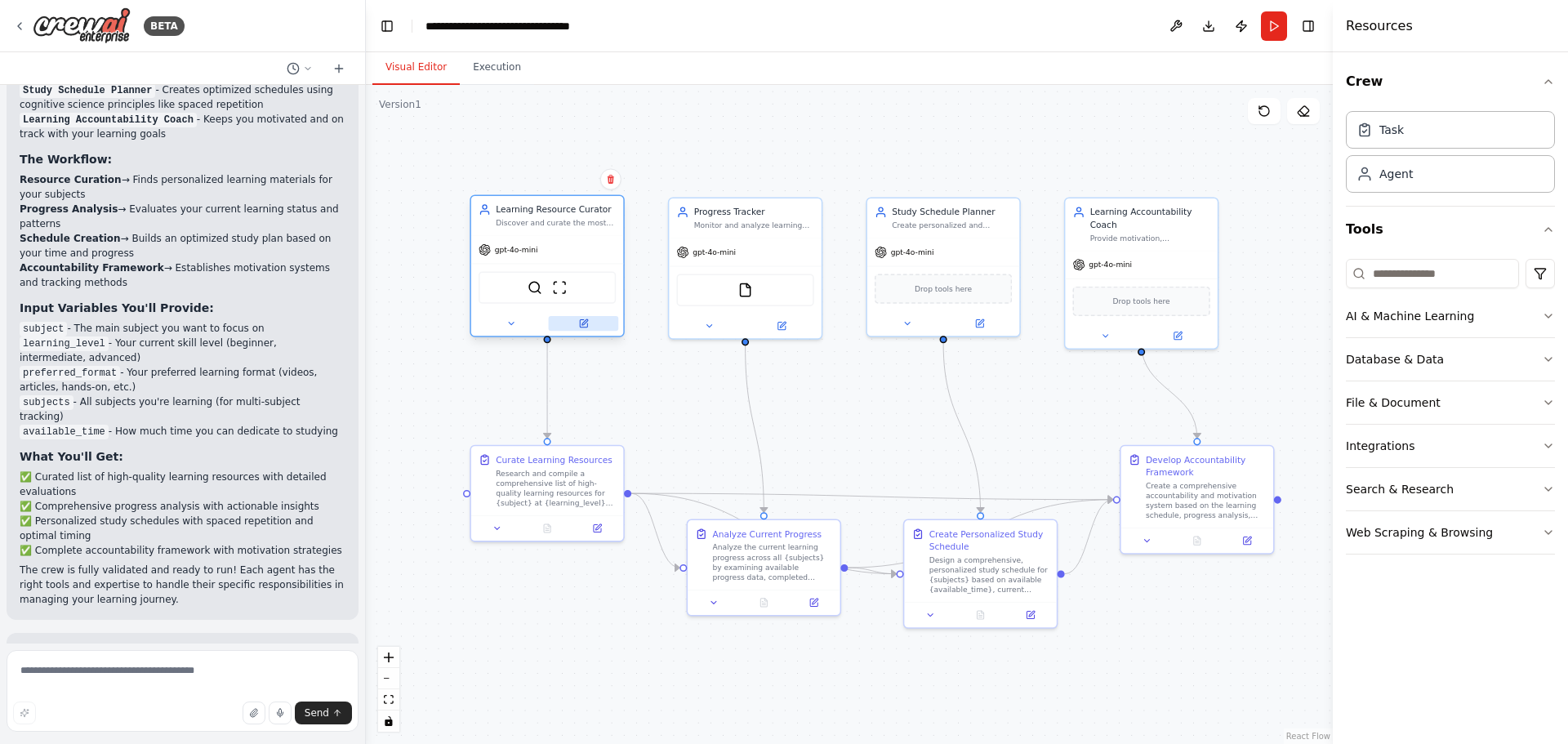
click at [588, 325] on icon at bounding box center [584, 324] width 10 height 10
click at [599, 536] on div at bounding box center [547, 525] width 152 height 25
click at [598, 537] on div at bounding box center [547, 525] width 152 height 25
click at [597, 530] on icon at bounding box center [597, 525] width 8 height 8
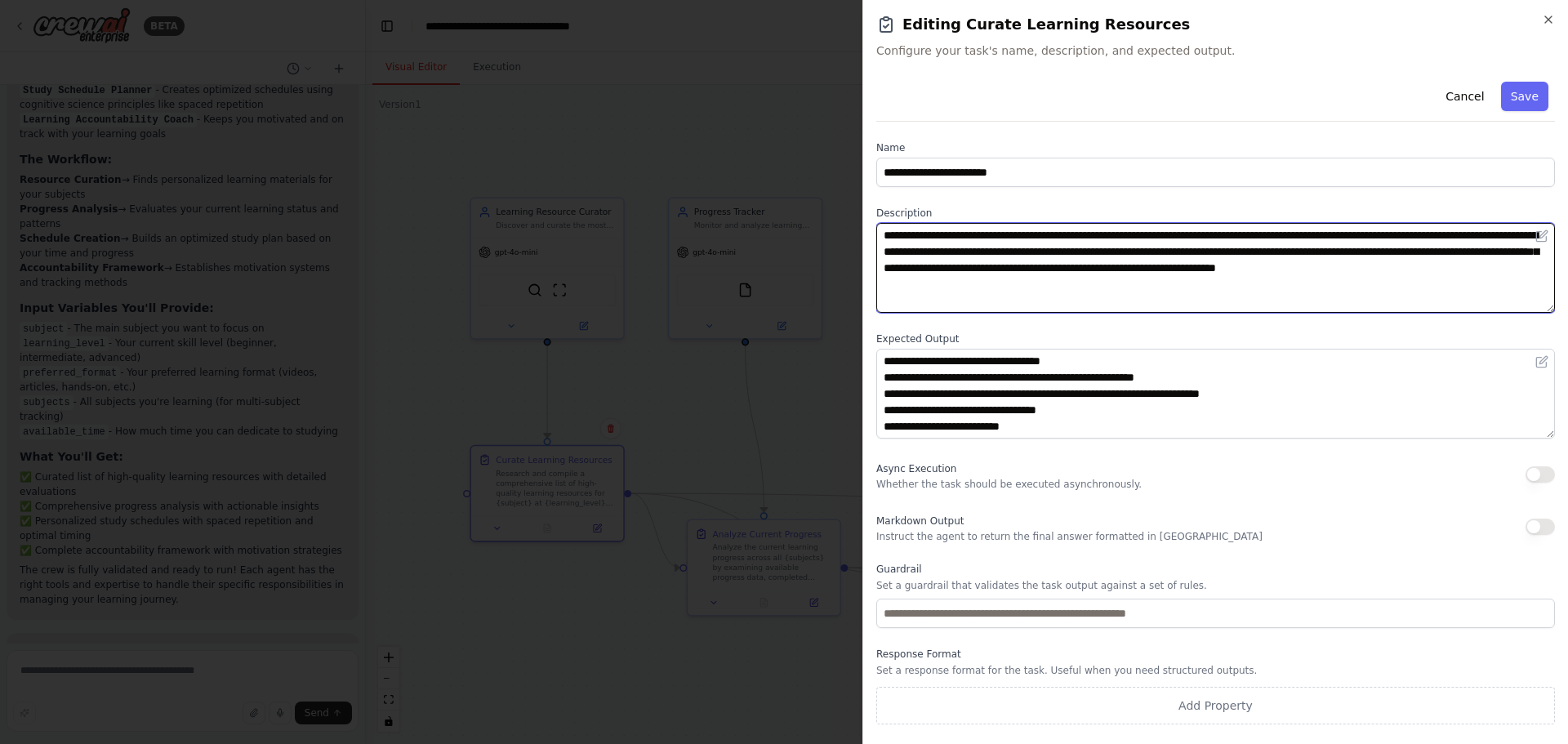
drag, startPoint x: 1154, startPoint y: 298, endPoint x: 839, endPoint y: 218, distance: 325.0
click at [839, 218] on body "BETA Build a crew that curates personalized learning resources, tracks your pro…" at bounding box center [784, 372] width 1568 height 744
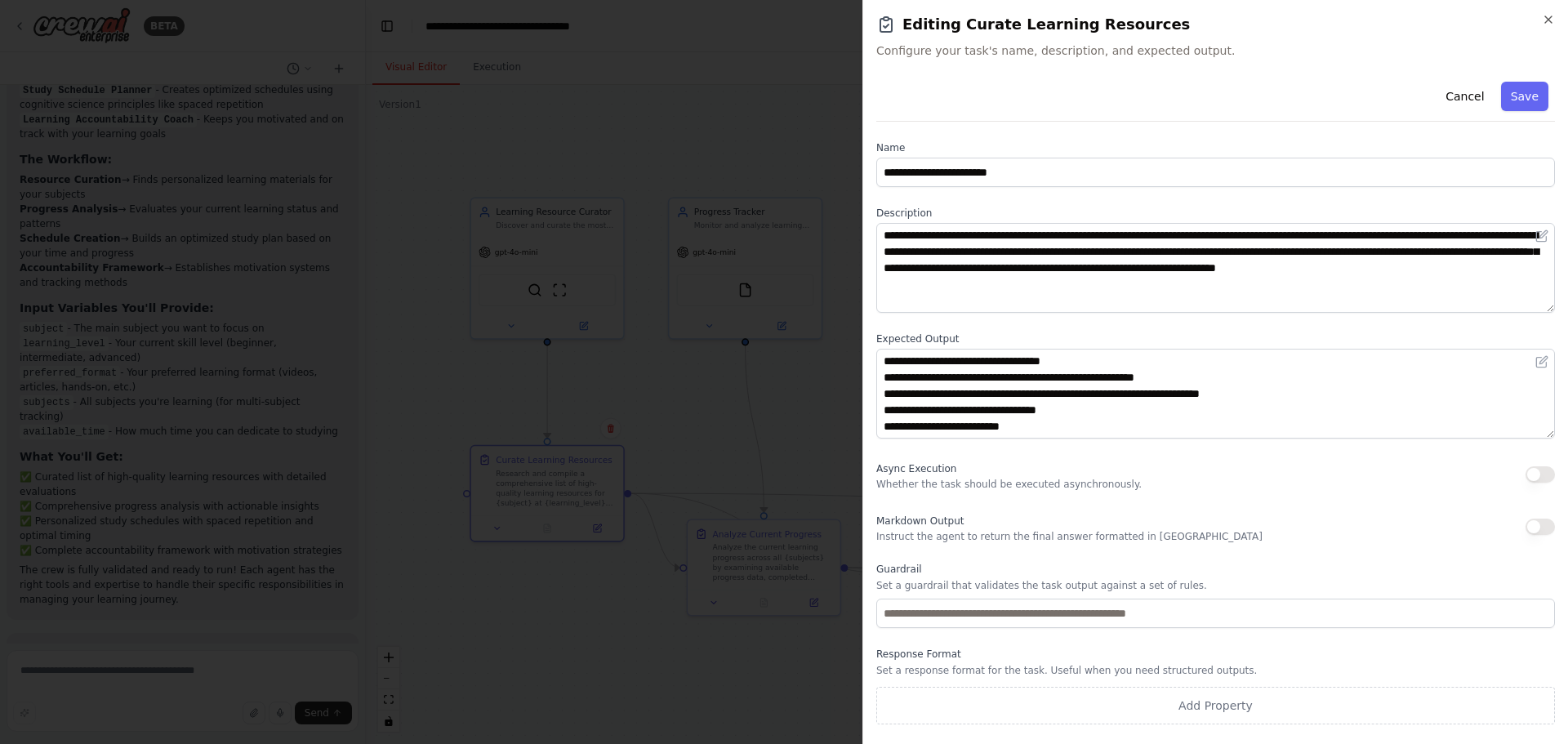
click at [1275, 326] on div "**********" at bounding box center [1215, 400] width 679 height 650
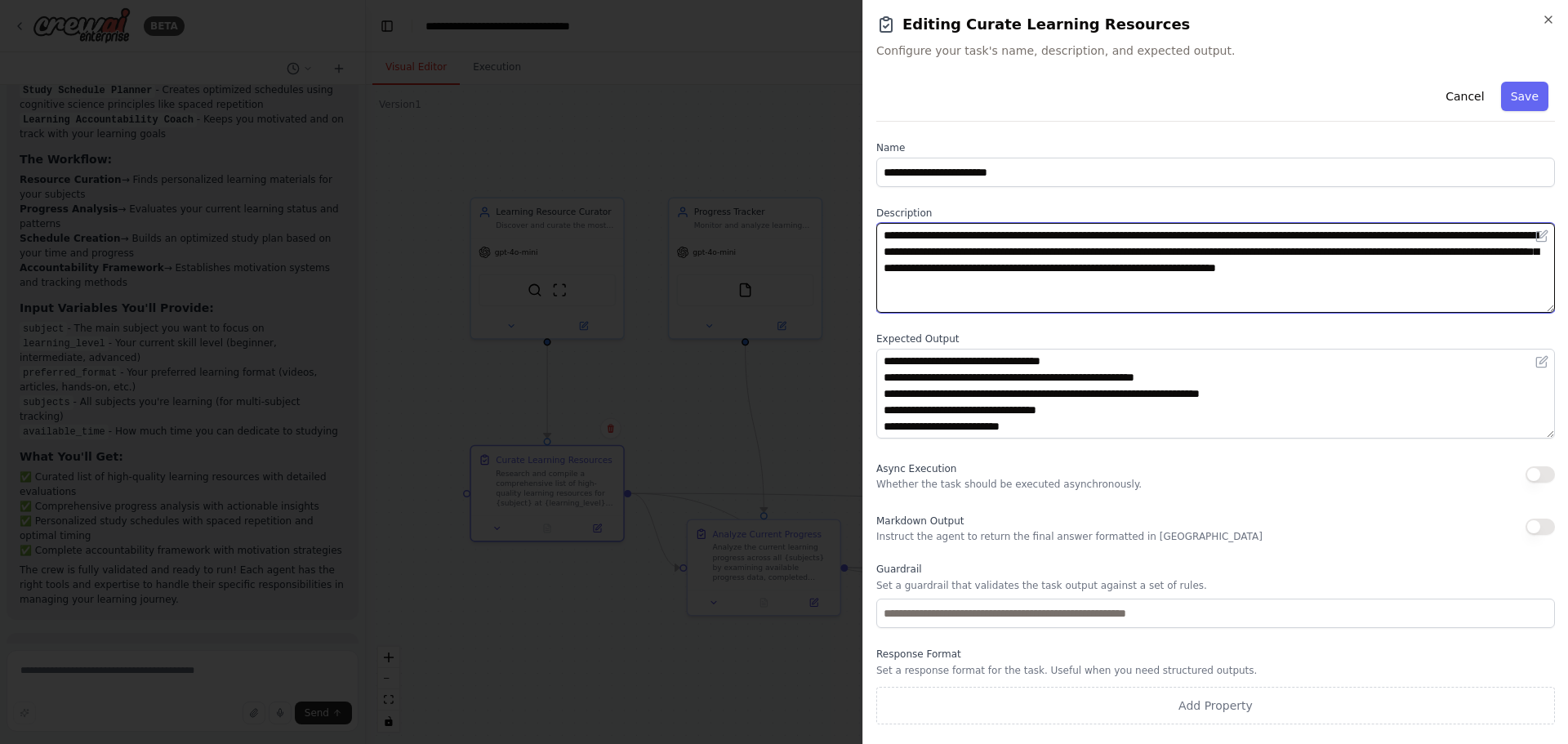
drag, startPoint x: 1280, startPoint y: 309, endPoint x: 878, endPoint y: 229, distance: 409.9
click at [878, 229] on textarea "**********" at bounding box center [1215, 268] width 679 height 90
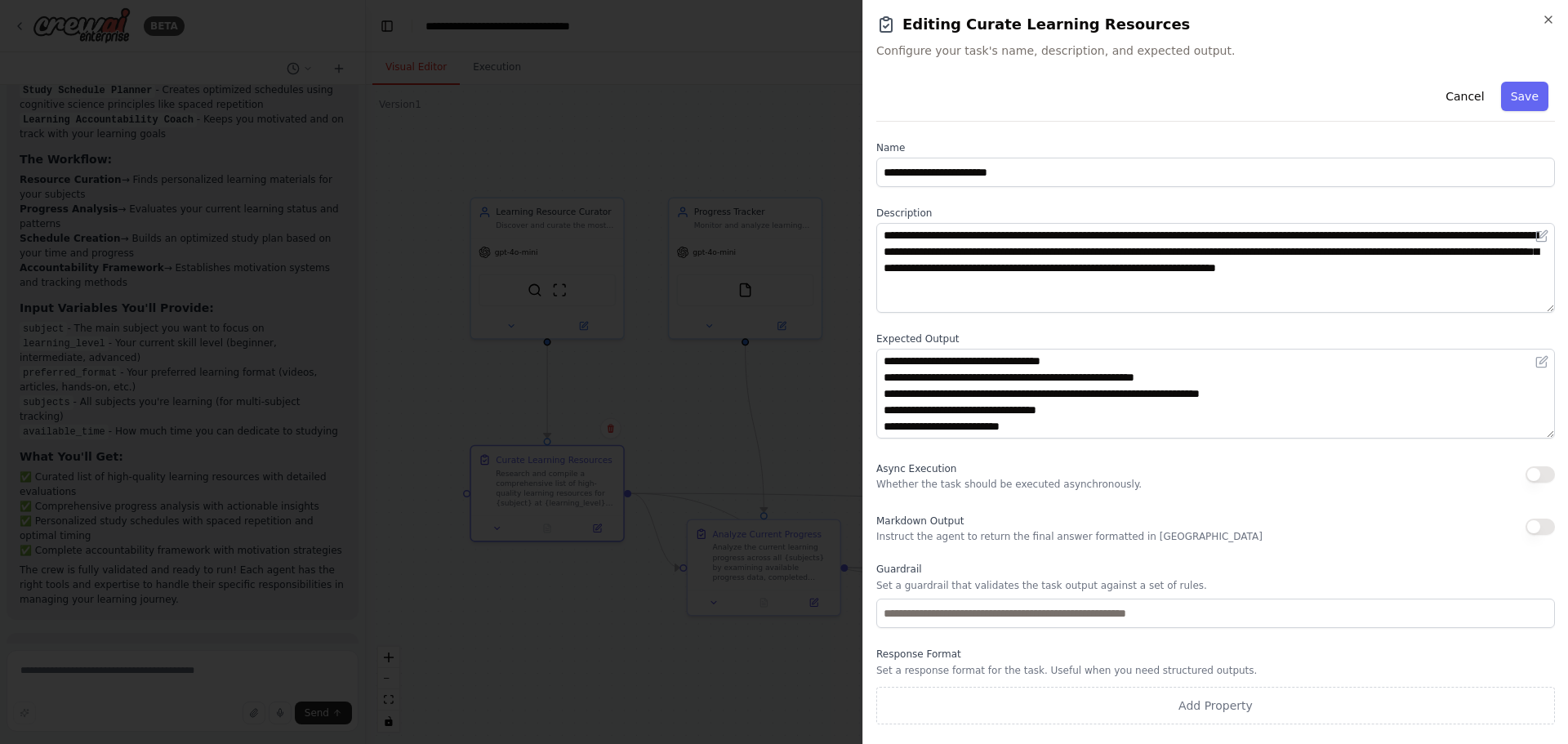
click at [1217, 324] on div "**********" at bounding box center [1215, 400] width 679 height 650
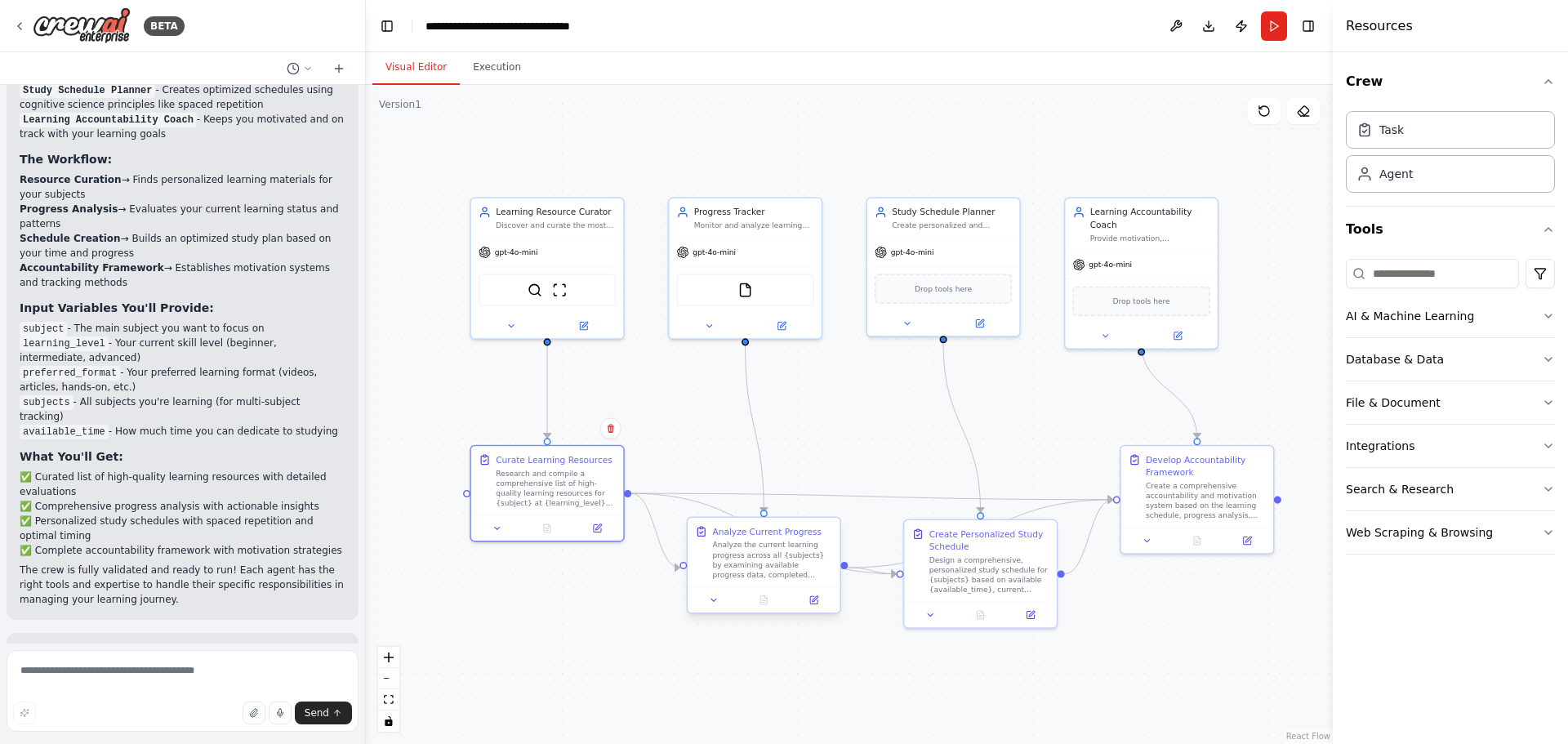
click at [776, 569] on div "Analyze the current learning progress across all {subjects} by examining availa…" at bounding box center [772, 561] width 120 height 40
click at [776, 569] on div "Analyze the current learning progress across all {subjects} by examining availa…" at bounding box center [779, 561] width 120 height 40
click at [823, 603] on icon at bounding box center [819, 600] width 8 height 8
click at [882, 428] on div ".deletable-edge-delete-btn { width: 20px; height: 20px; border: 0px solid #ffff…" at bounding box center [849, 415] width 967 height 660
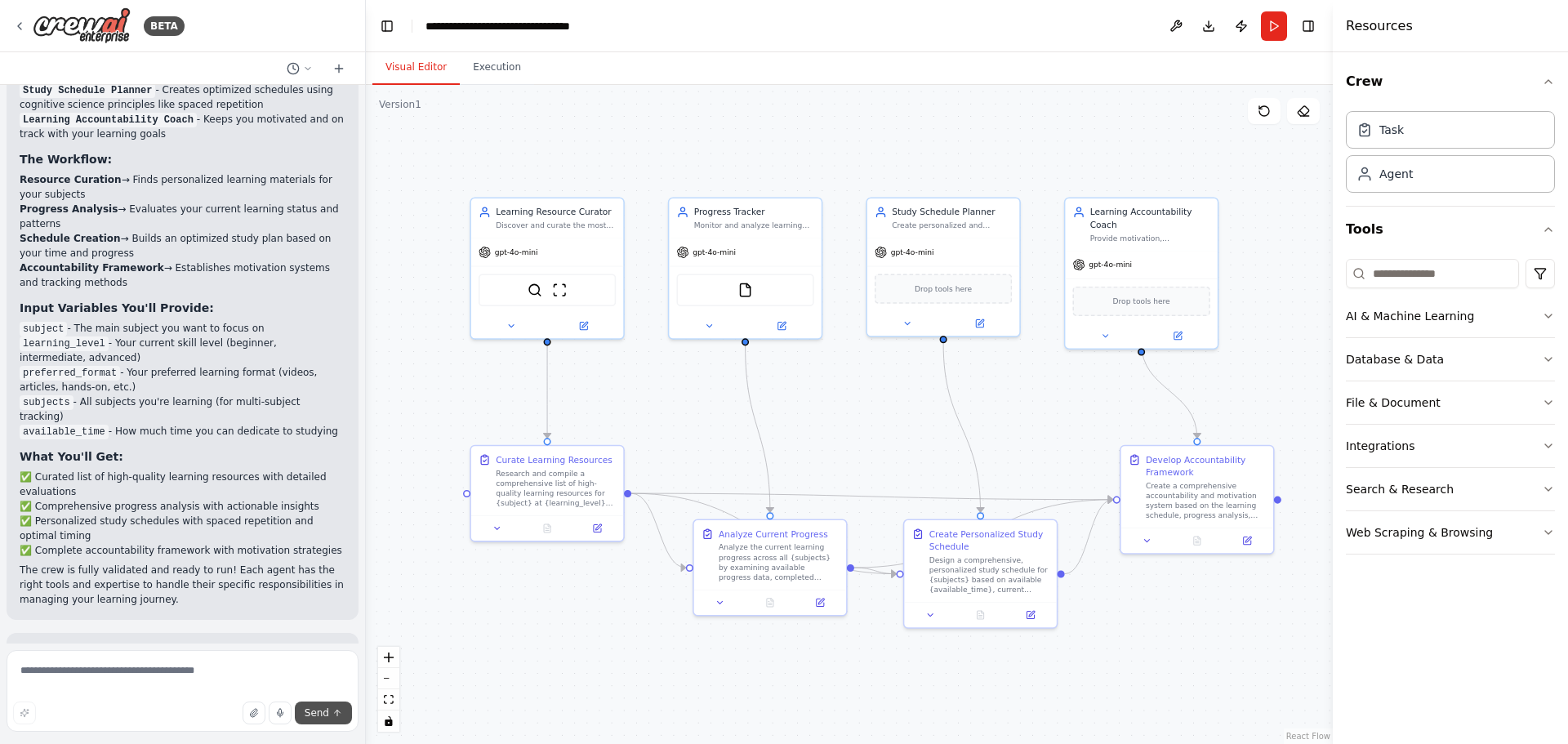
click at [335, 715] on icon "submit" at bounding box center [338, 713] width 10 height 10
click at [1265, 26] on button "Run" at bounding box center [1274, 26] width 26 height 29
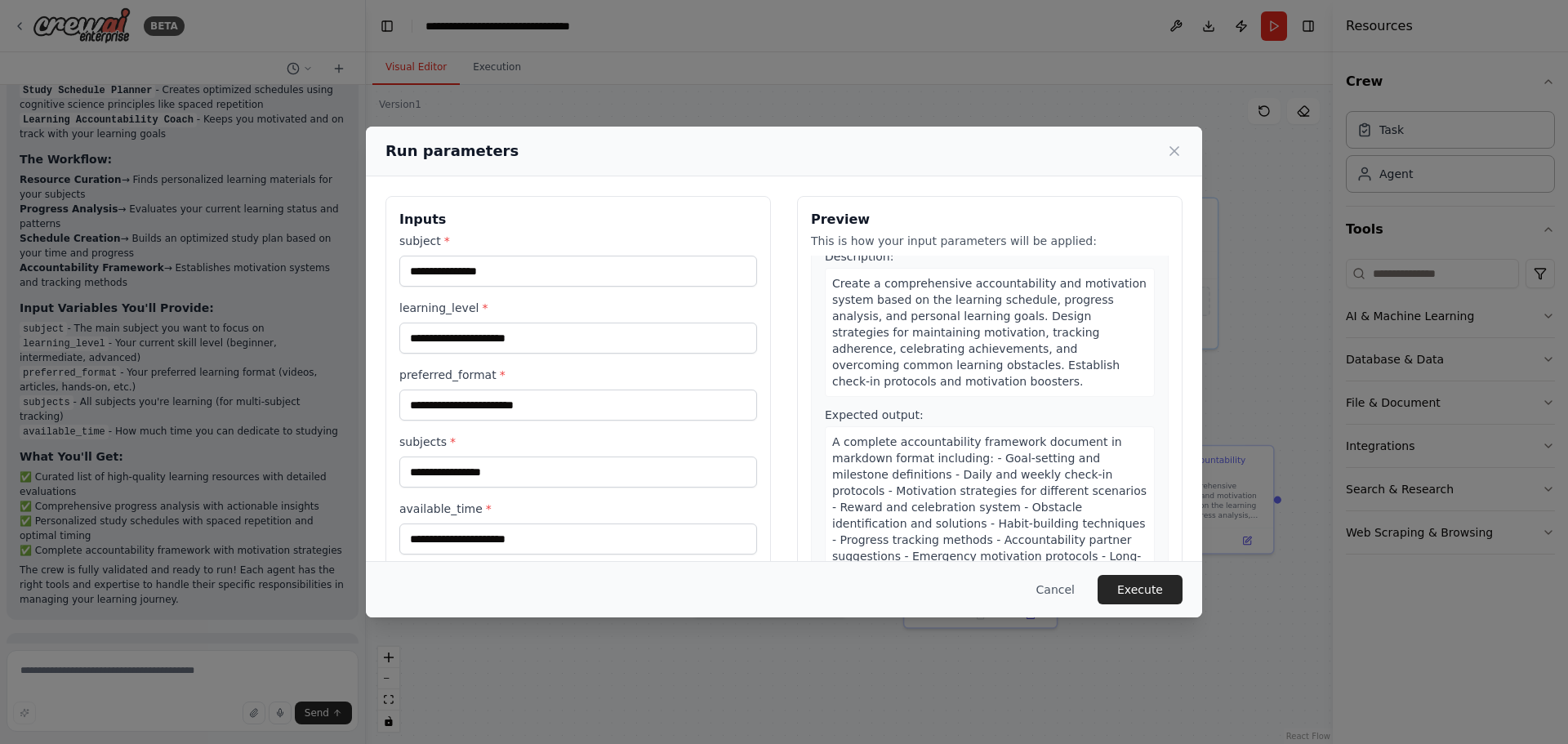
scroll to position [0, 0]
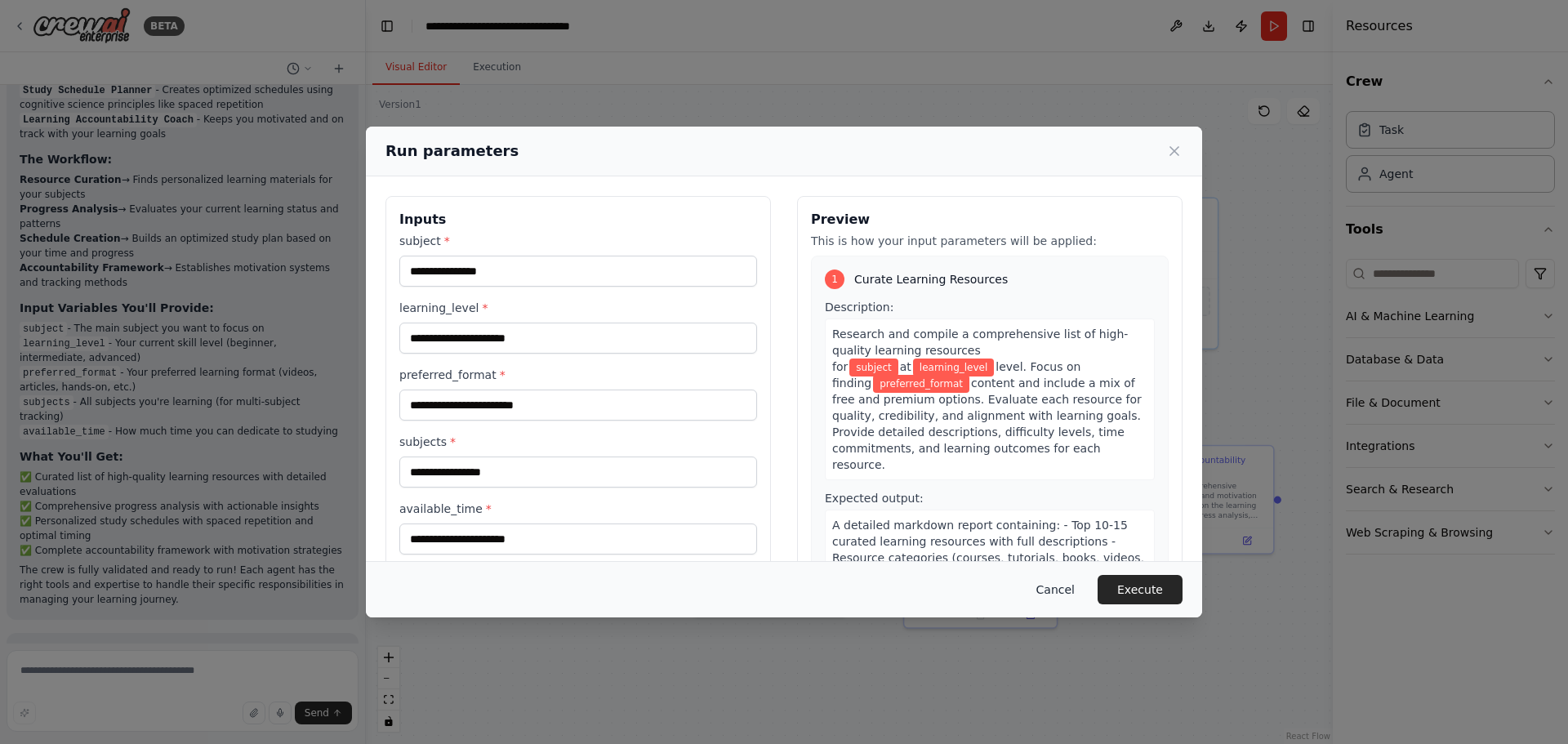
click at [1070, 588] on button "Cancel" at bounding box center [1055, 590] width 64 height 29
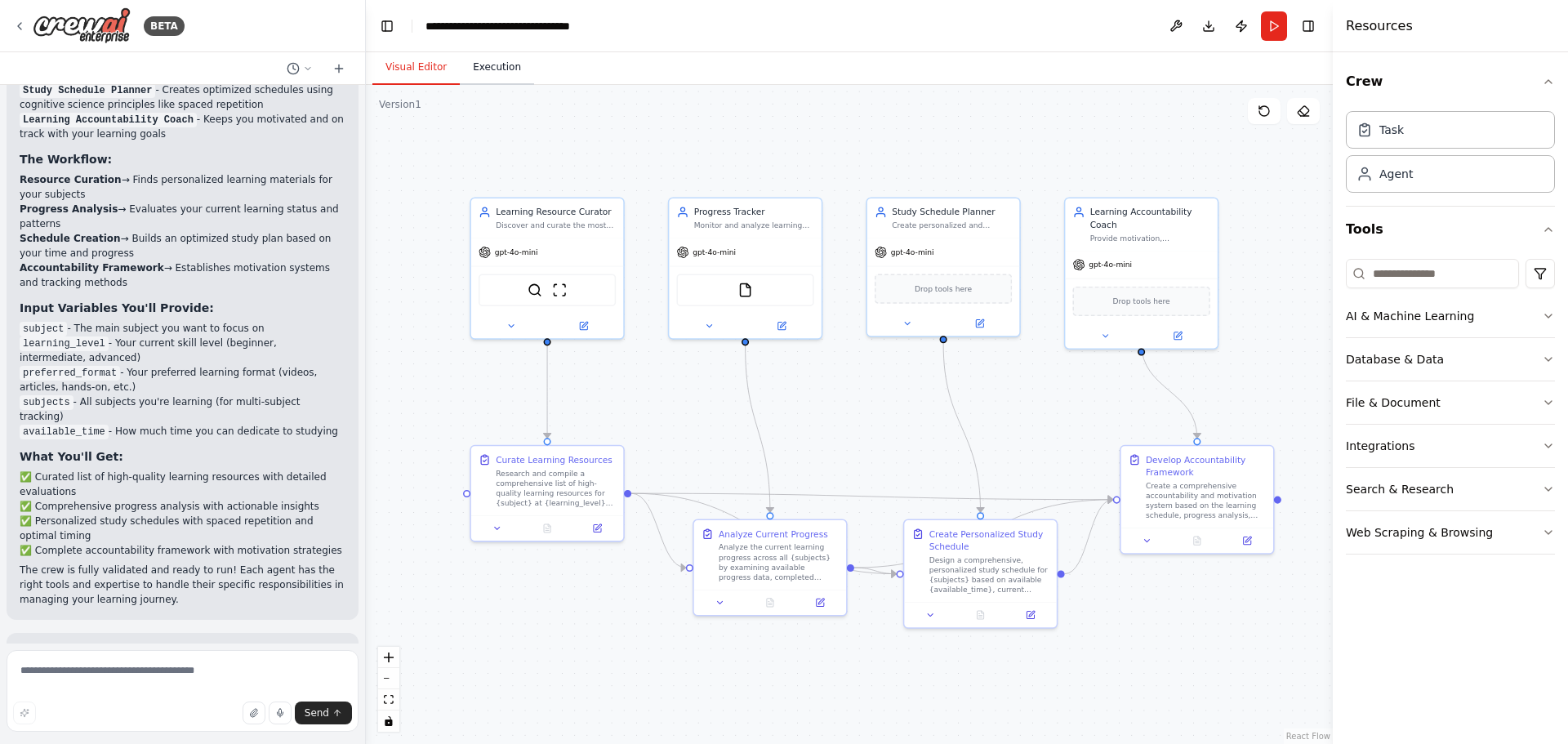
click at [506, 82] on button "Execution" at bounding box center [497, 68] width 74 height 34
click at [428, 72] on button "Visual Editor" at bounding box center [416, 68] width 88 height 34
click at [1308, 29] on button "Toggle Right Sidebar" at bounding box center [1308, 26] width 23 height 23
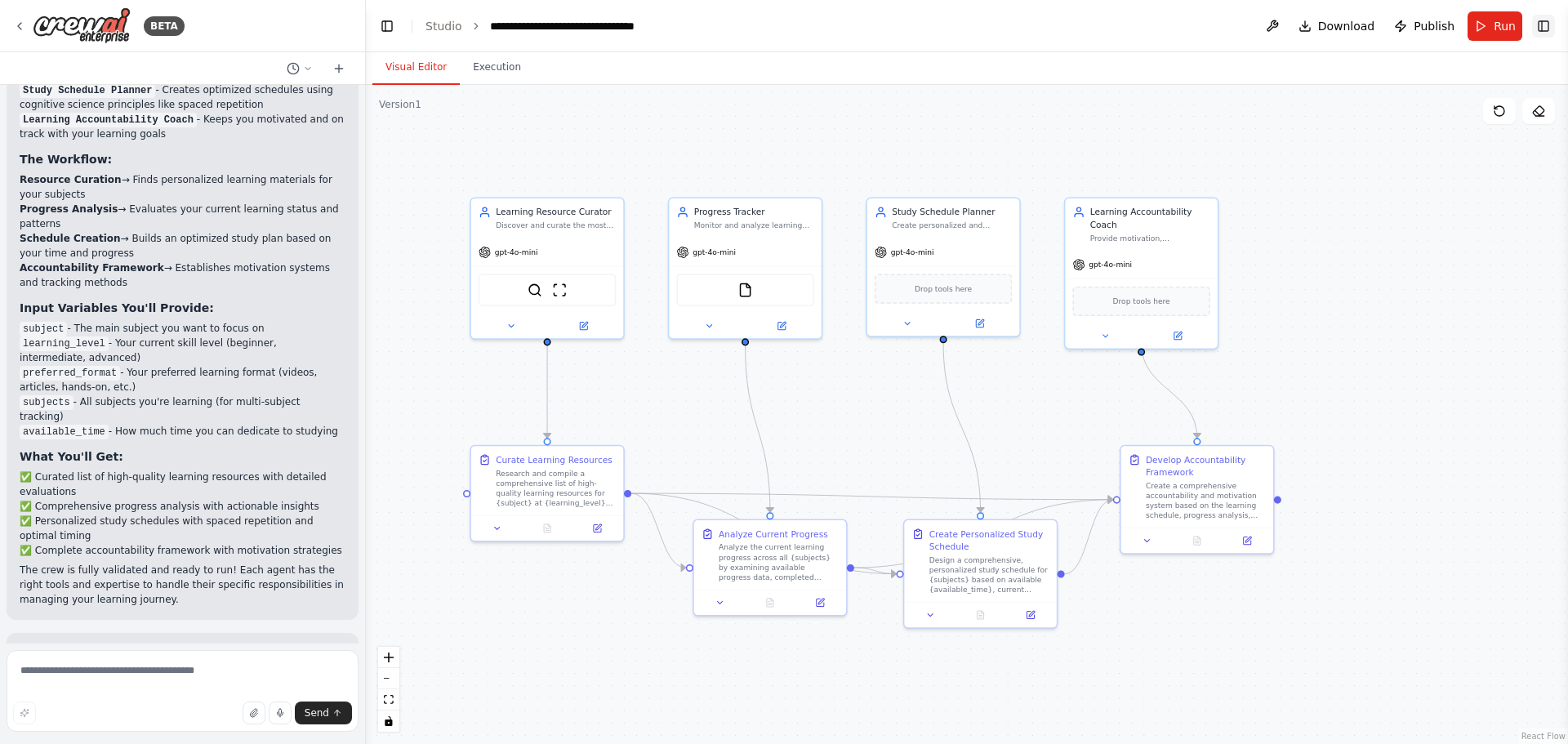
click at [1538, 24] on button "Toggle Right Sidebar" at bounding box center [1543, 26] width 23 height 23
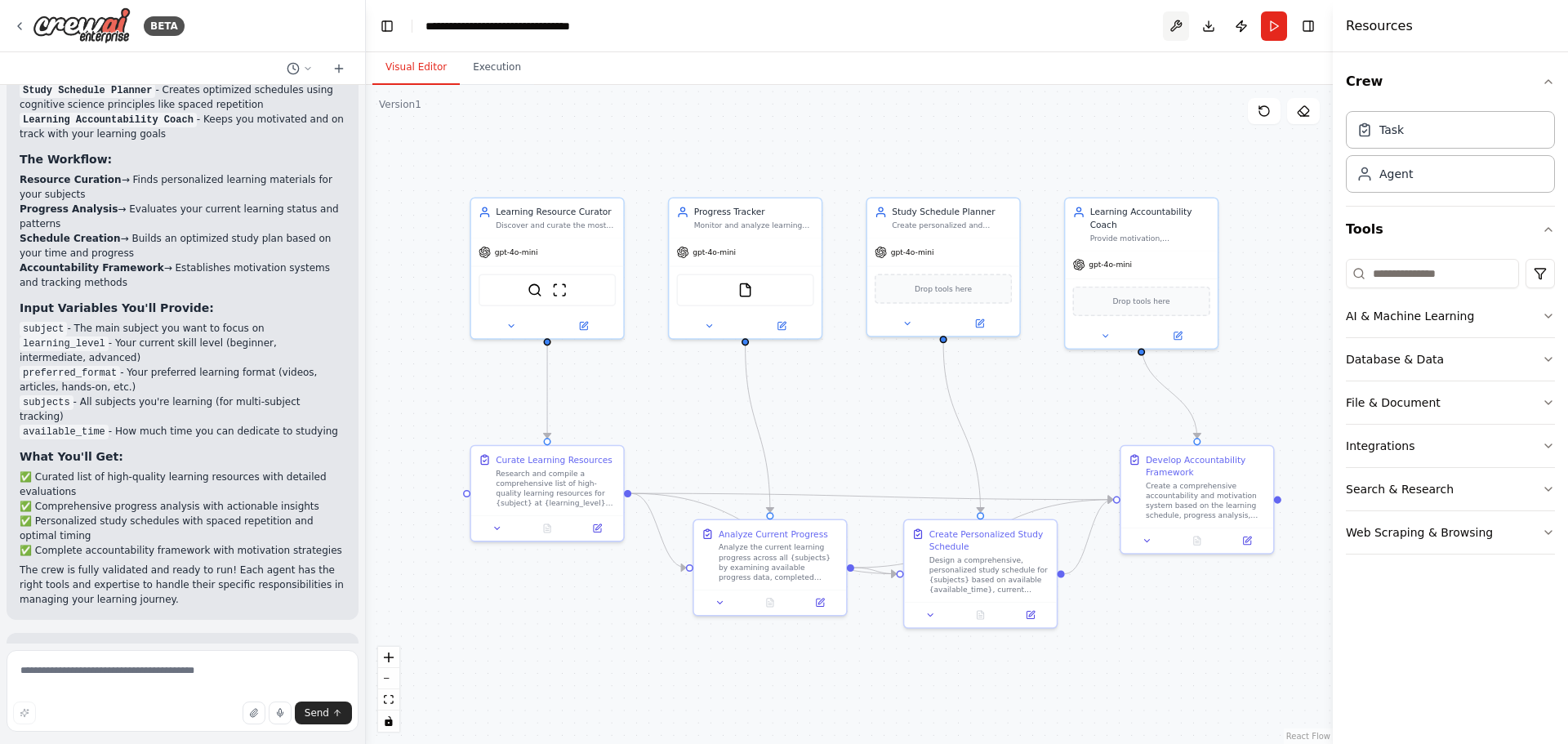
click at [1171, 24] on button at bounding box center [1175, 26] width 26 height 29
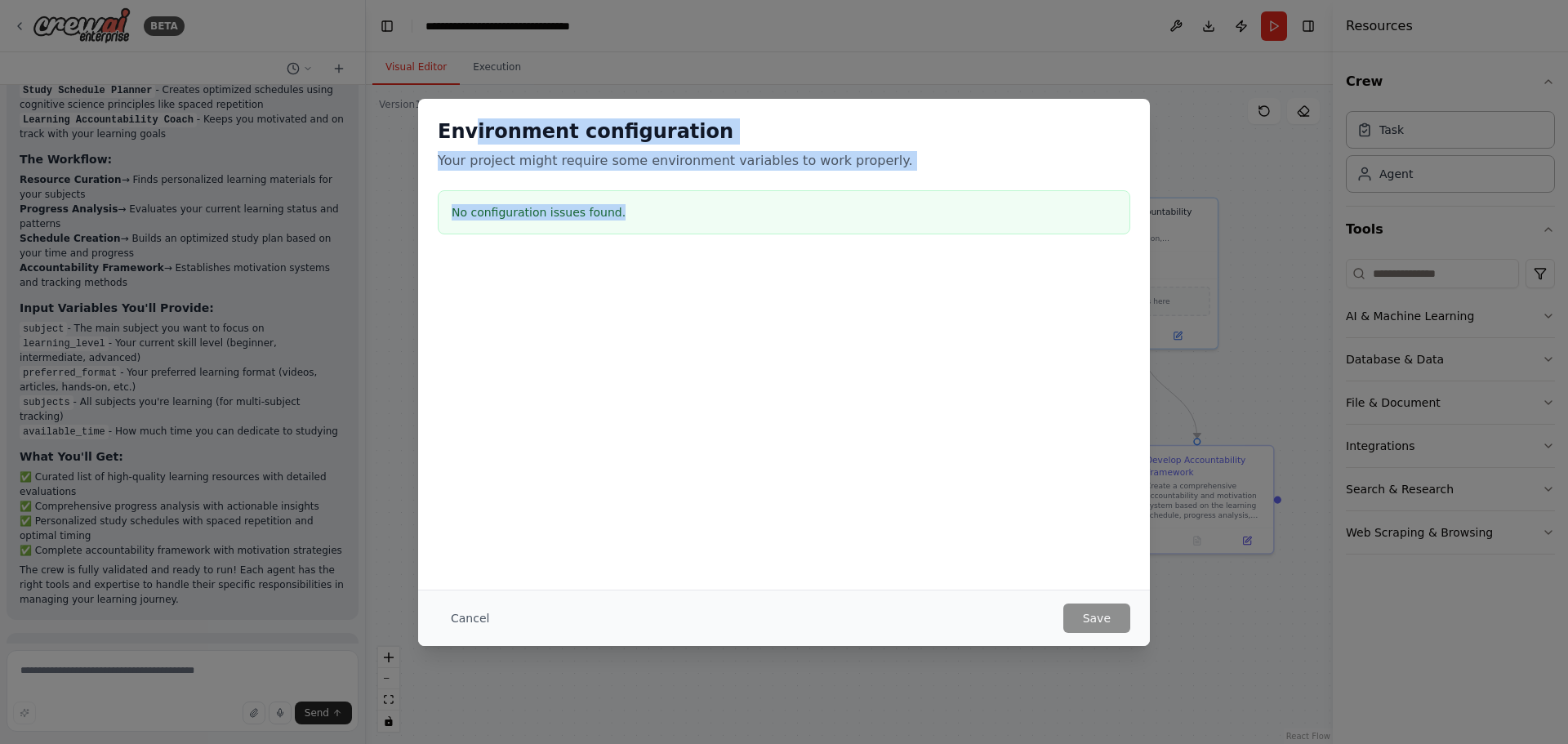
drag, startPoint x: 468, startPoint y: 140, endPoint x: 742, endPoint y: 240, distance: 291.7
click at [739, 239] on div "Environment configuration Your project might require some environment variables…" at bounding box center [784, 180] width 732 height 162
drag, startPoint x: 742, startPoint y: 240, endPoint x: 837, endPoint y: 321, distance: 124.8
click at [742, 240] on div "Environment configuration Your project might require some environment variables…" at bounding box center [784, 180] width 732 height 162
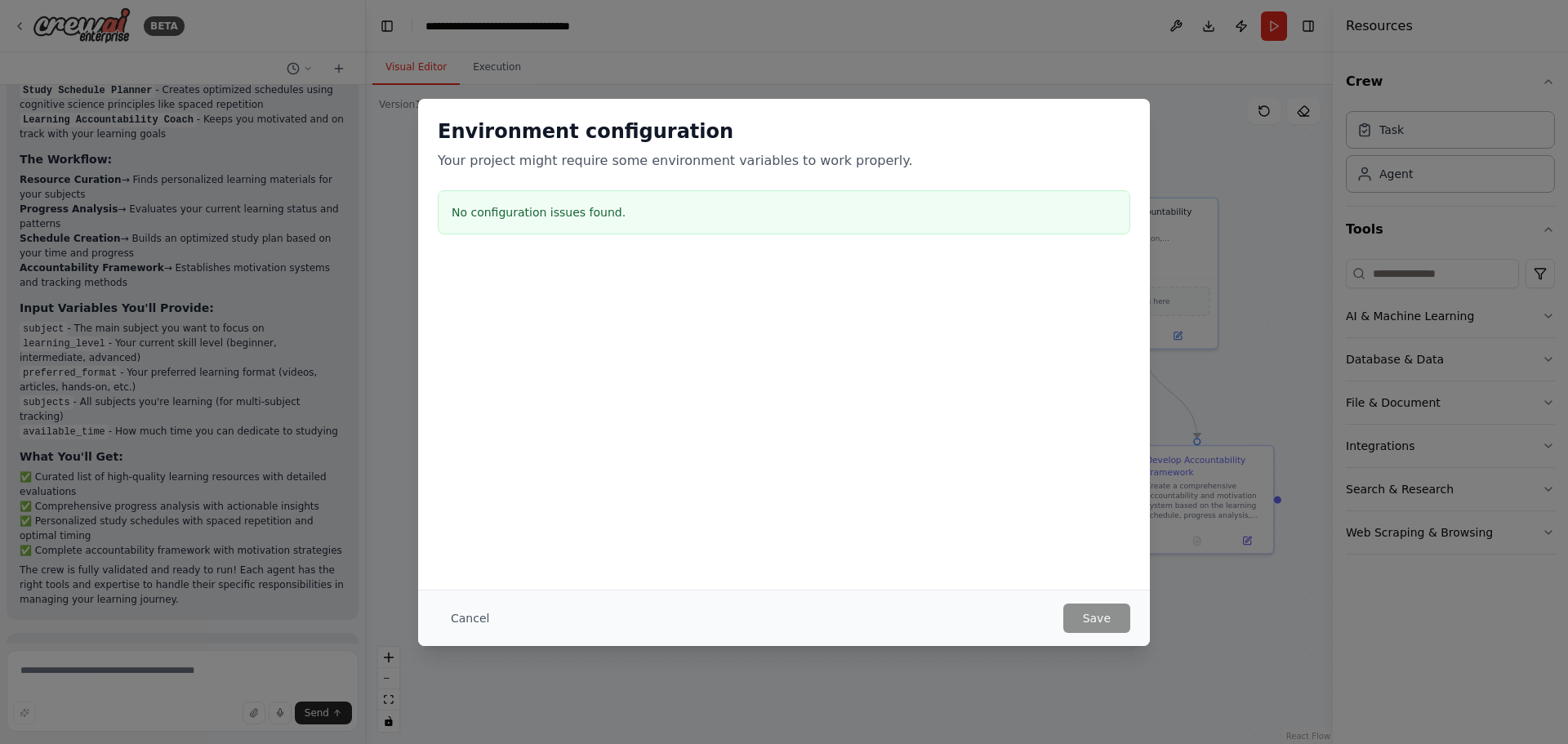
click at [461, 617] on button "Cancel" at bounding box center [469, 618] width 64 height 29
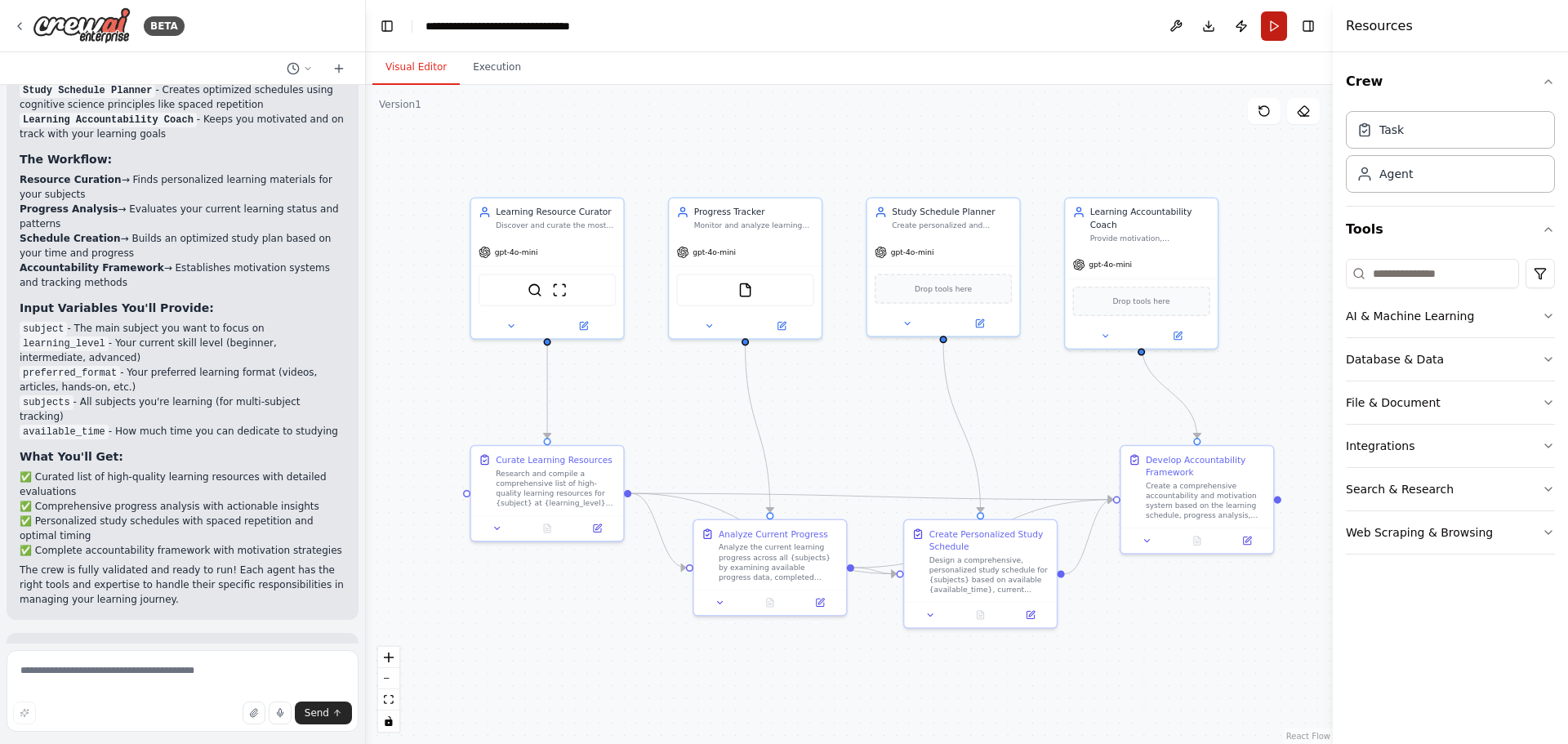
click at [1271, 30] on button "Run" at bounding box center [1274, 26] width 26 height 29
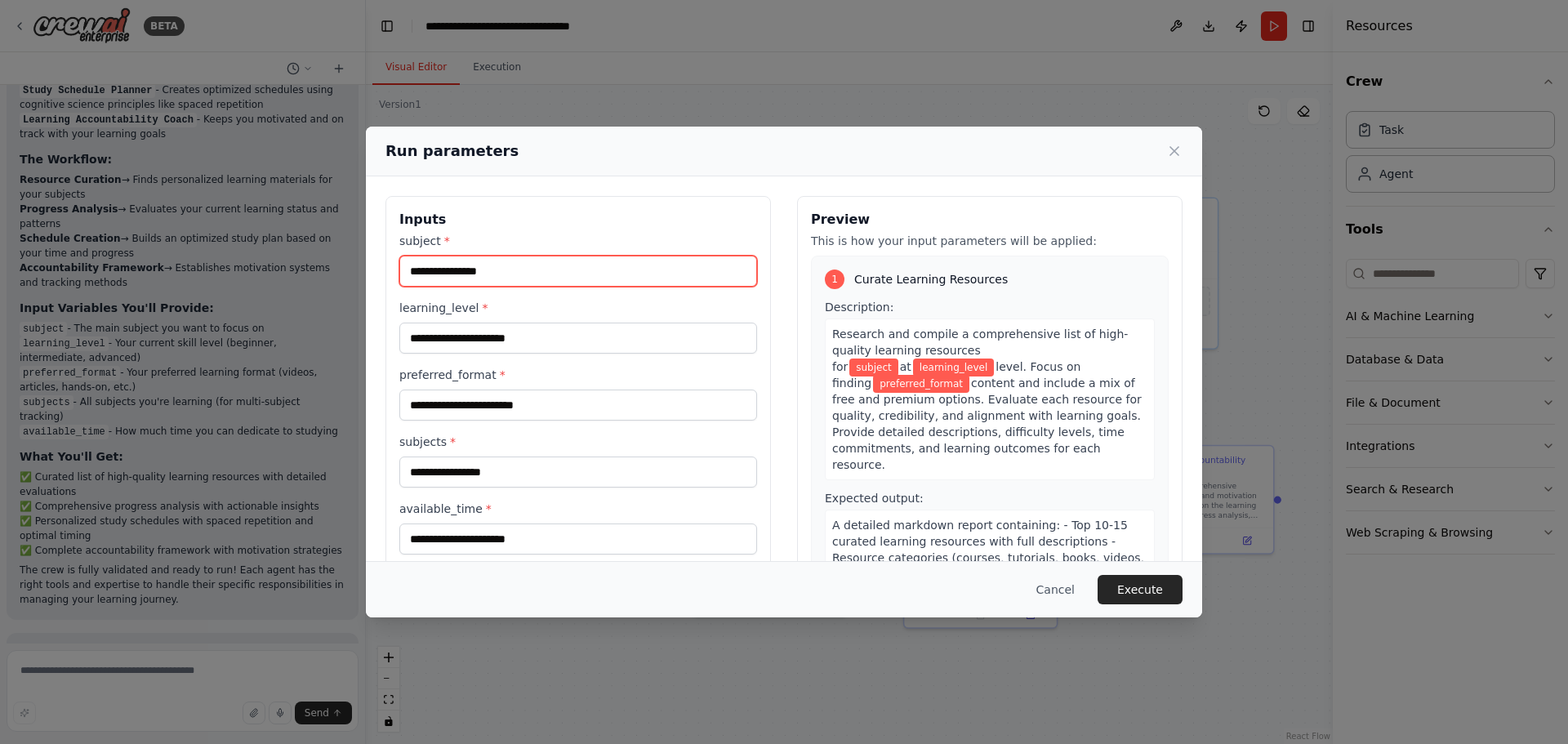
click at [461, 271] on input "subject *" at bounding box center [578, 271] width 358 height 31
type input "********"
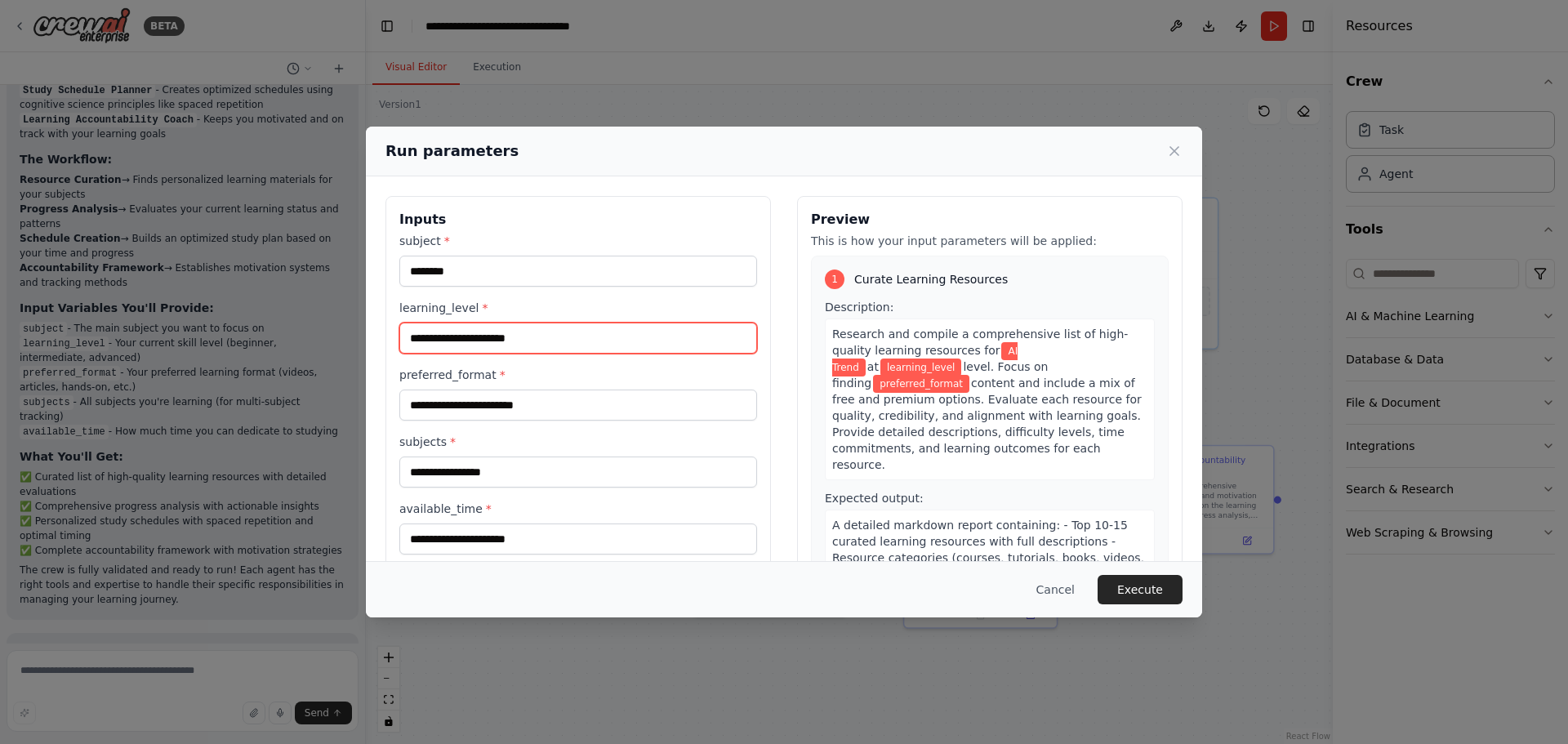
drag, startPoint x: 553, startPoint y: 339, endPoint x: 549, endPoint y: 353, distance: 14.6
click at [553, 339] on input "learning_level *" at bounding box center [578, 338] width 358 height 31
type input "**********"
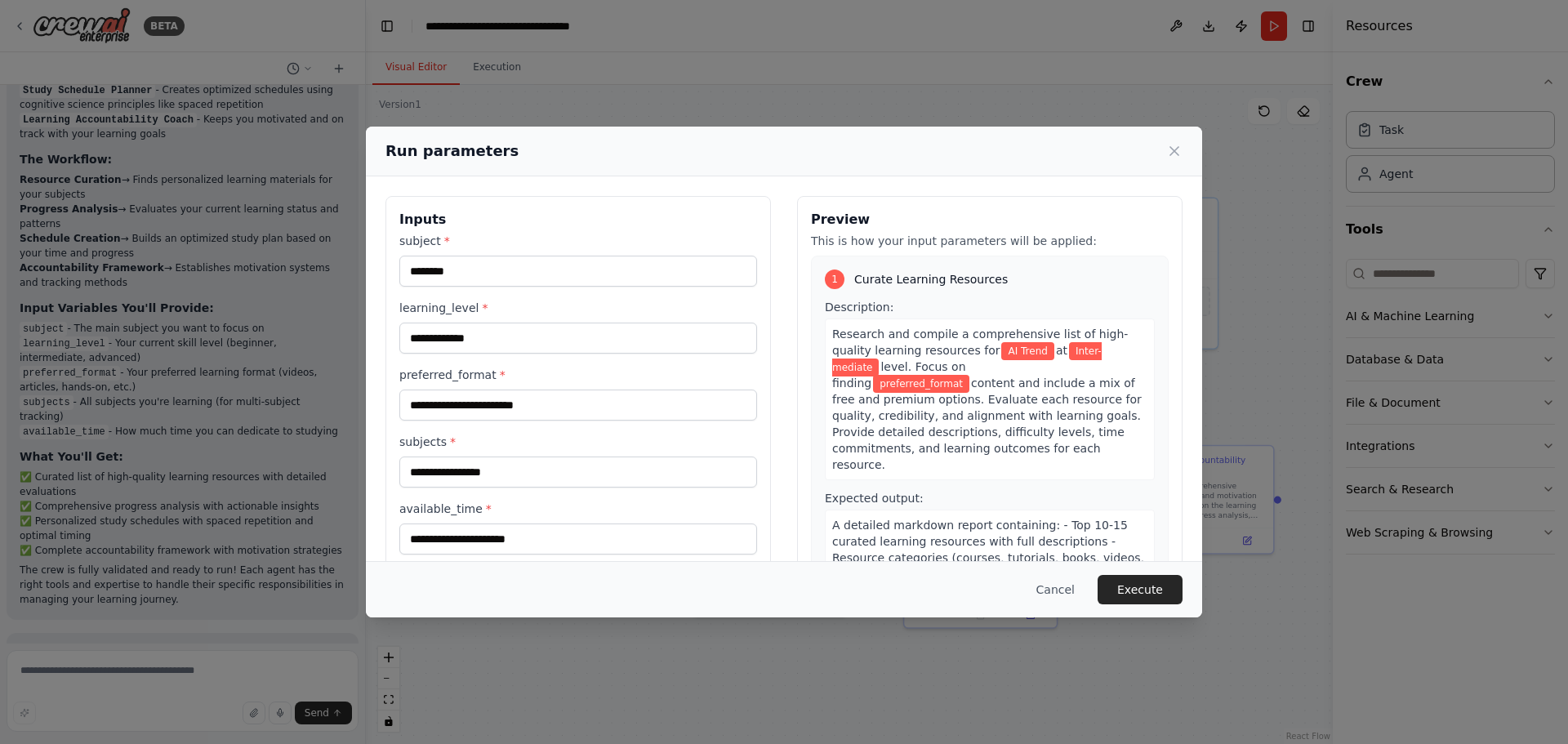
click at [1056, 351] on span "at" at bounding box center [1062, 350] width 12 height 13
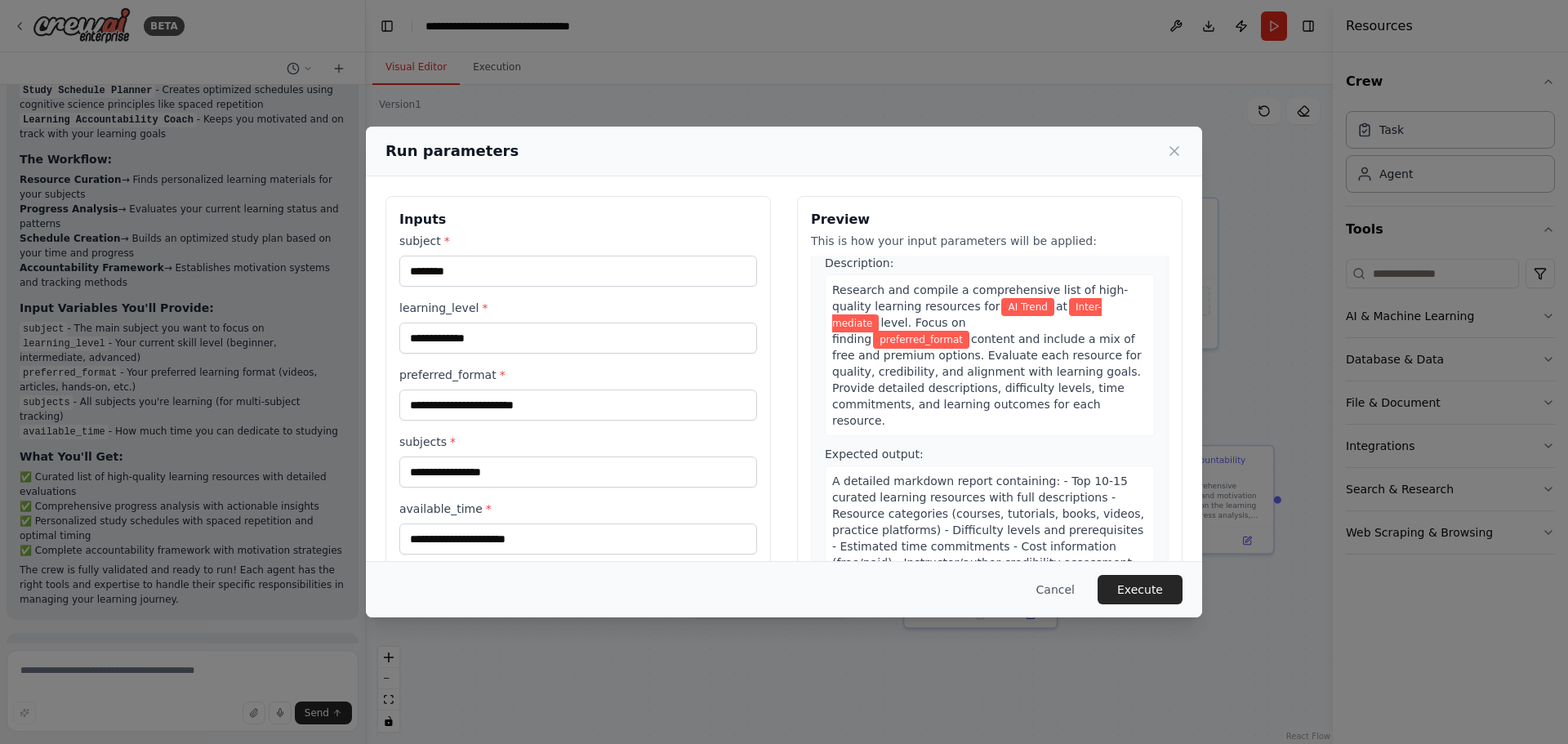
scroll to position [82, 0]
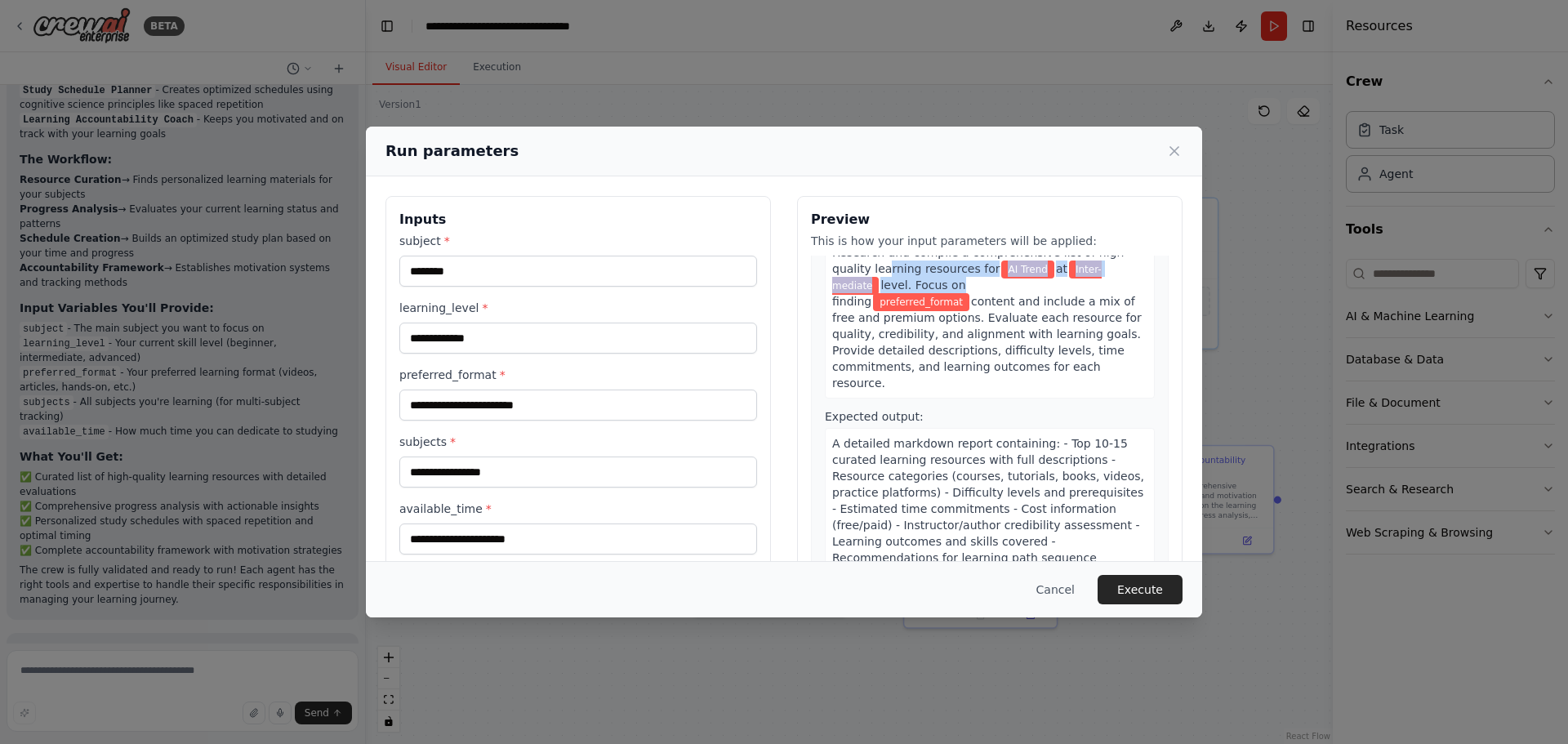
drag, startPoint x: 878, startPoint y: 274, endPoint x: 968, endPoint y: 303, distance: 94.6
click at [966, 301] on div "Research and compile a comprehensive list of high-quality learning resources fo…" at bounding box center [989, 318] width 330 height 162
click at [968, 303] on span "content and include a mix of free and premium options. Evaluate each resource f…" at bounding box center [986, 343] width 309 height 95
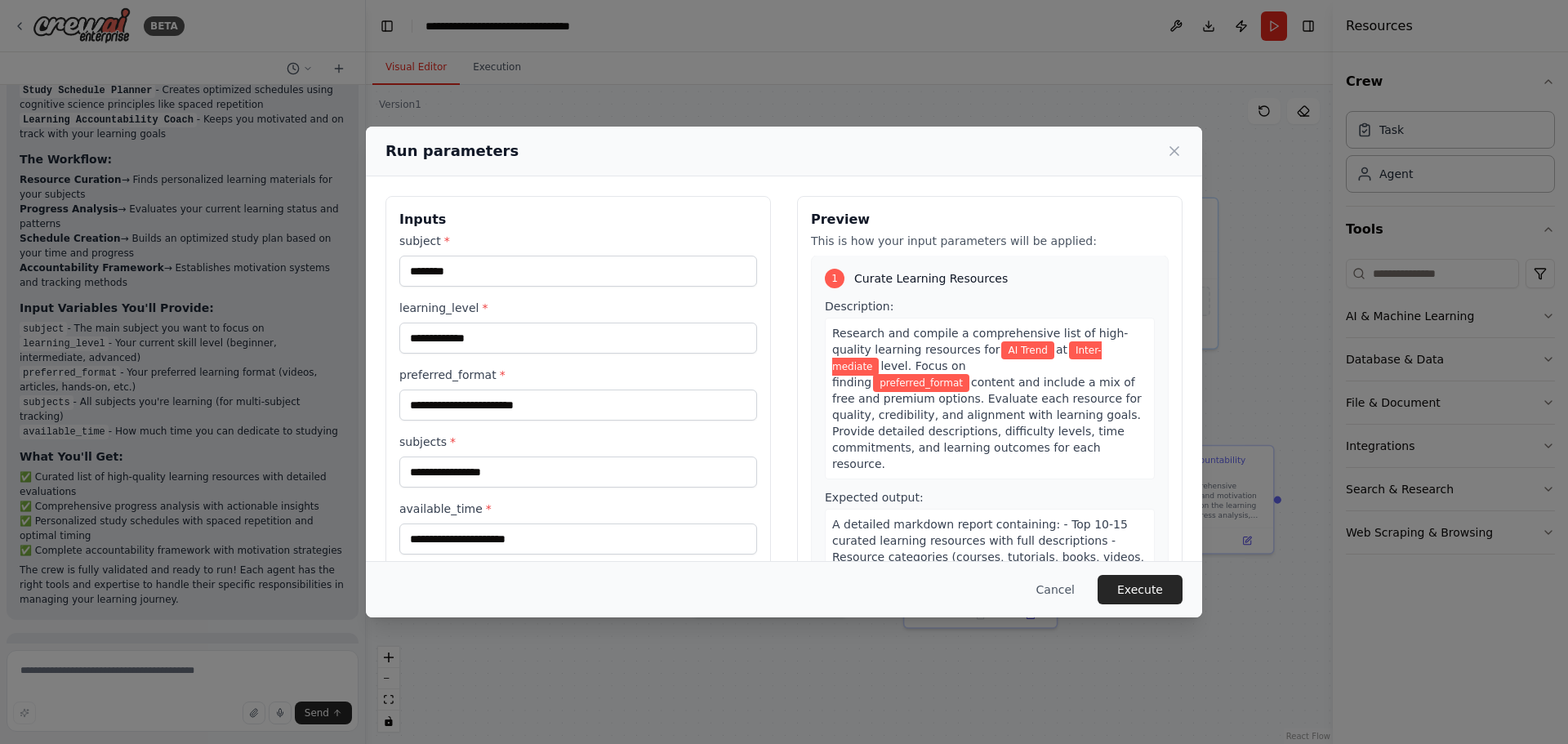
scroll to position [0, 0]
drag, startPoint x: 874, startPoint y: 341, endPoint x: 919, endPoint y: 341, distance: 45.0
click at [919, 341] on span "Research and compile a comprehensive list of high-quality learning resources for" at bounding box center [979, 342] width 296 height 29
click at [859, 343] on span "Research and compile a comprehensive list of high-quality learning resources for" at bounding box center [979, 342] width 296 height 29
drag, startPoint x: 829, startPoint y: 335, endPoint x: 937, endPoint y: 350, distance: 109.0
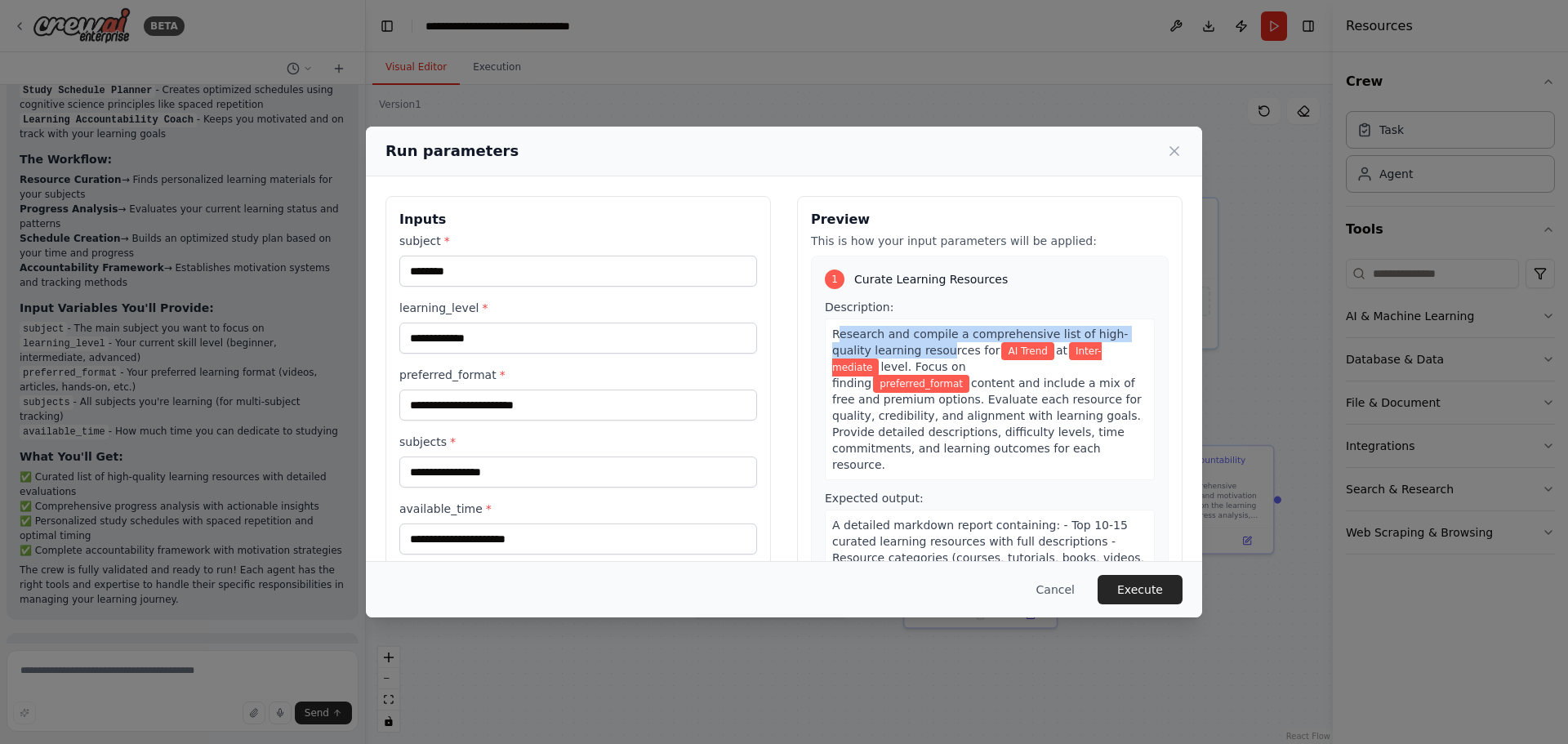
click at [937, 350] on span "Research and compile a comprehensive list of high-quality learning resources for" at bounding box center [979, 342] width 296 height 29
click at [890, 351] on span "Research and compile a comprehensive list of high-quality learning resources for" at bounding box center [979, 342] width 296 height 29
drag, startPoint x: 857, startPoint y: 351, endPoint x: 974, endPoint y: 358, distance: 117.2
click at [974, 358] on div "Research and compile a comprehensive list of high-quality learning resources fo…" at bounding box center [989, 400] width 330 height 162
click at [944, 360] on span "level. Focus on finding" at bounding box center [899, 375] width 134 height 29
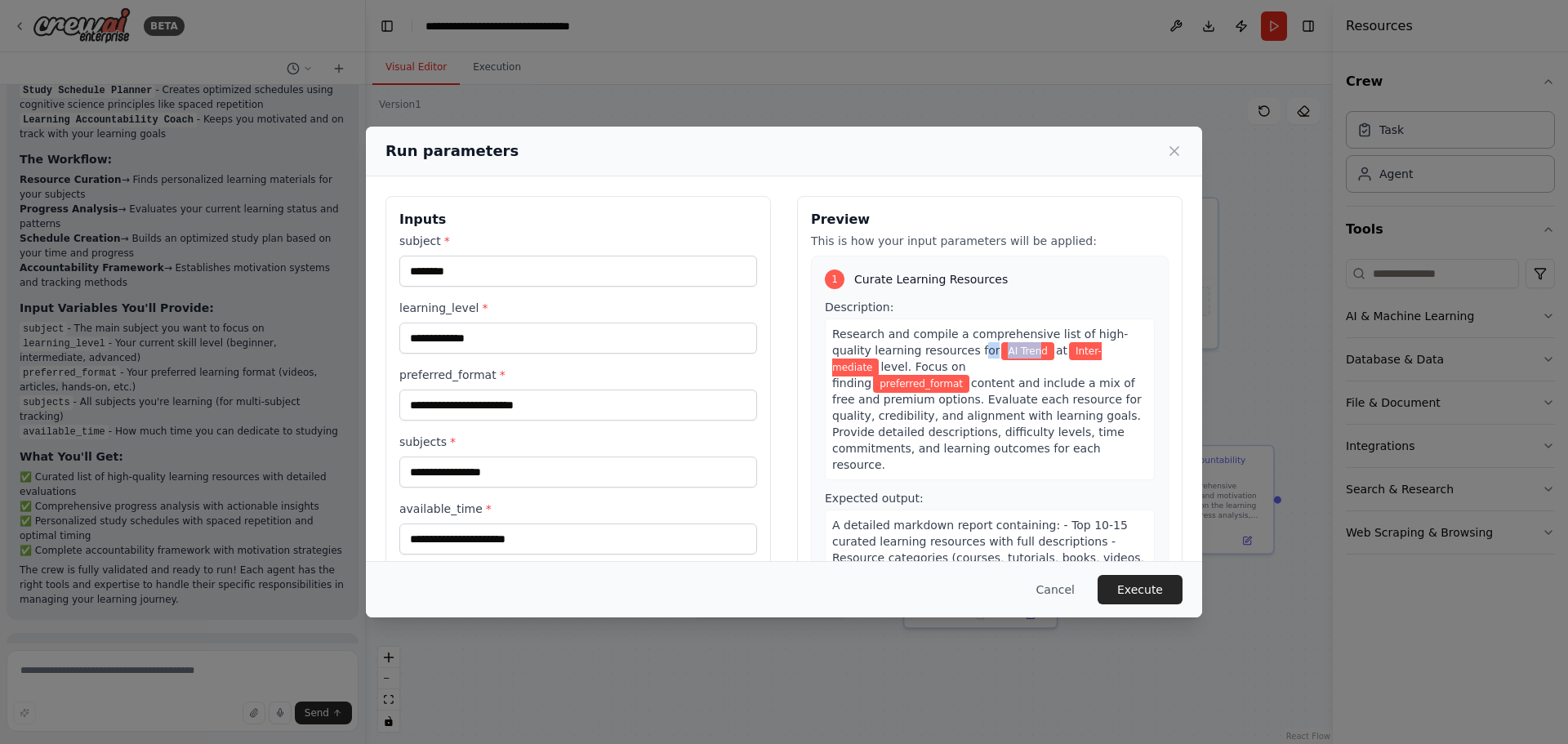
drag, startPoint x: 968, startPoint y: 355, endPoint x: 1019, endPoint y: 356, distance: 51.0
click at [1019, 355] on div "Research and compile a comprehensive list of high-quality learning resources fo…" at bounding box center [989, 400] width 330 height 162
click at [966, 368] on span "level. Focus on finding" at bounding box center [899, 375] width 134 height 29
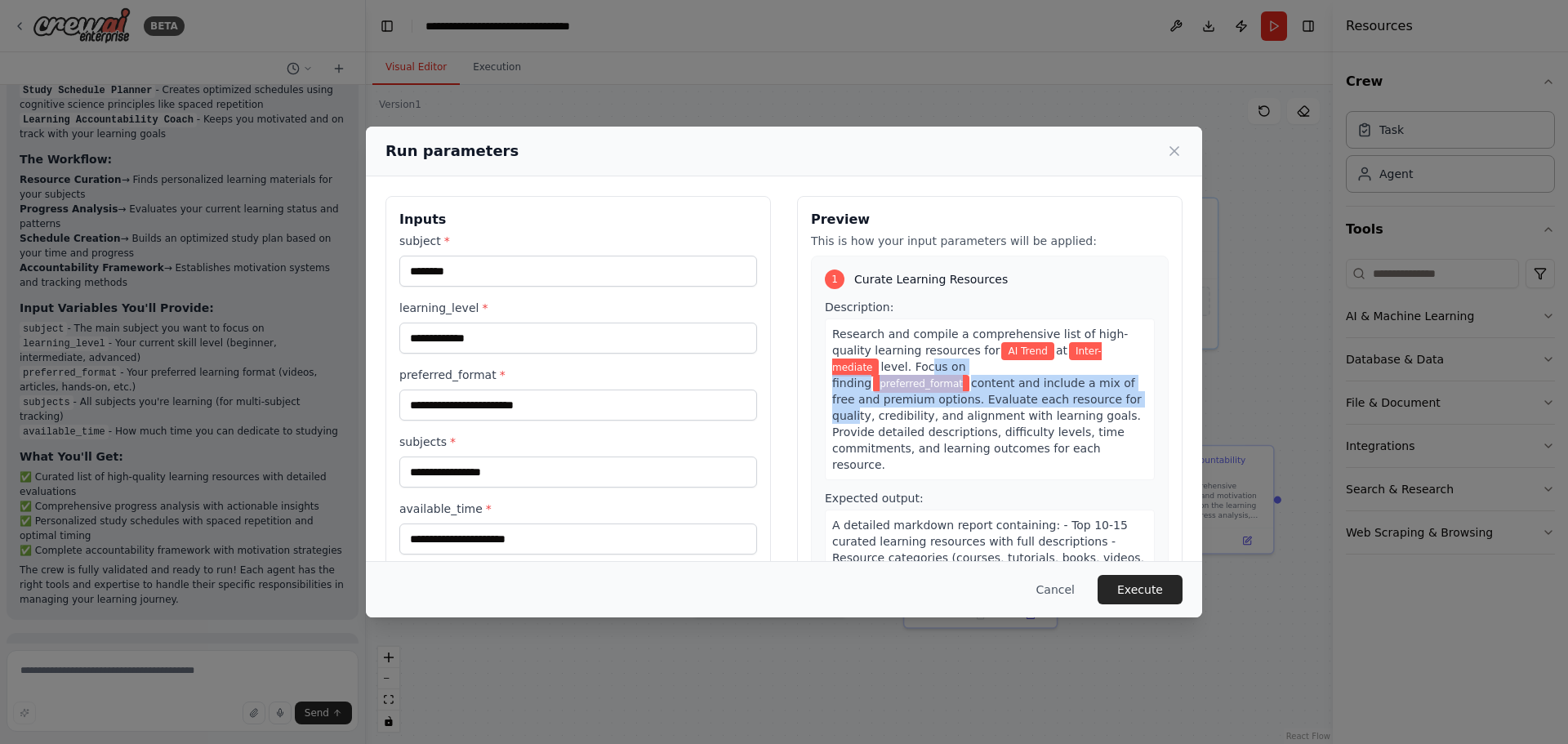
drag, startPoint x: 914, startPoint y: 373, endPoint x: 971, endPoint y: 398, distance: 62.2
click at [984, 398] on div "Research and compile a comprehensive list of high-quality learning resources fo…" at bounding box center [989, 400] width 330 height 162
click at [971, 398] on span "content and include a mix of free and premium options. Evaluate each resource f…" at bounding box center [986, 425] width 309 height 95
drag, startPoint x: 918, startPoint y: 400, endPoint x: 941, endPoint y: 405, distance: 23.5
click at [940, 405] on span "content and include a mix of free and premium options. Evaluate each resource f…" at bounding box center [986, 425] width 309 height 95
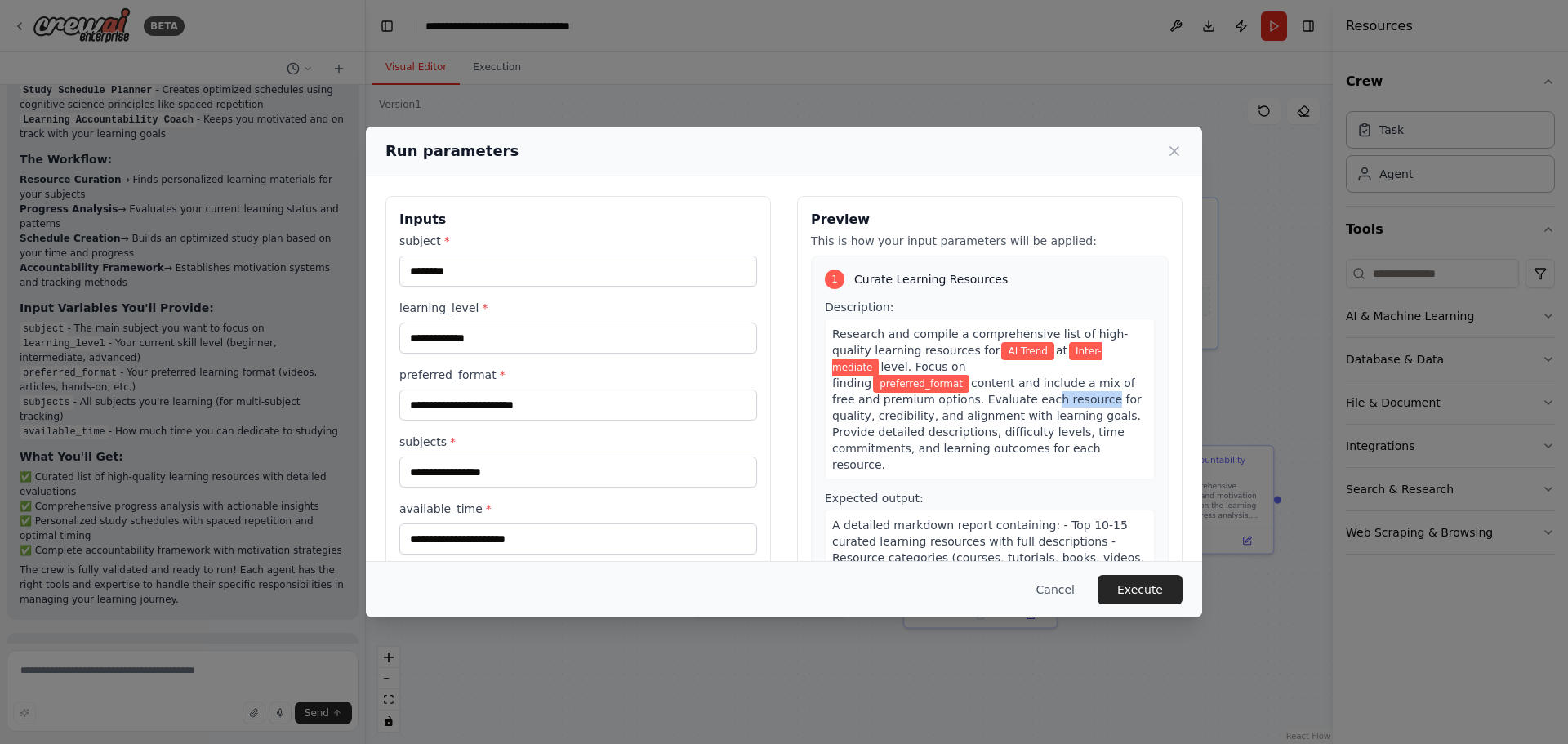
click at [941, 405] on span "content and include a mix of free and premium options. Evaluate each resource f…" at bounding box center [986, 425] width 309 height 95
click at [629, 418] on input "preferred_format *" at bounding box center [578, 405] width 358 height 31
type input "**********"
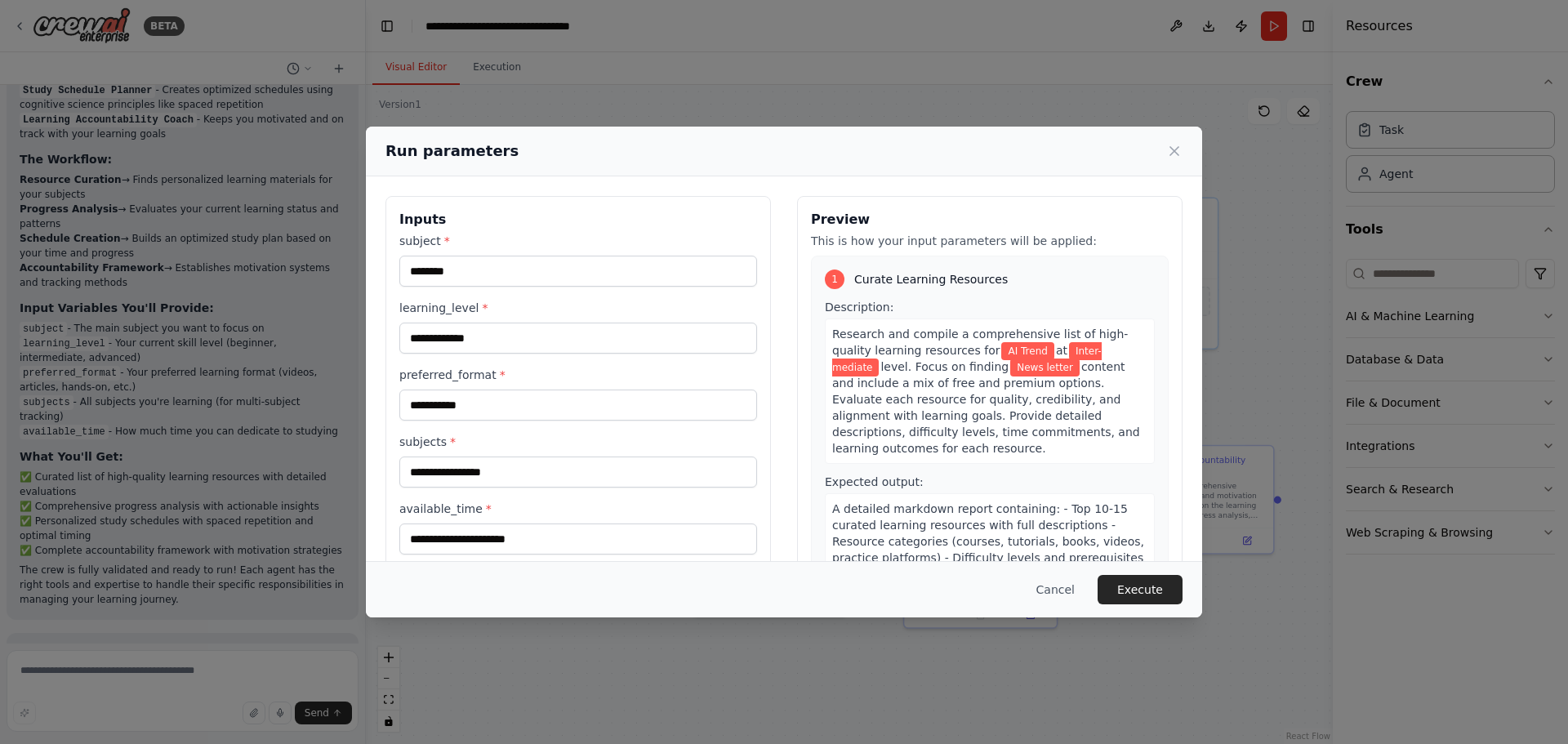
click at [535, 445] on label "subjects *" at bounding box center [578, 442] width 358 height 17
click at [535, 457] on input "subjects *" at bounding box center [578, 472] width 358 height 31
click at [552, 431] on div "**********" at bounding box center [578, 394] width 358 height 322
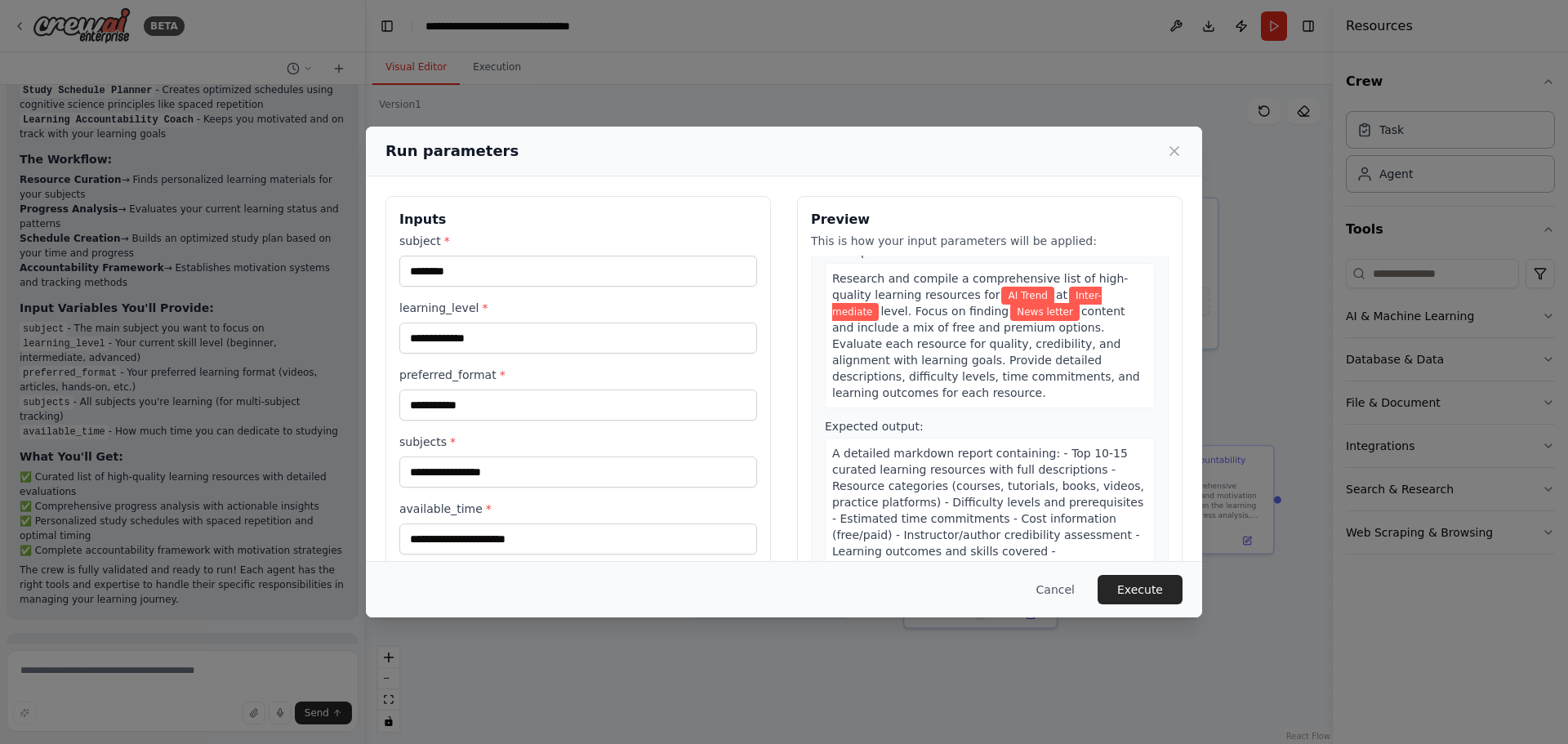
scroll to position [82, 0]
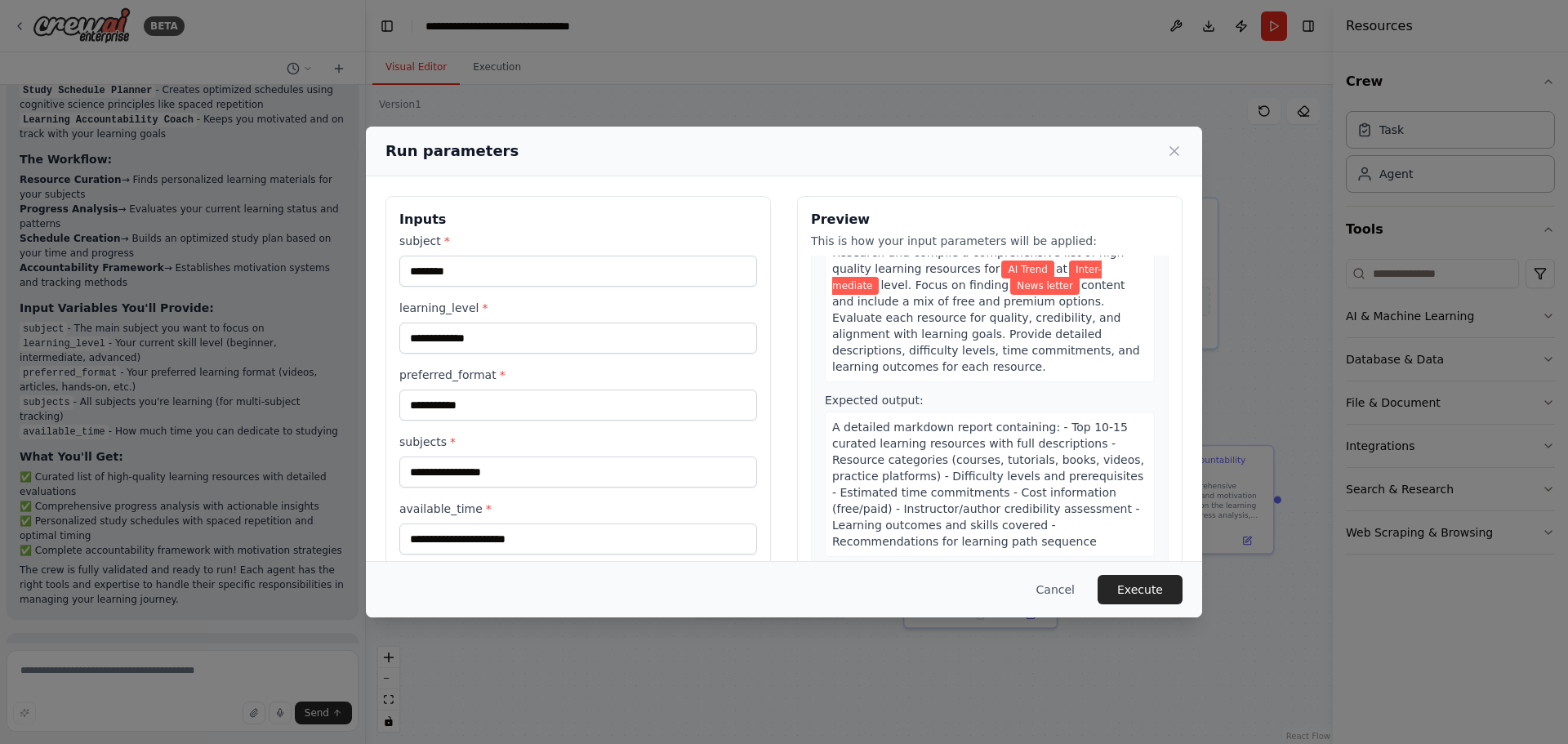
drag, startPoint x: 1082, startPoint y: 307, endPoint x: 961, endPoint y: 368, distance: 135.5
click at [962, 366] on div "Research and compile a comprehensive list of high-quality learning resources fo…" at bounding box center [989, 309] width 330 height 145
click at [954, 371] on div "Research and compile a comprehensive list of high-quality learning resources fo…" at bounding box center [989, 309] width 330 height 145
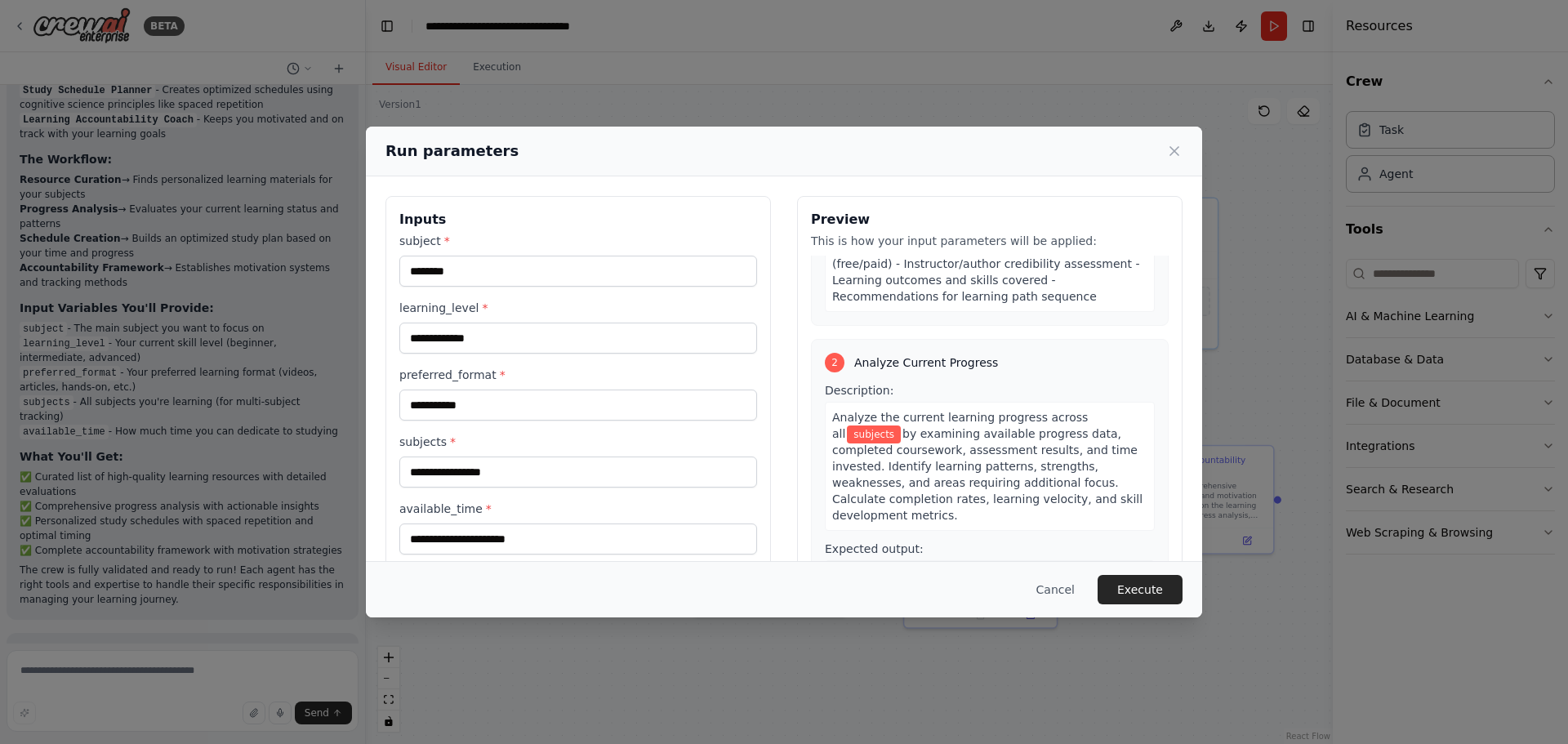
scroll to position [409, 0]
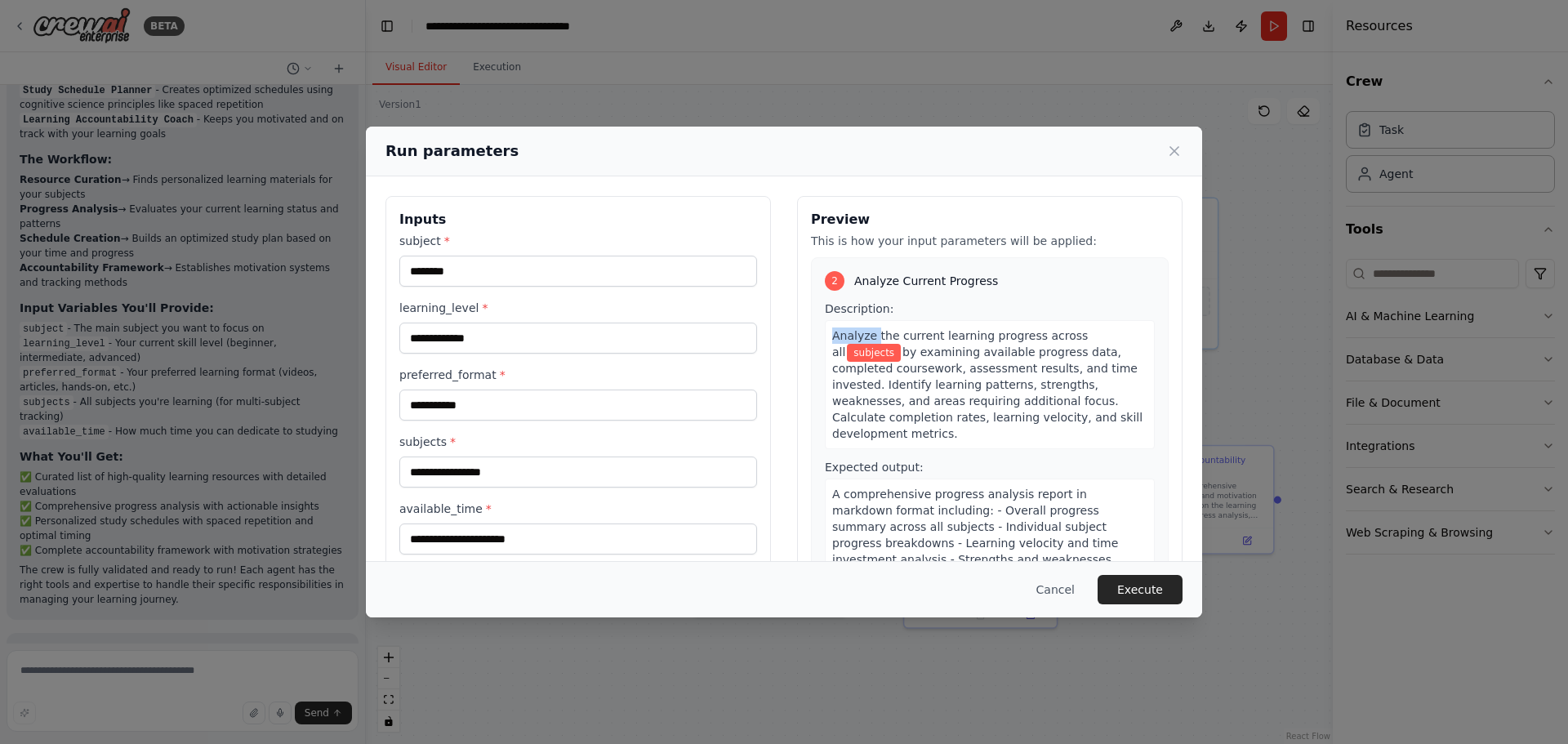
drag, startPoint x: 822, startPoint y: 343, endPoint x: 874, endPoint y: 342, distance: 52.0
click at [870, 342] on div "Analyze the current learning progress across all subjects by examining availabl…" at bounding box center [989, 385] width 330 height 129
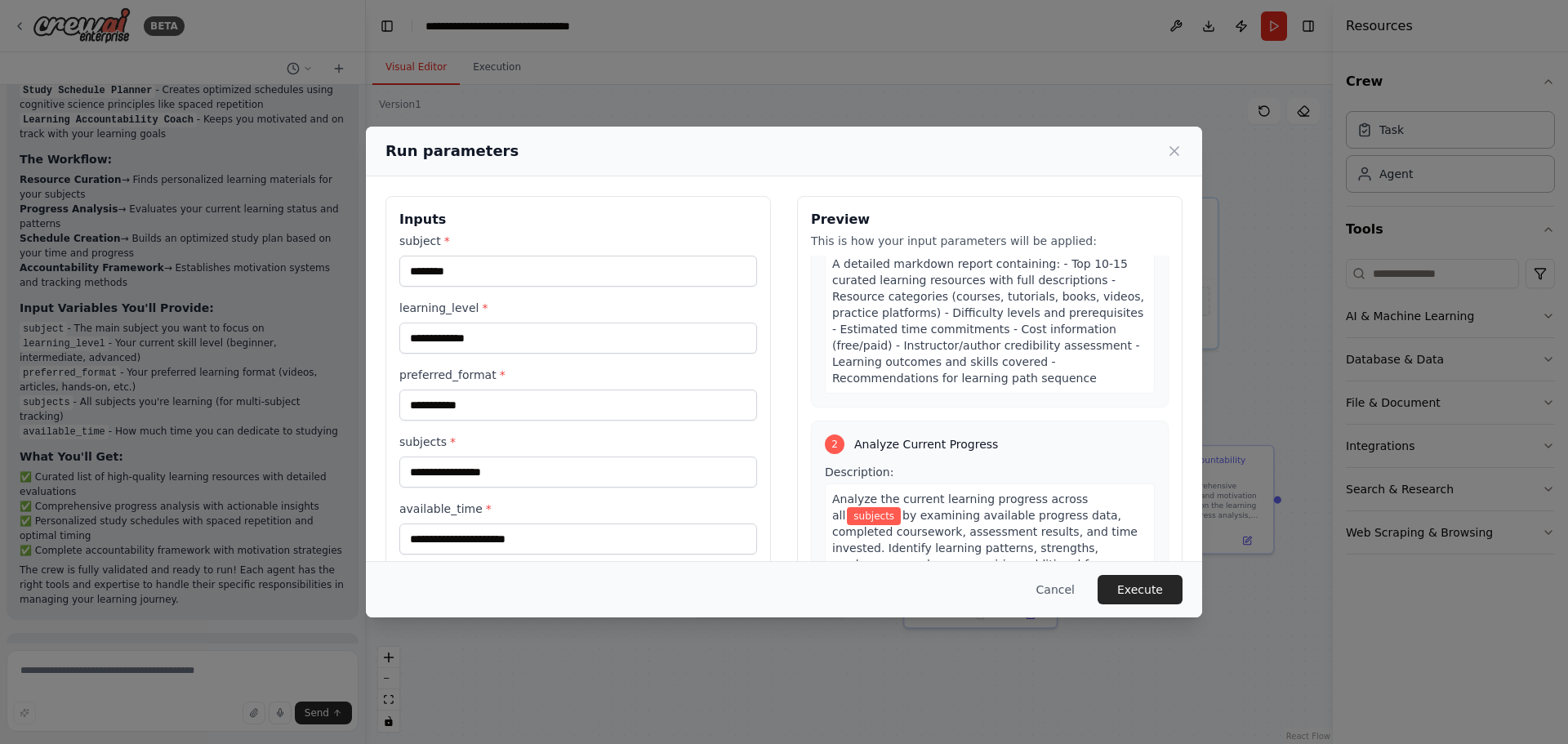
click at [902, 415] on div "1 Curate Learning Resources Description: Research and compile a comprehensive l…" at bounding box center [989, 413] width 358 height 314
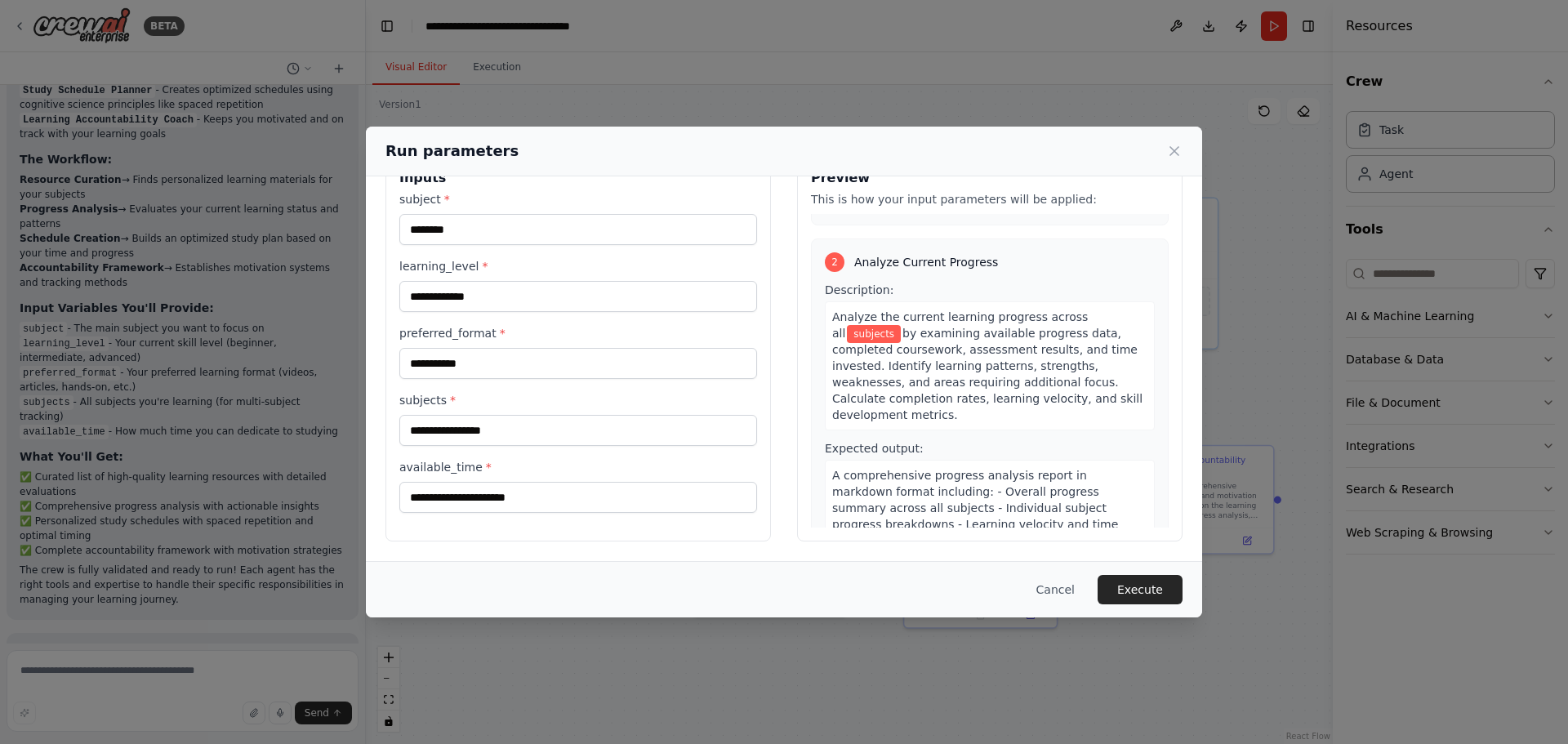
scroll to position [399, 0]
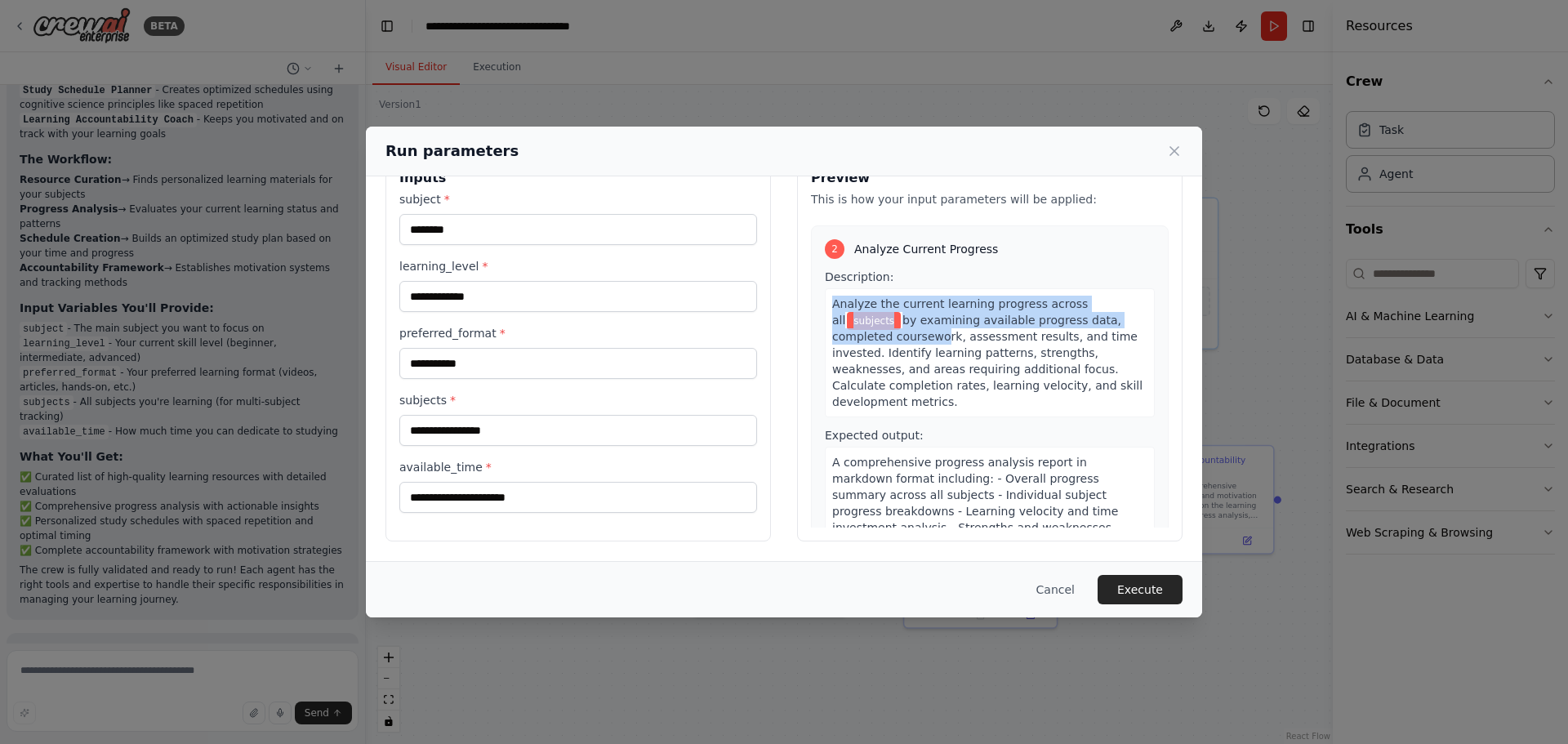
drag, startPoint x: 825, startPoint y: 304, endPoint x: 930, endPoint y: 330, distance: 108.2
click at [930, 330] on div "Analyze the current learning progress across all subjects by examining availabl…" at bounding box center [989, 353] width 330 height 129
click at [930, 330] on span "by examining available progress data, completed coursework, assessment results,…" at bounding box center [987, 361] width 310 height 95
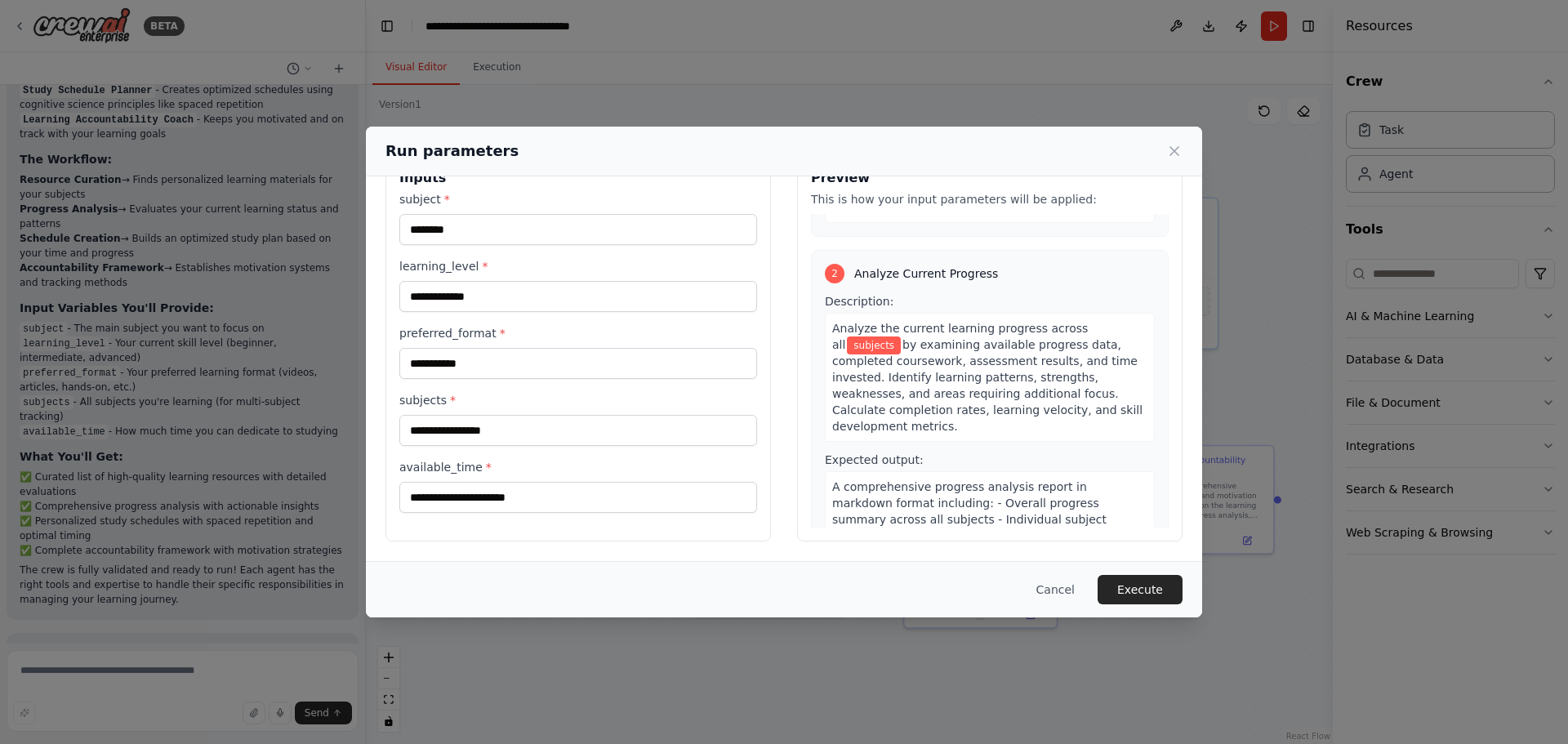
scroll to position [409, 0]
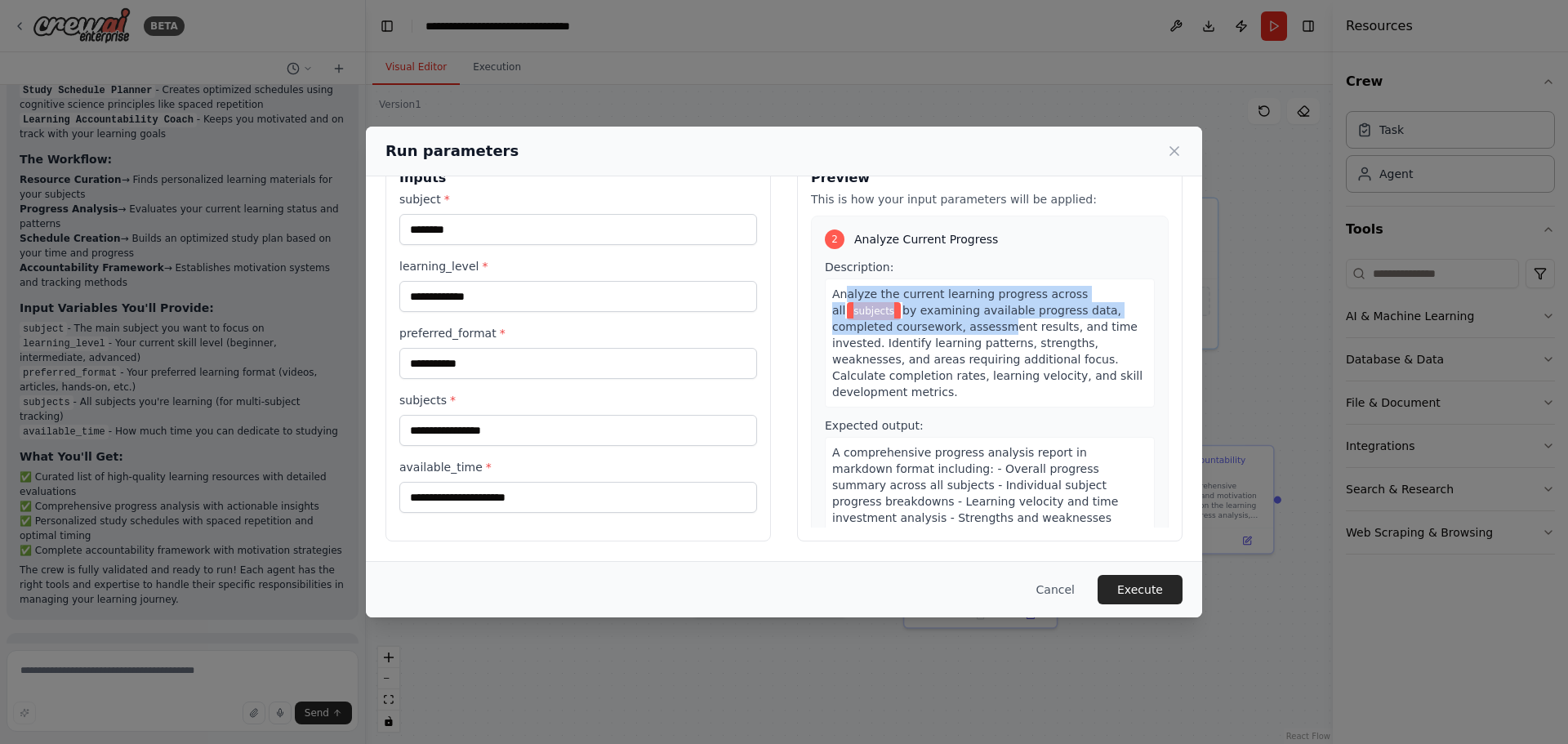
drag, startPoint x: 839, startPoint y: 297, endPoint x: 983, endPoint y: 323, distance: 146.3
click at [983, 323] on div "Analyze the current learning progress across all subjects by examining availabl…" at bounding box center [989, 343] width 330 height 129
click at [983, 323] on span "by examining available progress data, completed coursework, assessment results,…" at bounding box center [987, 351] width 310 height 95
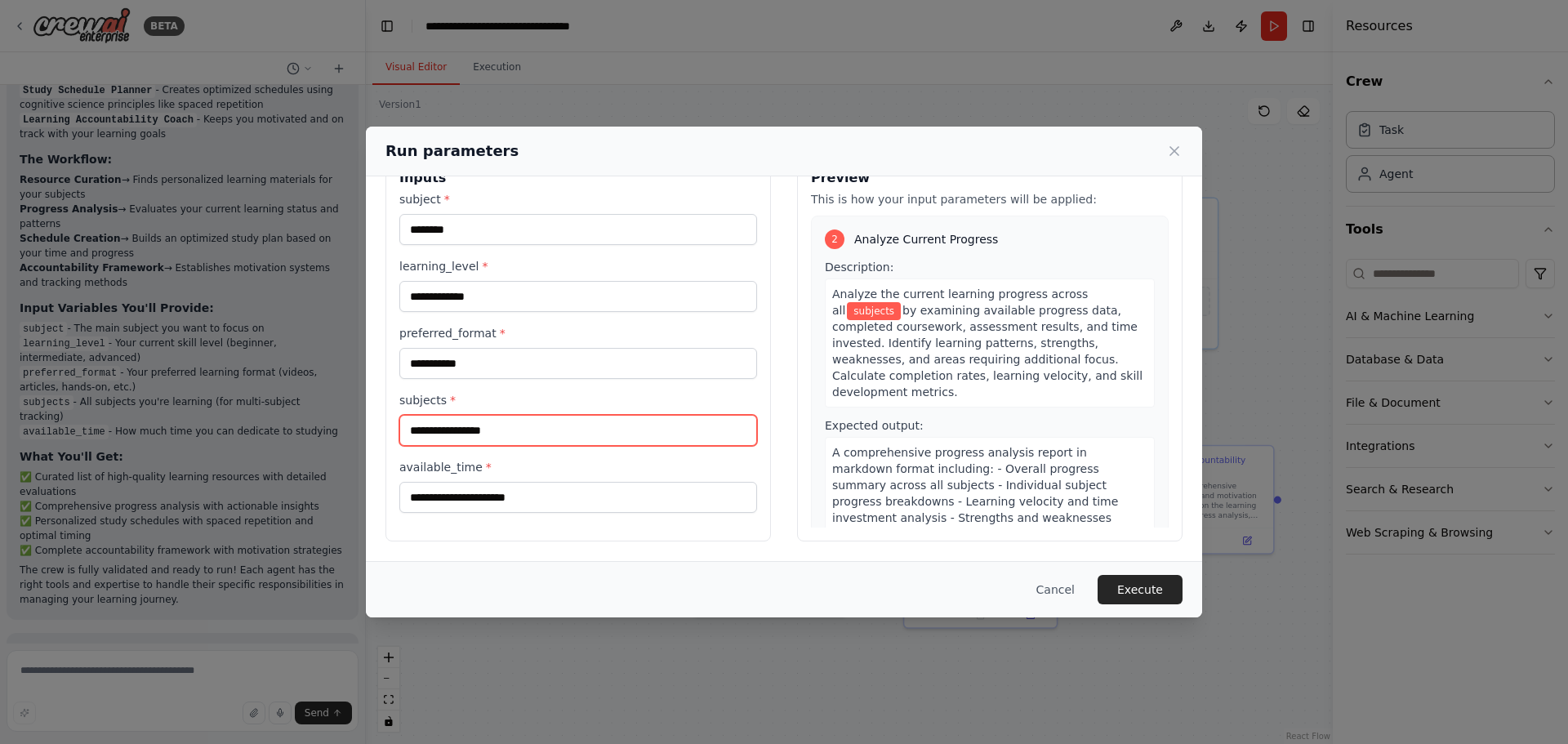
click at [640, 434] on input "subjects *" at bounding box center [578, 430] width 358 height 31
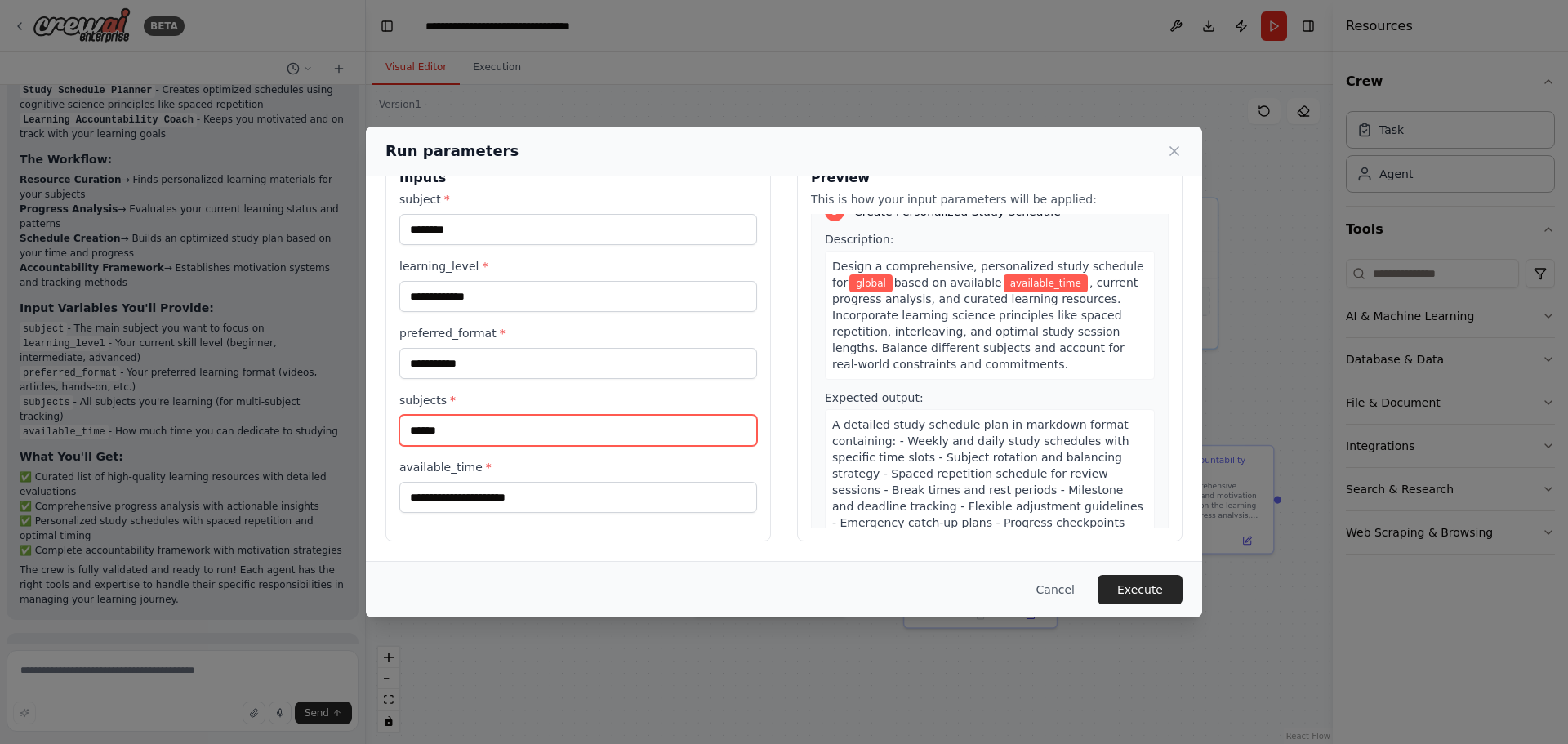
scroll to position [817, 0]
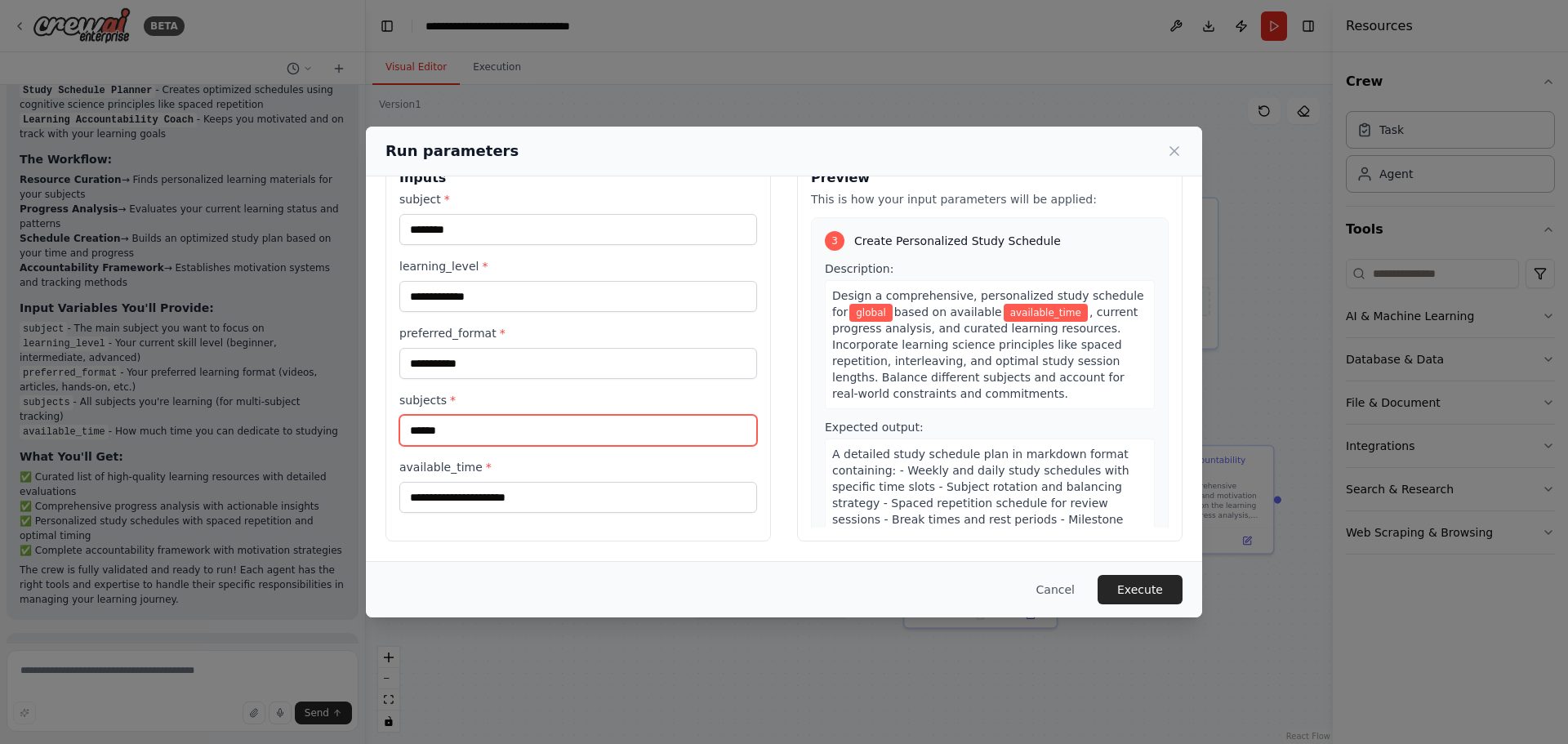
type input "******"
drag, startPoint x: 530, startPoint y: 477, endPoint x: 535, endPoint y: 491, distance: 14.9
click at [530, 482] on div "available_time *" at bounding box center [578, 486] width 358 height 54
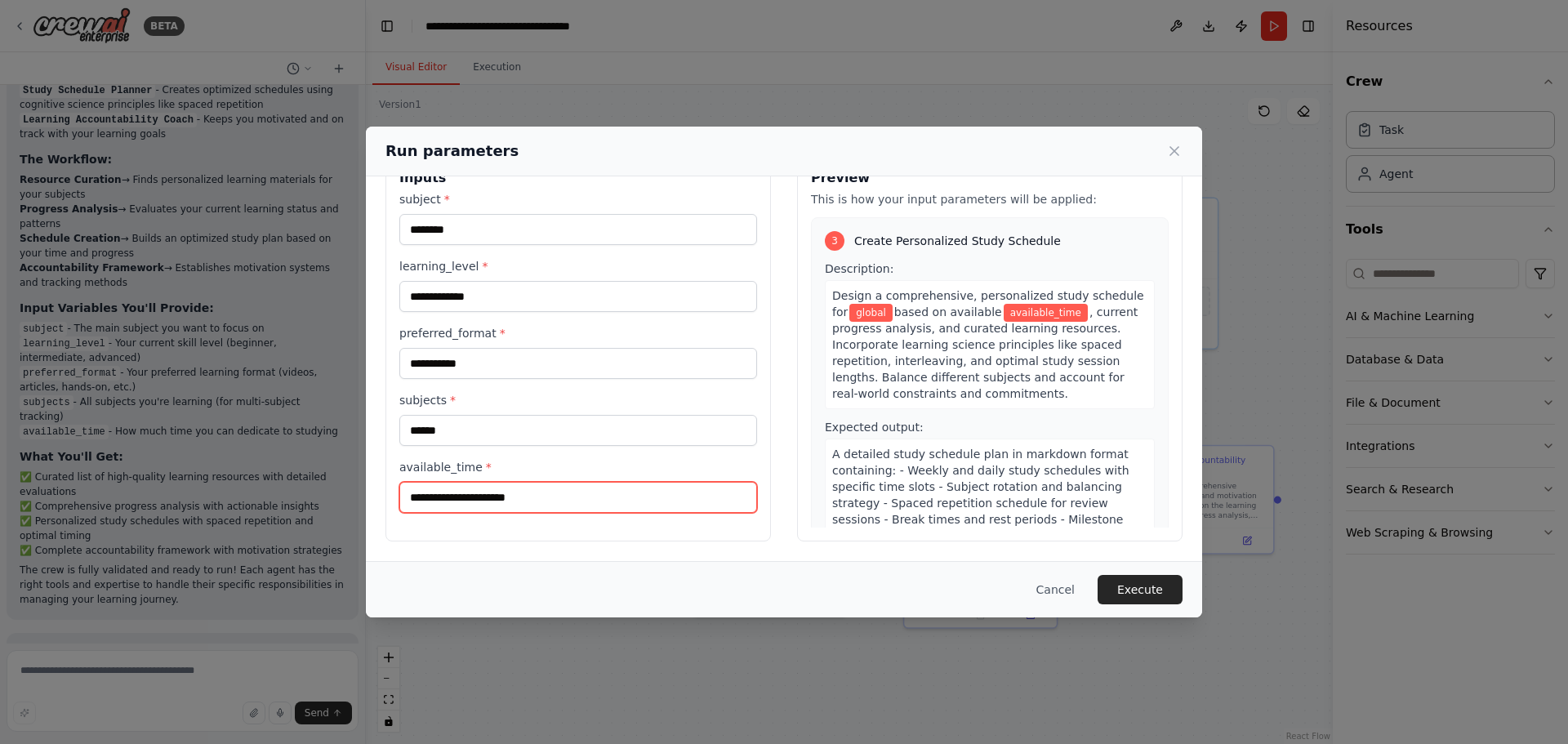
click at [482, 504] on input "available_time *" at bounding box center [578, 497] width 358 height 31
drag, startPoint x: 454, startPoint y: 494, endPoint x: 505, endPoint y: 493, distance: 51.0
click at [456, 494] on input "available_time *" at bounding box center [578, 497] width 358 height 31
click at [505, 493] on input "available_time *" at bounding box center [578, 497] width 358 height 31
type input "*"
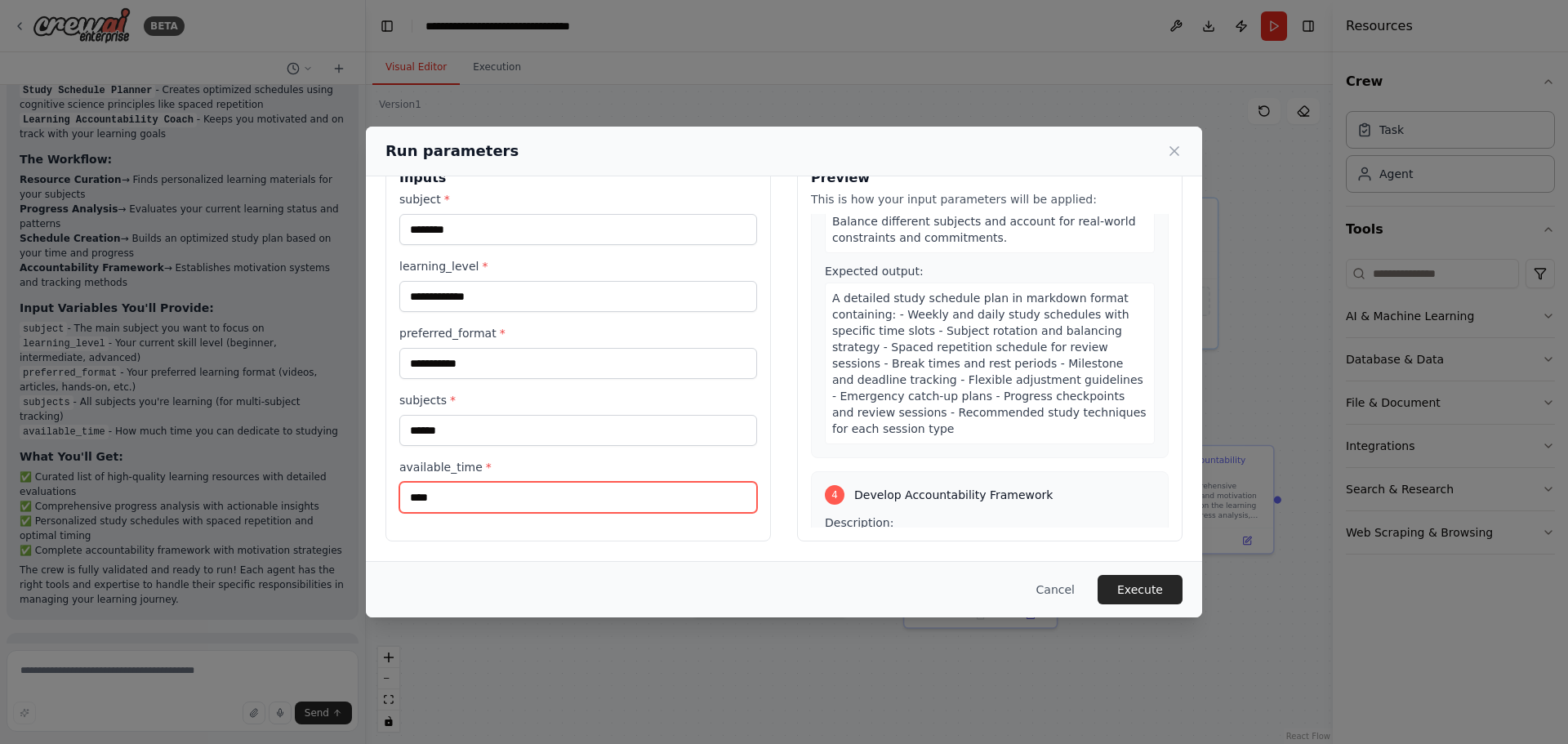
scroll to position [981, 0]
type input "****"
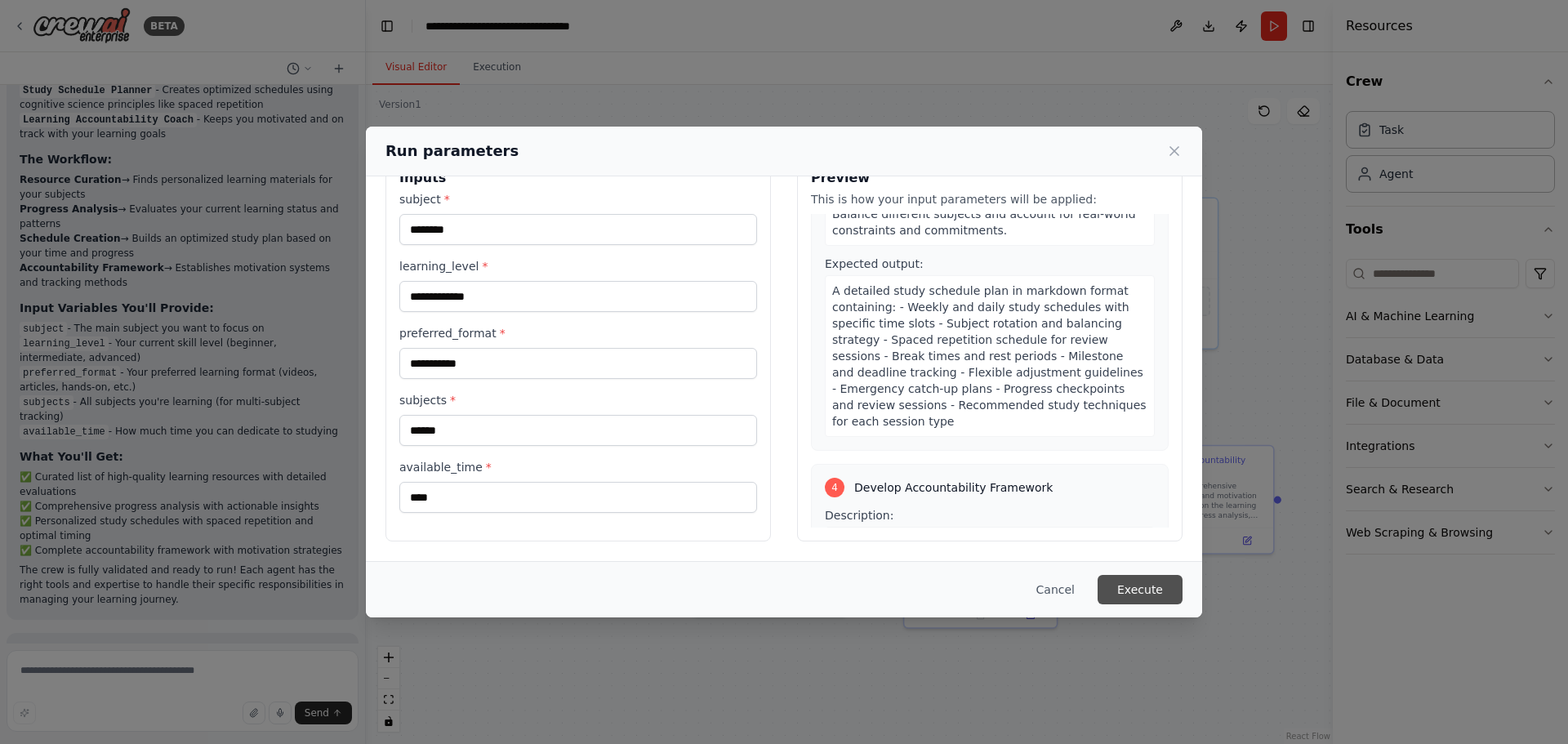
click at [1163, 594] on button "Execute" at bounding box center [1140, 590] width 85 height 29
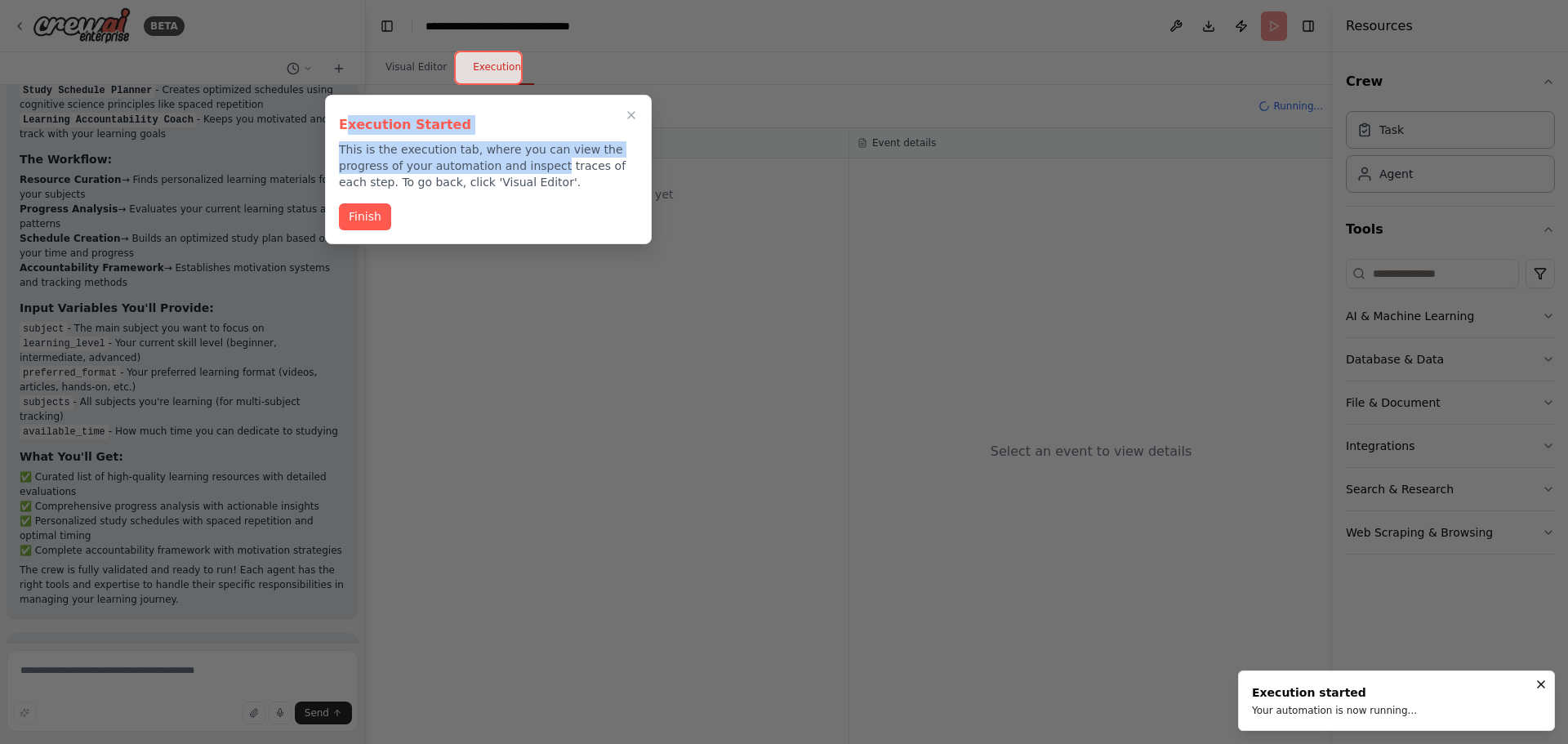
drag, startPoint x: 345, startPoint y: 128, endPoint x: 549, endPoint y: 163, distance: 207.0
click at [552, 160] on div "Execution Started This is the execution tab, where you can view the progress of…" at bounding box center [488, 149] width 299 height 82
click at [546, 164] on p "This is the execution tab, where you can view the progress of your automation a…" at bounding box center [488, 165] width 299 height 49
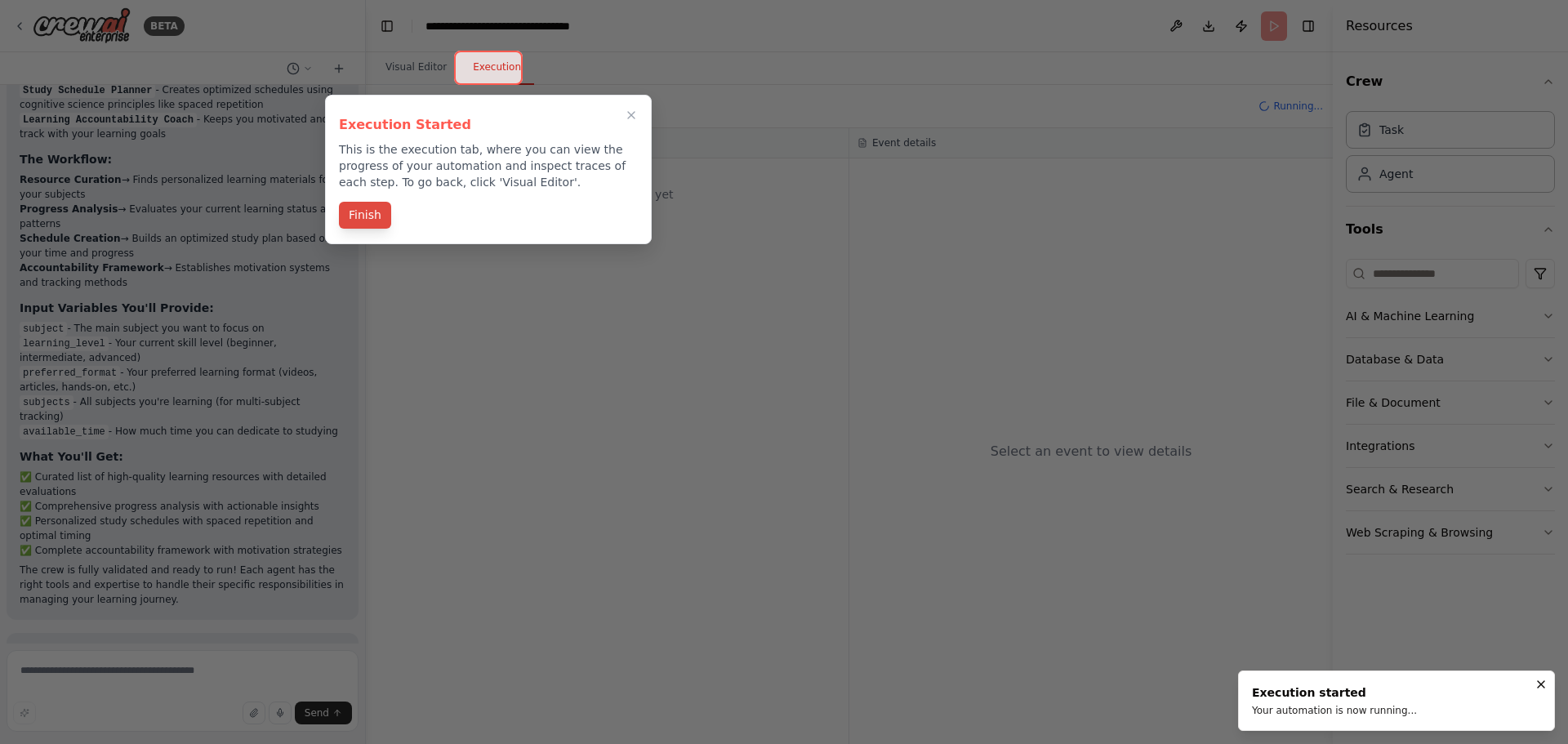
click at [358, 221] on button "Finish" at bounding box center [365, 215] width 53 height 27
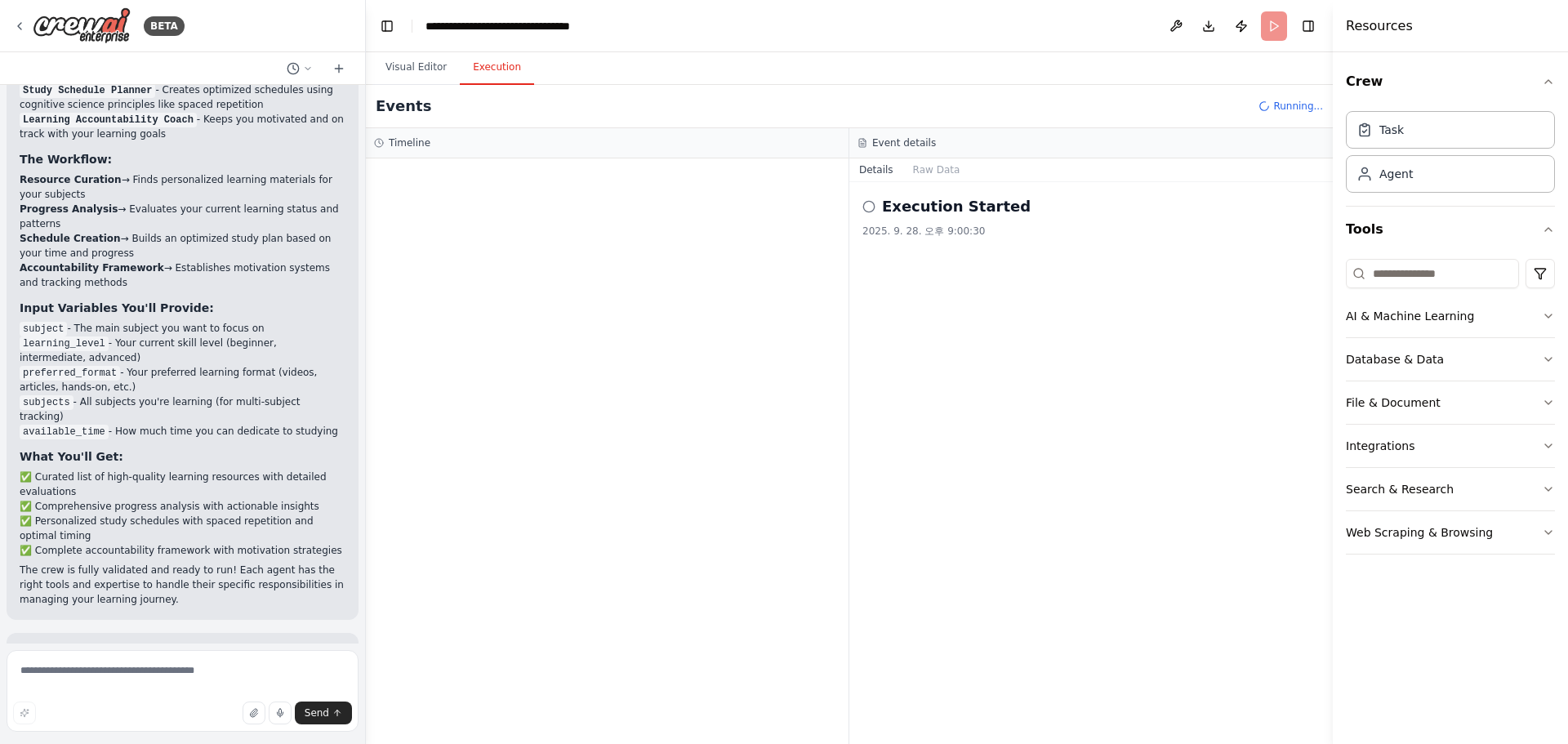
click at [495, 75] on button "Execution" at bounding box center [497, 68] width 74 height 34
click at [925, 199] on h2 "Execution Started" at bounding box center [956, 206] width 148 height 23
click at [855, 202] on div "Execution Started 2025. 9. 28. 오후 9:00:30" at bounding box center [1091, 463] width 483 height 562
click at [934, 221] on div "Execution Started 2025. 9. 28. 오후 9:00:30" at bounding box center [1090, 216] width 458 height 43
click at [942, 220] on div "Execution Started 2025. 9. 28. 오후 9:00:30" at bounding box center [1090, 216] width 458 height 43
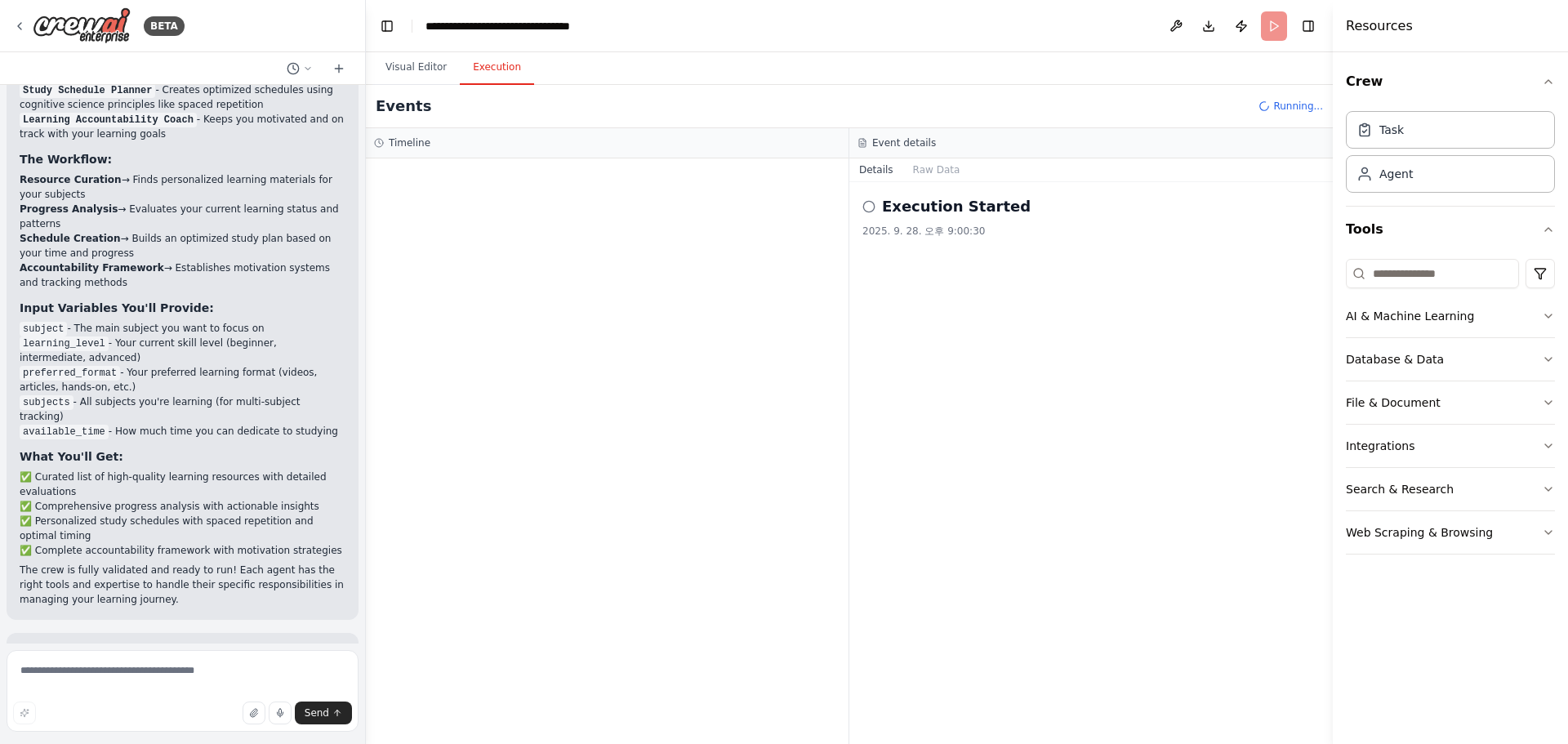
drag, startPoint x: 885, startPoint y: 208, endPoint x: 906, endPoint y: 208, distance: 21.0
click at [899, 208] on h2 "Execution Started" at bounding box center [956, 206] width 148 height 23
drag, startPoint x: 446, startPoint y: 143, endPoint x: 546, endPoint y: 156, distance: 100.8
click at [446, 143] on div "Timeline" at bounding box center [607, 143] width 466 height 13
click at [934, 166] on button "Raw Data" at bounding box center [936, 169] width 67 height 23
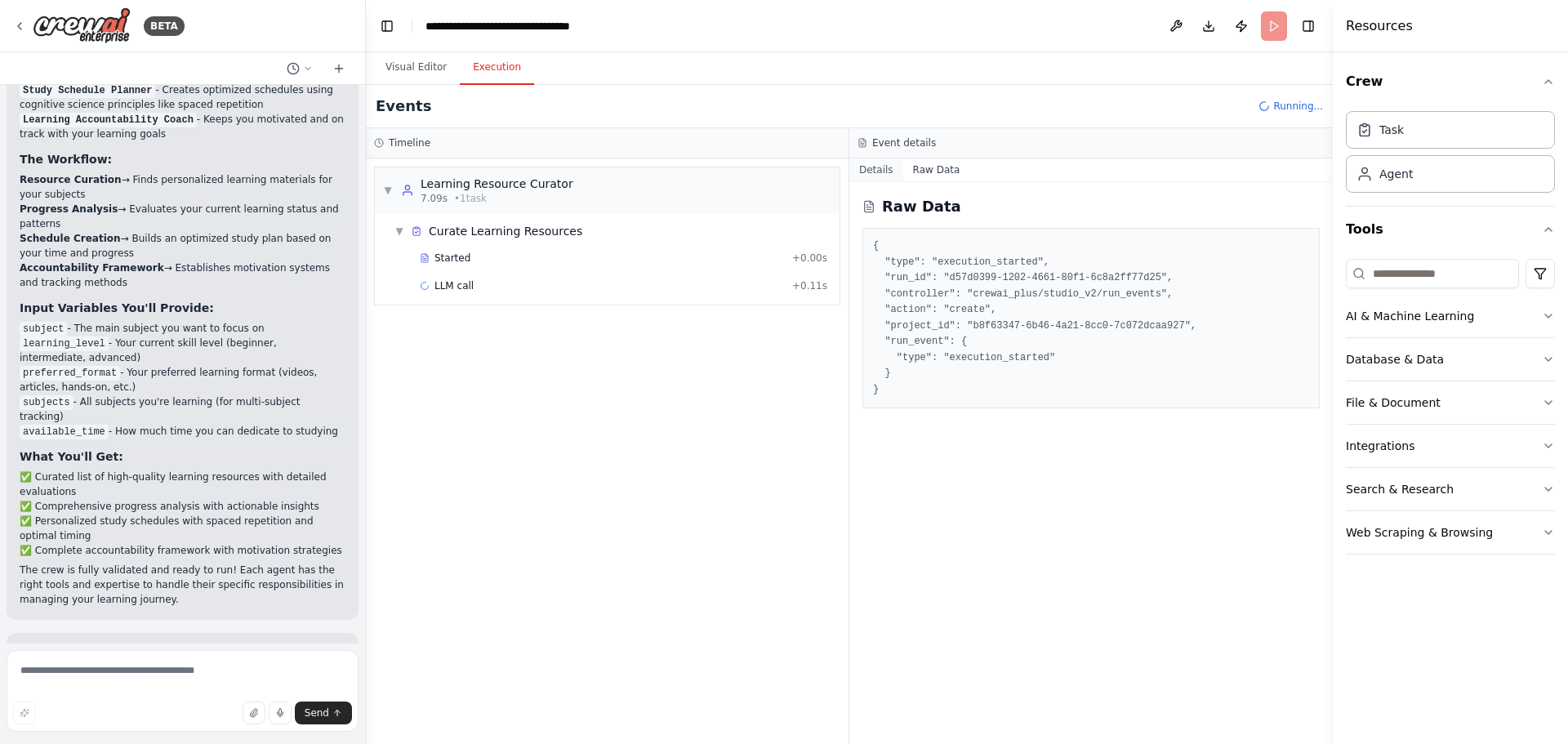
click at [869, 168] on button "Details" at bounding box center [876, 169] width 54 height 23
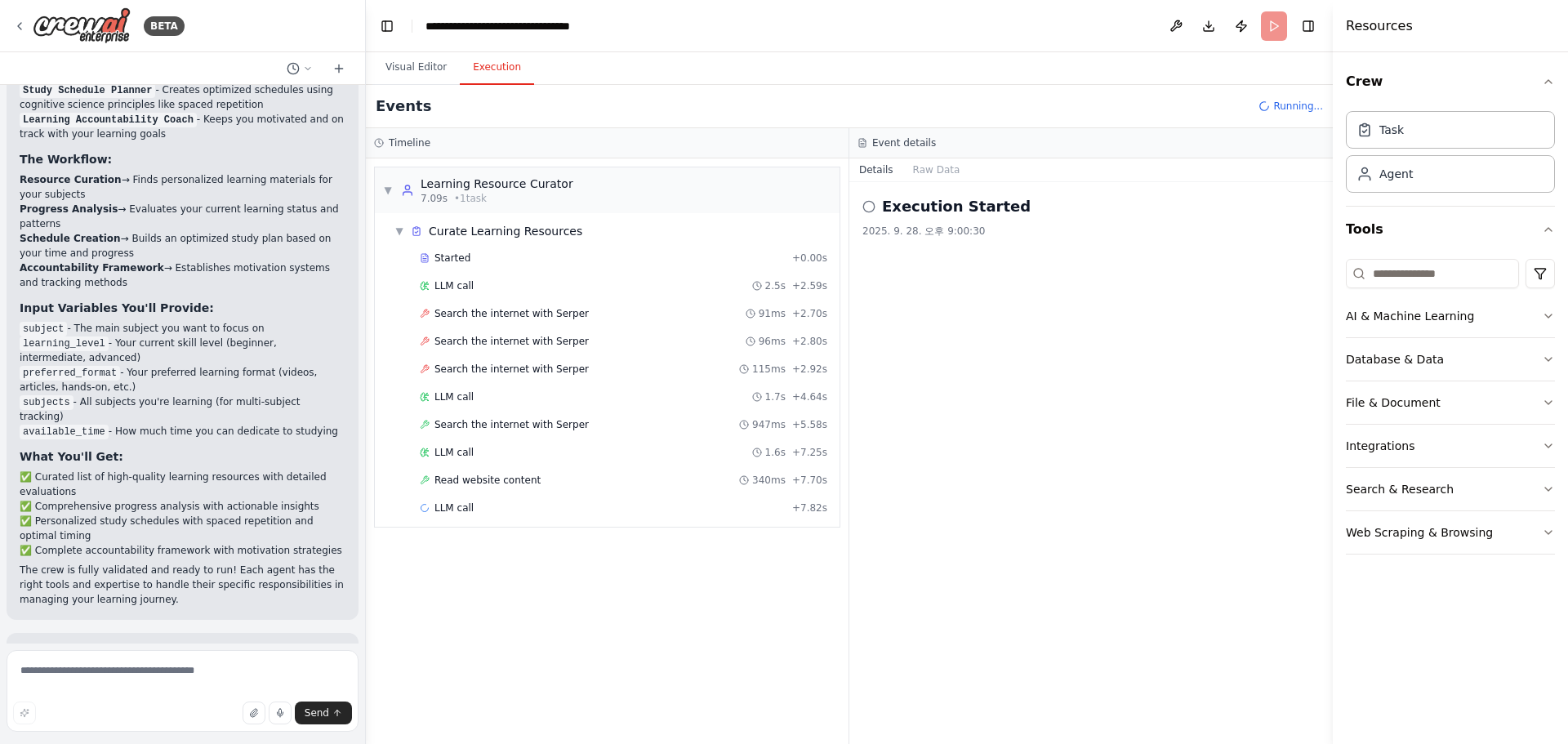
click at [635, 130] on div "Timeline" at bounding box center [607, 143] width 483 height 30
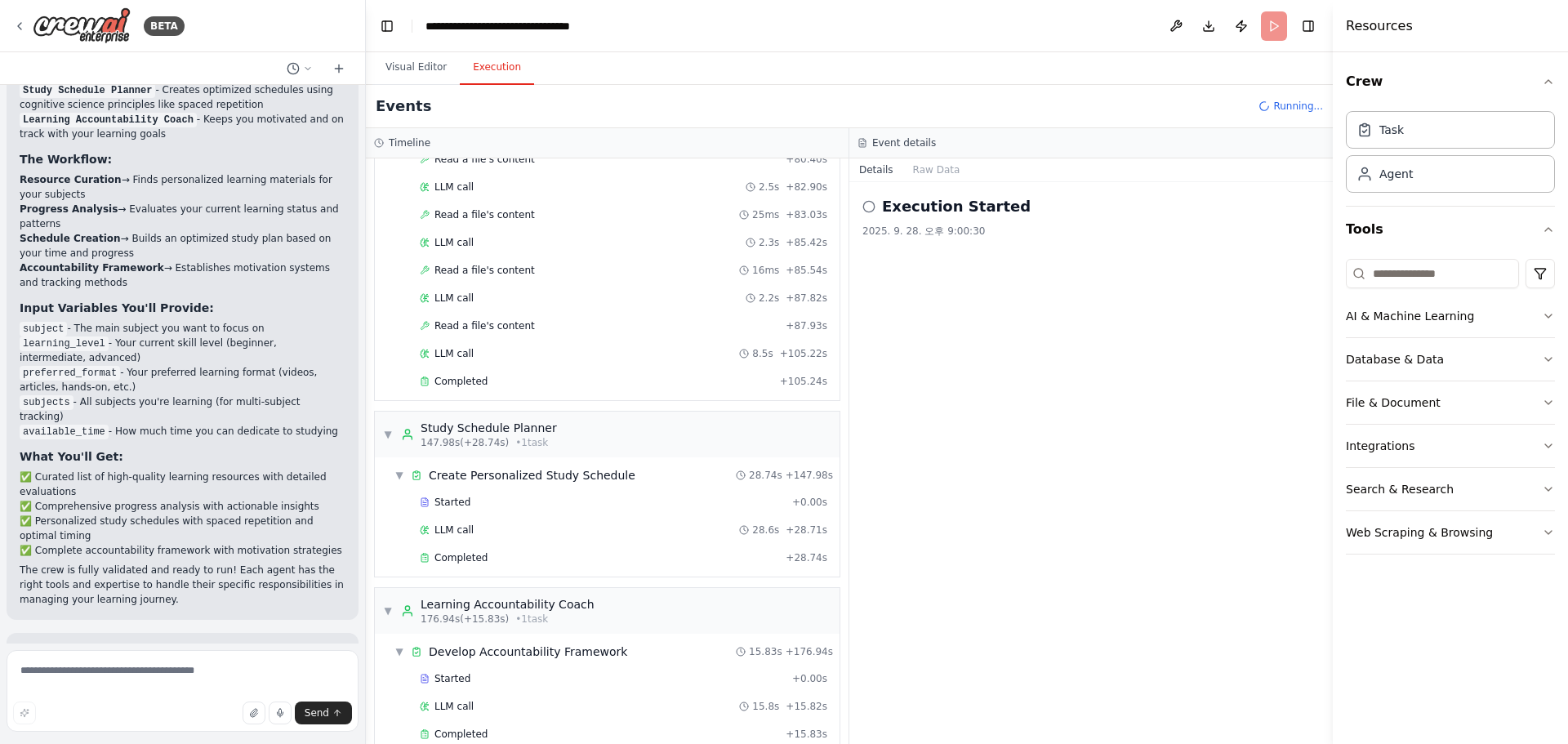
scroll to position [1720, 0]
